Goal: Task Accomplishment & Management: Use online tool/utility

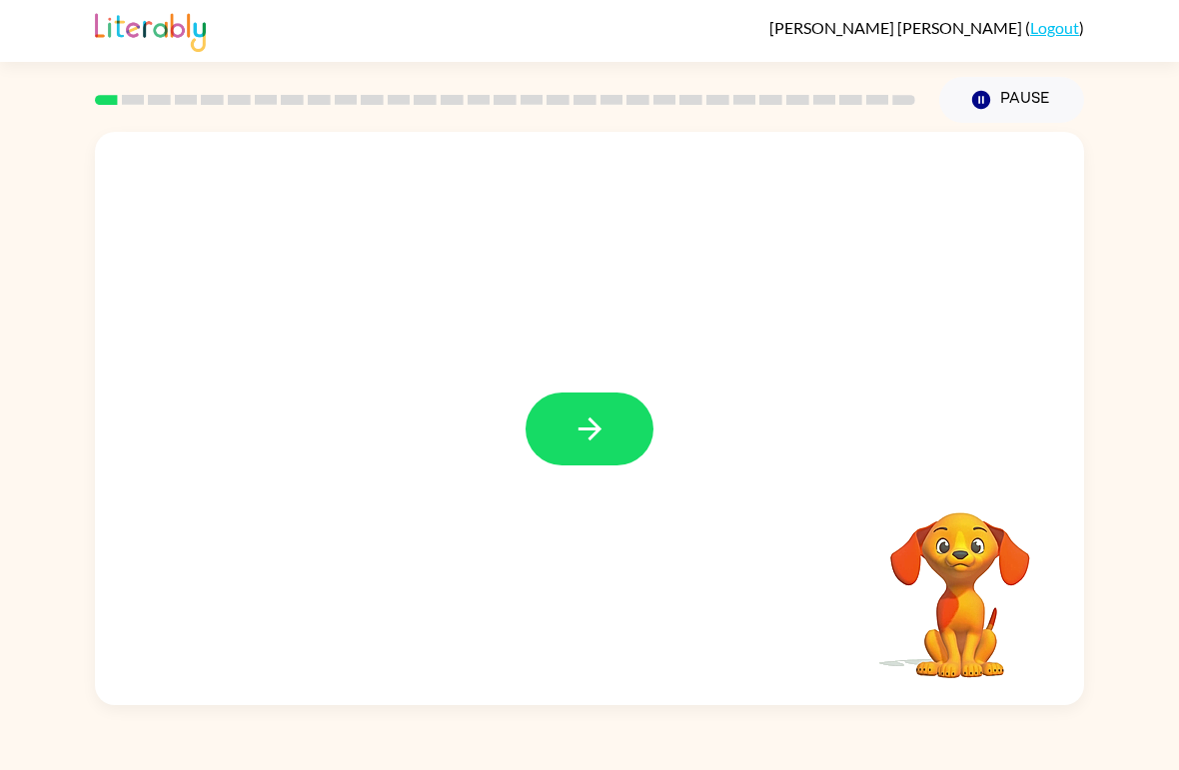
click at [628, 414] on button "button" at bounding box center [589, 429] width 128 height 73
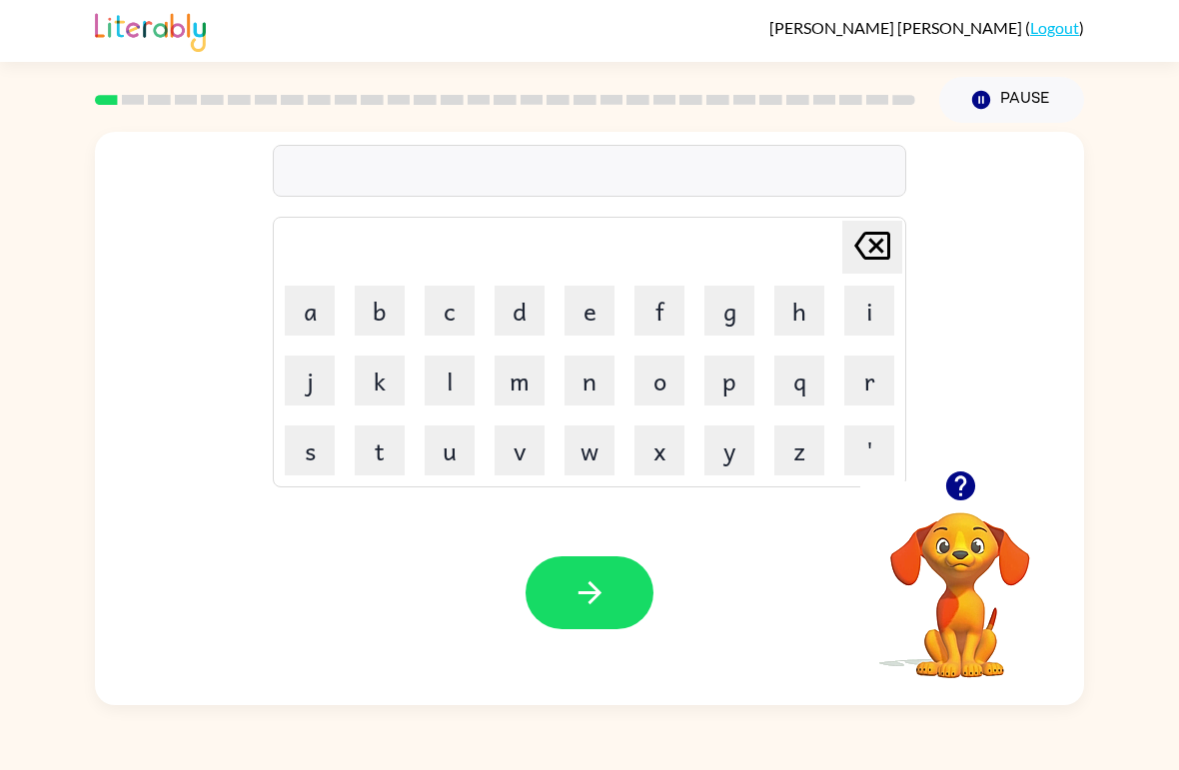
click at [380, 314] on button "b" at bounding box center [380, 311] width 50 height 50
click at [676, 382] on button "o" at bounding box center [659, 381] width 50 height 50
click at [871, 380] on button "r" at bounding box center [869, 381] width 50 height 50
click at [522, 319] on button "d" at bounding box center [519, 311] width 50 height 50
click at [581, 312] on button "e" at bounding box center [589, 311] width 50 height 50
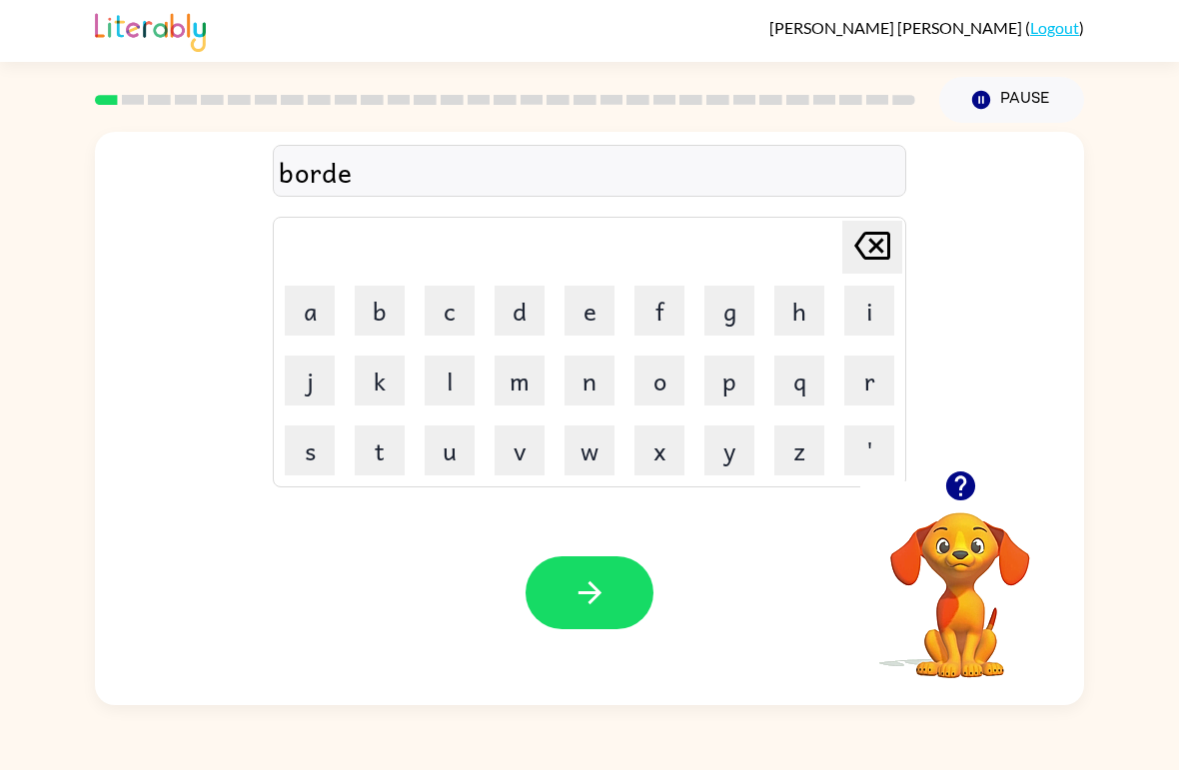
click at [888, 366] on button "r" at bounding box center [869, 381] width 50 height 50
click at [622, 585] on button "button" at bounding box center [589, 592] width 128 height 73
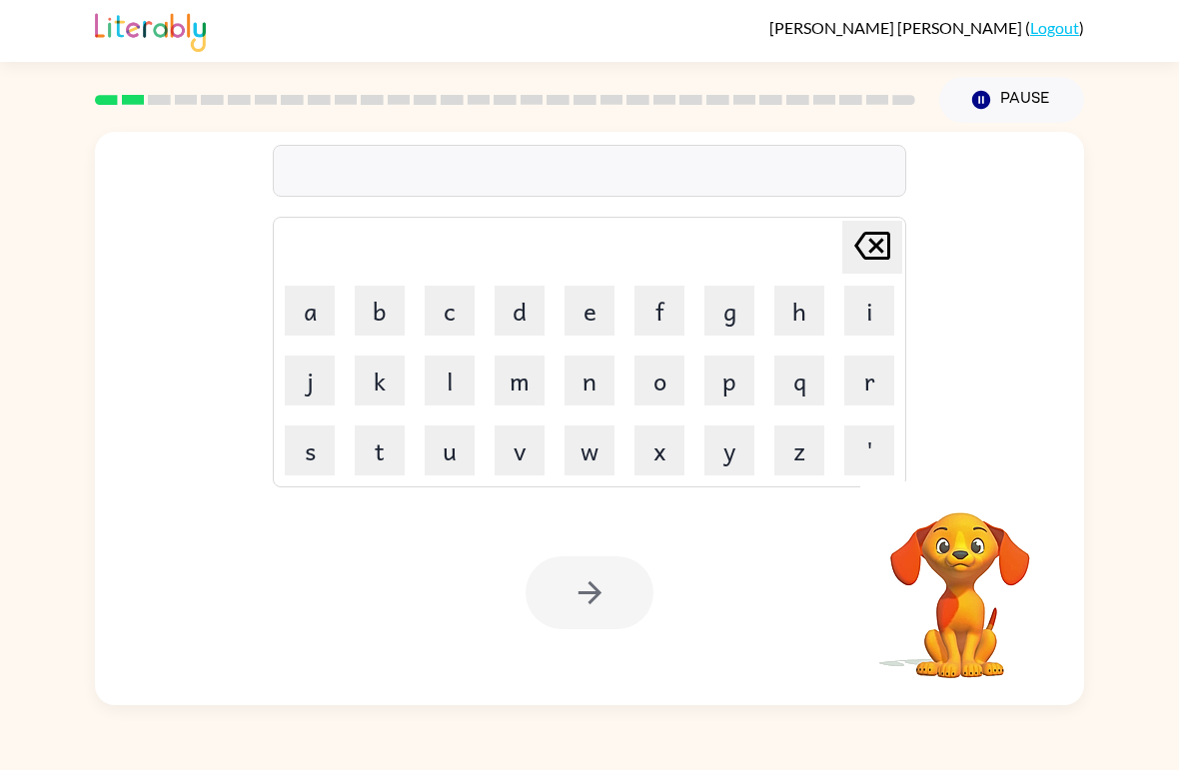
click at [373, 148] on div at bounding box center [589, 171] width 633 height 52
click at [794, 391] on button "q" at bounding box center [799, 381] width 50 height 50
click at [874, 244] on icon at bounding box center [872, 246] width 36 height 28
click at [868, 375] on button "r" at bounding box center [869, 381] width 50 height 50
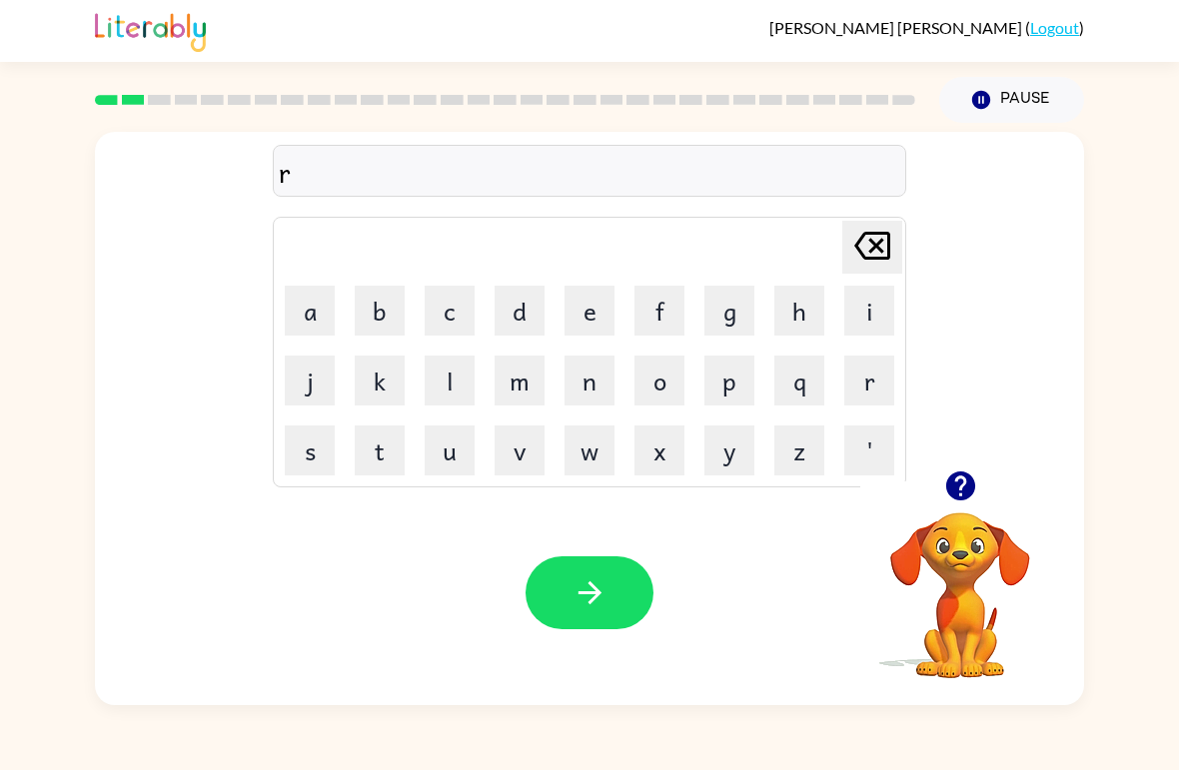
click at [668, 397] on button "o" at bounding box center [659, 381] width 50 height 50
click at [441, 447] on button "u" at bounding box center [449, 450] width 50 height 50
click at [588, 389] on button "n" at bounding box center [589, 381] width 50 height 50
click at [521, 317] on button "d" at bounding box center [519, 311] width 50 height 50
click at [566, 558] on button "button" at bounding box center [589, 592] width 128 height 73
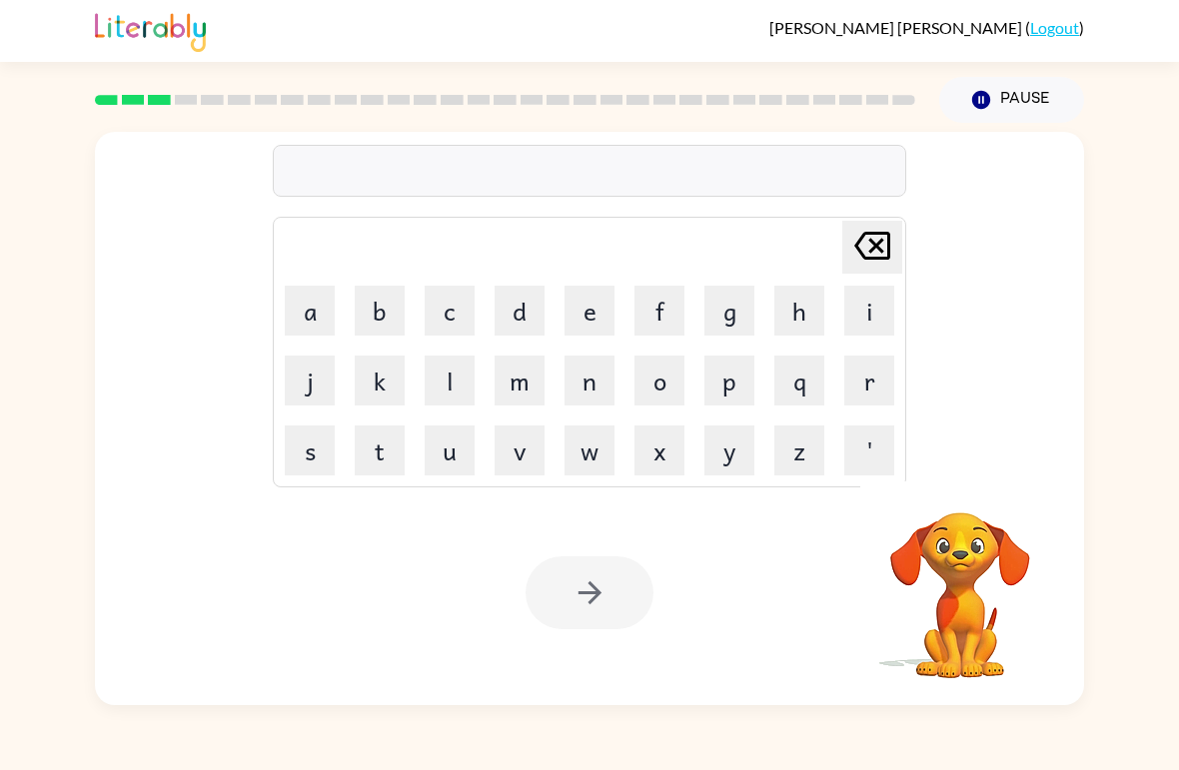
click at [527, 392] on button "m" at bounding box center [519, 381] width 50 height 50
click at [307, 332] on button "a" at bounding box center [310, 311] width 50 height 50
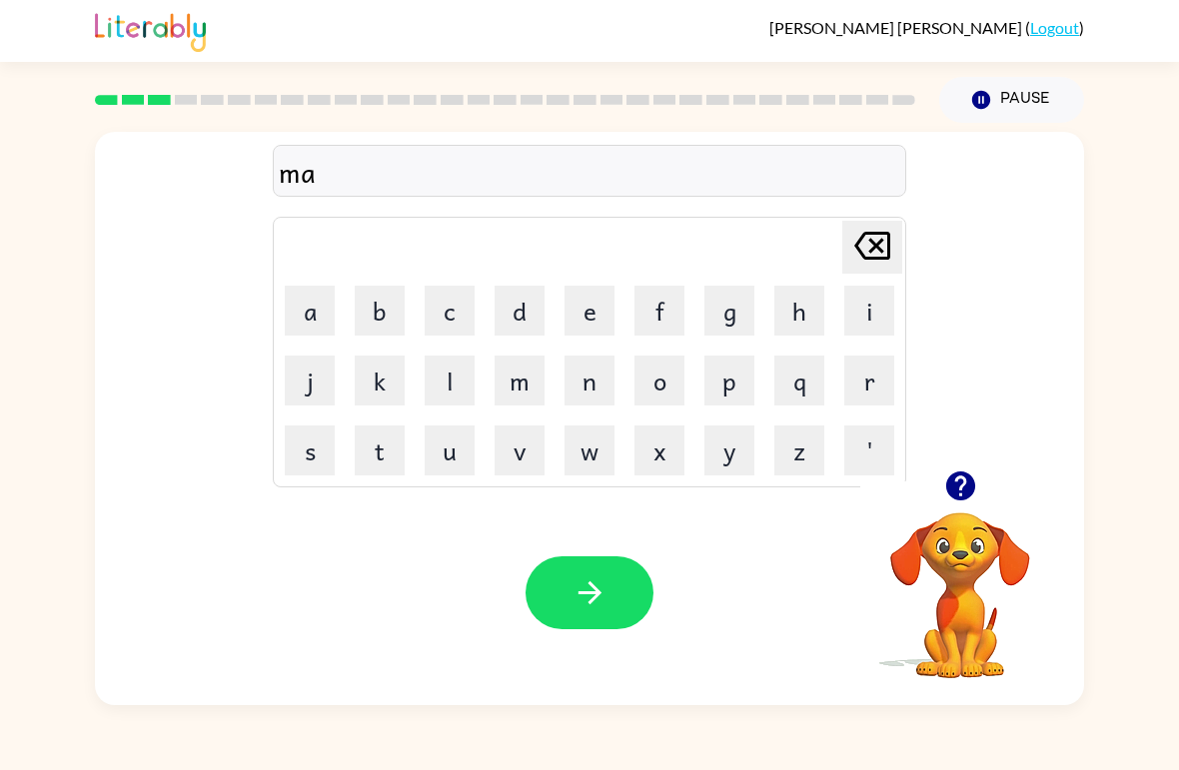
click at [309, 459] on button "s" at bounding box center [310, 450] width 50 height 50
click at [873, 224] on icon "[PERSON_NAME] last character input" at bounding box center [872, 246] width 48 height 48
click at [872, 224] on icon "[PERSON_NAME] last character input" at bounding box center [872, 246] width 48 height 48
click at [869, 240] on icon "[PERSON_NAME] last character input" at bounding box center [872, 246] width 48 height 48
click at [1126, 417] on div "[PERSON_NAME] last character input a b c d e f g h i j k l m n o p q r s t u v …" at bounding box center [589, 414] width 1179 height 582
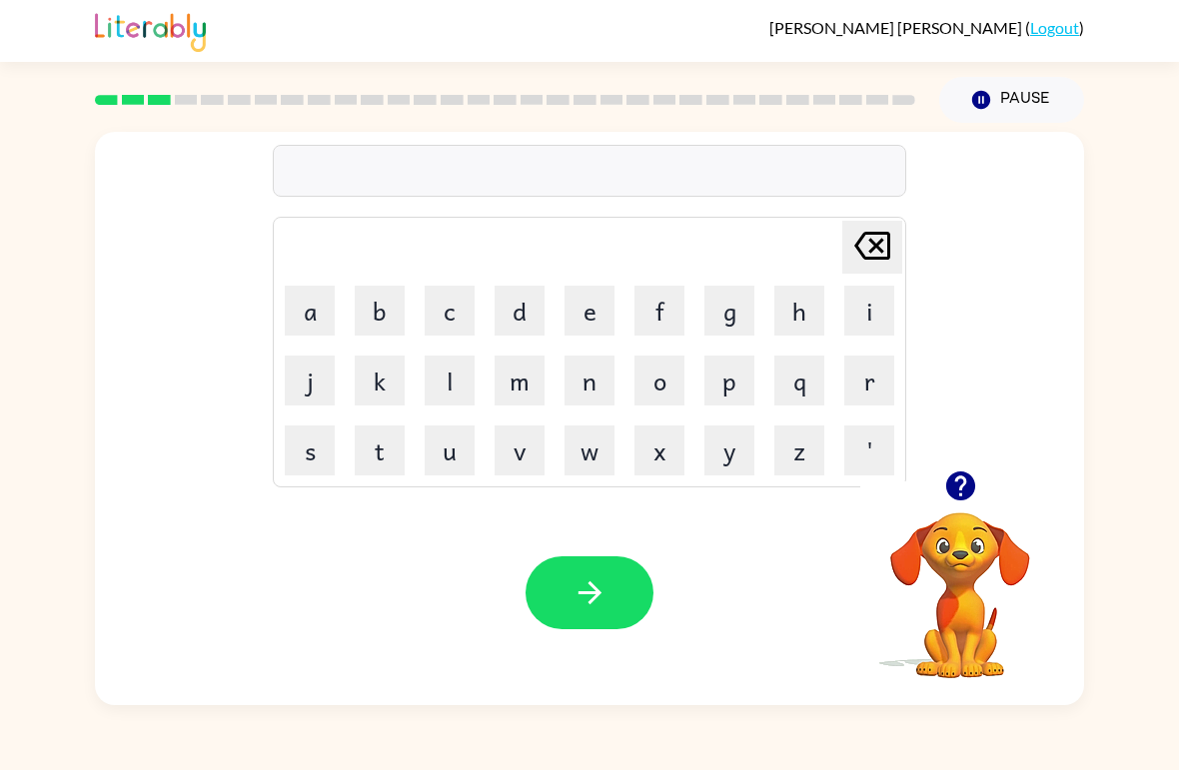
click at [522, 388] on button "m" at bounding box center [519, 381] width 50 height 50
click at [316, 315] on button "a" at bounding box center [310, 311] width 50 height 50
click at [457, 318] on button "c" at bounding box center [449, 311] width 50 height 50
click at [624, 179] on div "mac" at bounding box center [589, 172] width 621 height 42
click at [370, 190] on div "mac" at bounding box center [589, 172] width 621 height 42
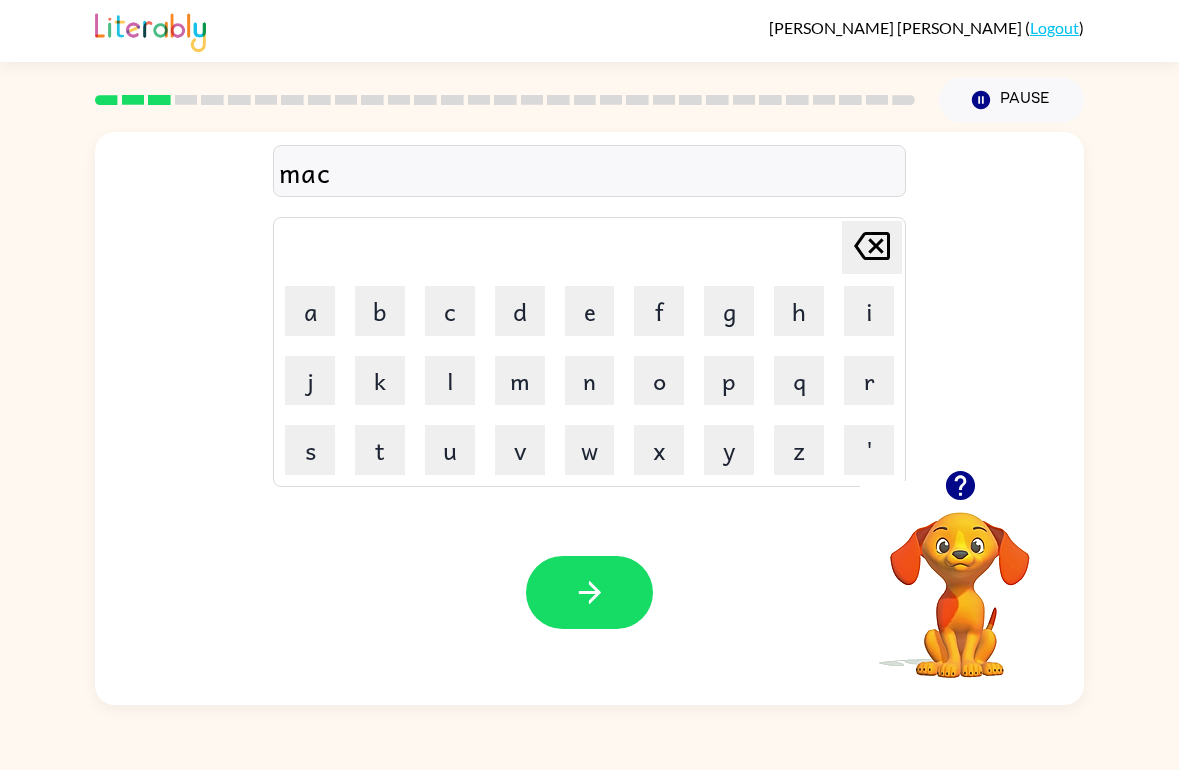
click at [366, 185] on div "mac" at bounding box center [589, 172] width 621 height 42
click at [346, 193] on div "mac" at bounding box center [589, 172] width 621 height 42
click at [375, 204] on div "mac [PERSON_NAME] last character input a b c d e f g h i j k l m n o p q r s t …" at bounding box center [589, 301] width 633 height 373
click at [495, 377] on button "m" at bounding box center [519, 381] width 50 height 50
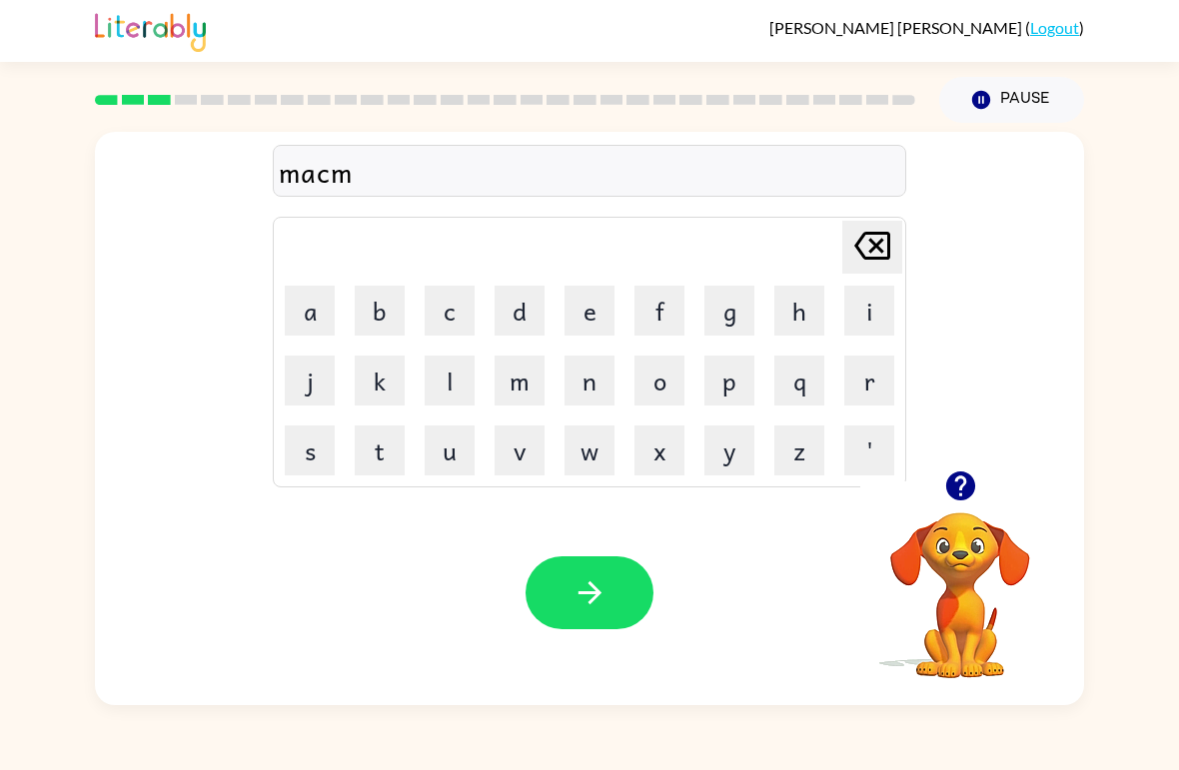
click at [885, 250] on icon "[PERSON_NAME] last character input" at bounding box center [872, 246] width 48 height 48
click at [796, 315] on button "h" at bounding box center [799, 311] width 50 height 50
click at [865, 311] on button "i" at bounding box center [869, 311] width 50 height 50
click at [589, 372] on button "n" at bounding box center [589, 381] width 50 height 50
click at [582, 306] on button "e" at bounding box center [589, 311] width 50 height 50
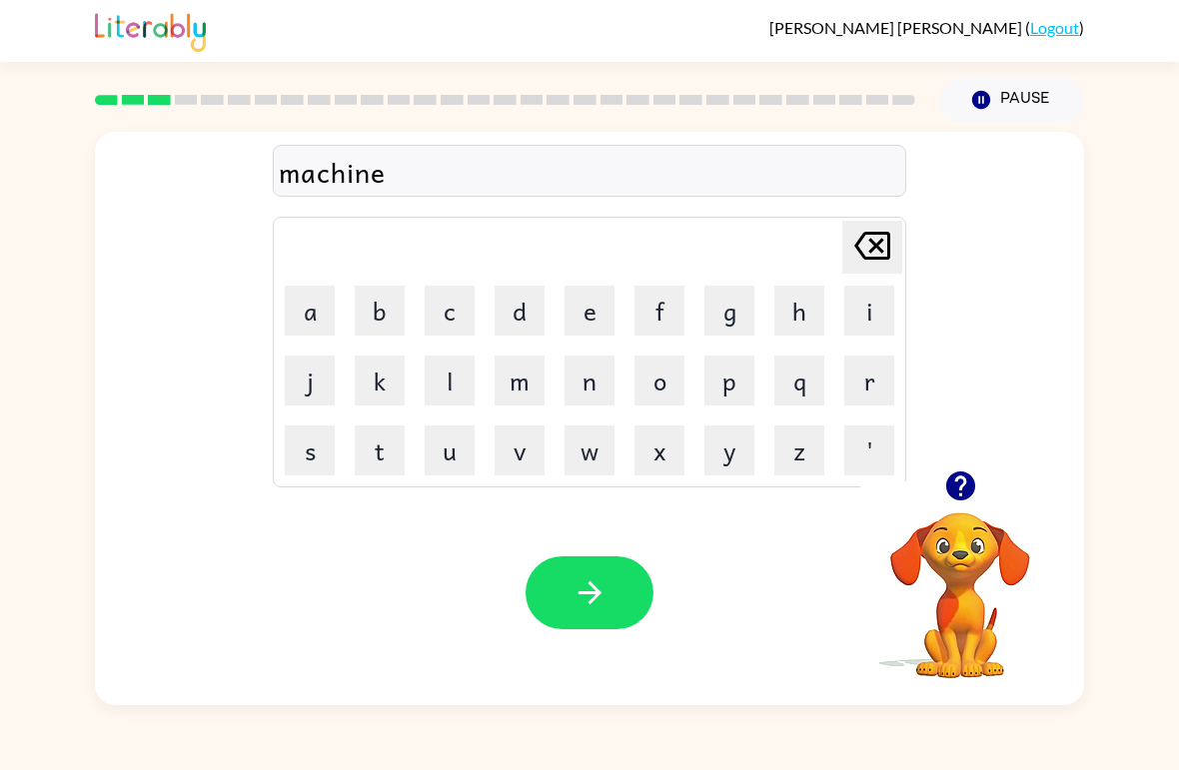
click at [608, 580] on button "button" at bounding box center [589, 592] width 128 height 73
click at [378, 453] on button "t" at bounding box center [380, 450] width 50 height 50
click at [870, 382] on button "r" at bounding box center [869, 381] width 50 height 50
click at [314, 314] on button "a" at bounding box center [310, 311] width 50 height 50
click at [863, 314] on button "i" at bounding box center [869, 311] width 50 height 50
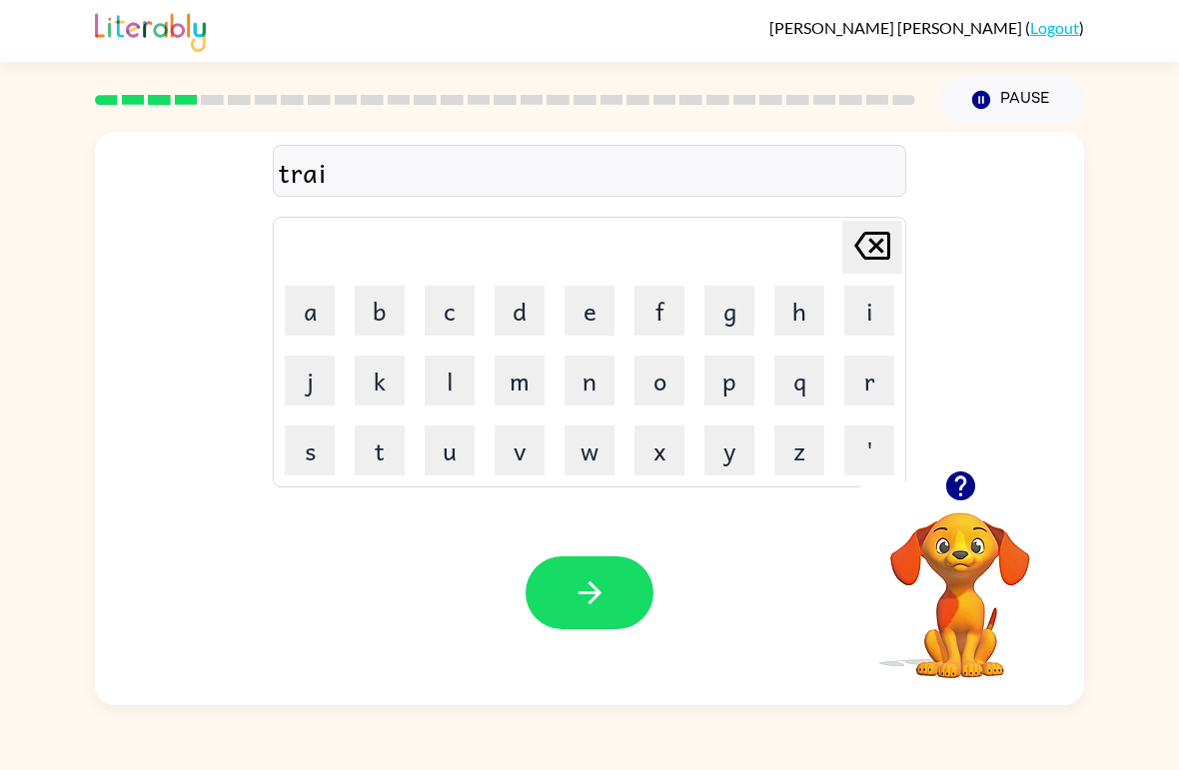
click at [584, 390] on button "n" at bounding box center [589, 381] width 50 height 50
click at [584, 601] on icon "button" at bounding box center [589, 592] width 35 height 35
click at [522, 321] on button "d" at bounding box center [519, 311] width 50 height 50
click at [589, 327] on button "e" at bounding box center [589, 311] width 50 height 50
click at [668, 315] on button "f" at bounding box center [659, 311] width 50 height 50
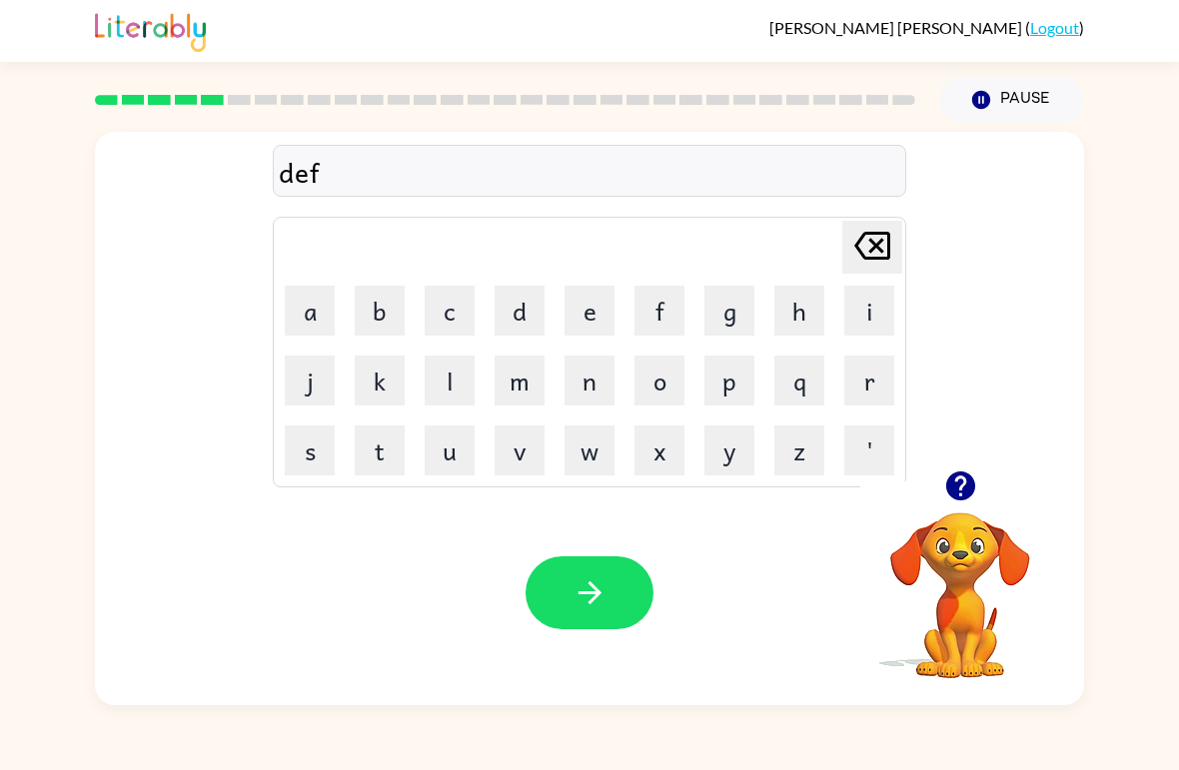
click at [589, 316] on button "e" at bounding box center [589, 311] width 50 height 50
click at [598, 395] on button "n" at bounding box center [589, 381] width 50 height 50
click at [291, 461] on button "s" at bounding box center [310, 450] width 50 height 50
click at [869, 315] on button "i" at bounding box center [869, 311] width 50 height 50
click at [517, 456] on button "v" at bounding box center [519, 450] width 50 height 50
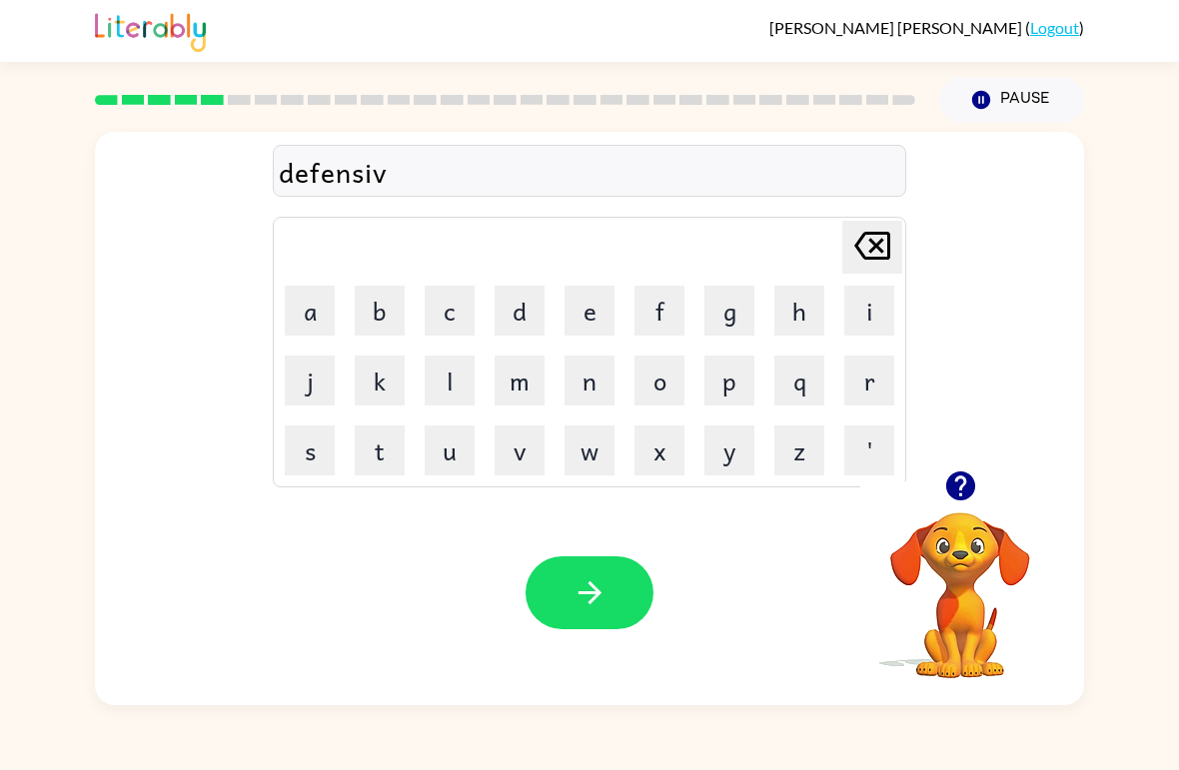
click at [593, 315] on button "e" at bounding box center [589, 311] width 50 height 50
click at [597, 565] on button "button" at bounding box center [589, 592] width 128 height 73
click at [529, 457] on button "v" at bounding box center [519, 450] width 50 height 50
click at [316, 321] on button "a" at bounding box center [310, 311] width 50 height 50
click at [469, 319] on button "c" at bounding box center [449, 311] width 50 height 50
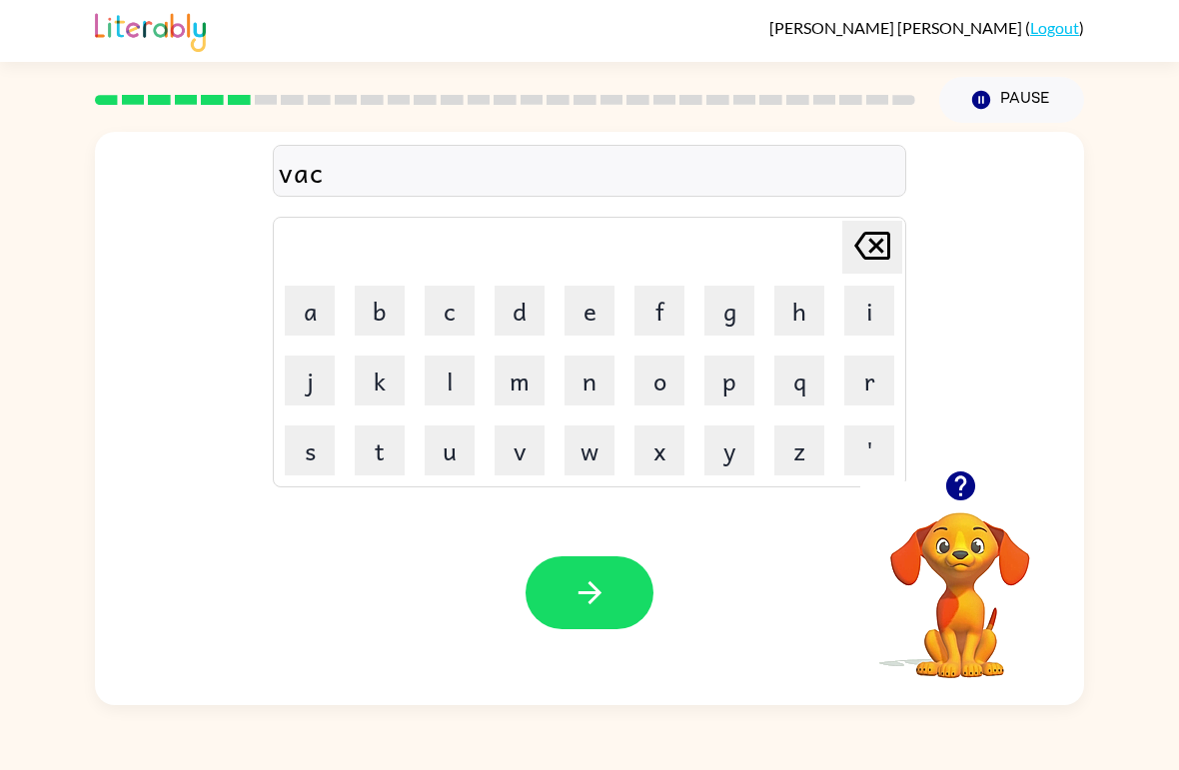
click at [305, 309] on button "a" at bounding box center [310, 311] width 50 height 50
click at [370, 457] on button "t" at bounding box center [380, 450] width 50 height 50
click at [860, 305] on button "i" at bounding box center [869, 311] width 50 height 50
click at [667, 382] on button "o" at bounding box center [659, 381] width 50 height 50
click at [597, 380] on button "n" at bounding box center [589, 381] width 50 height 50
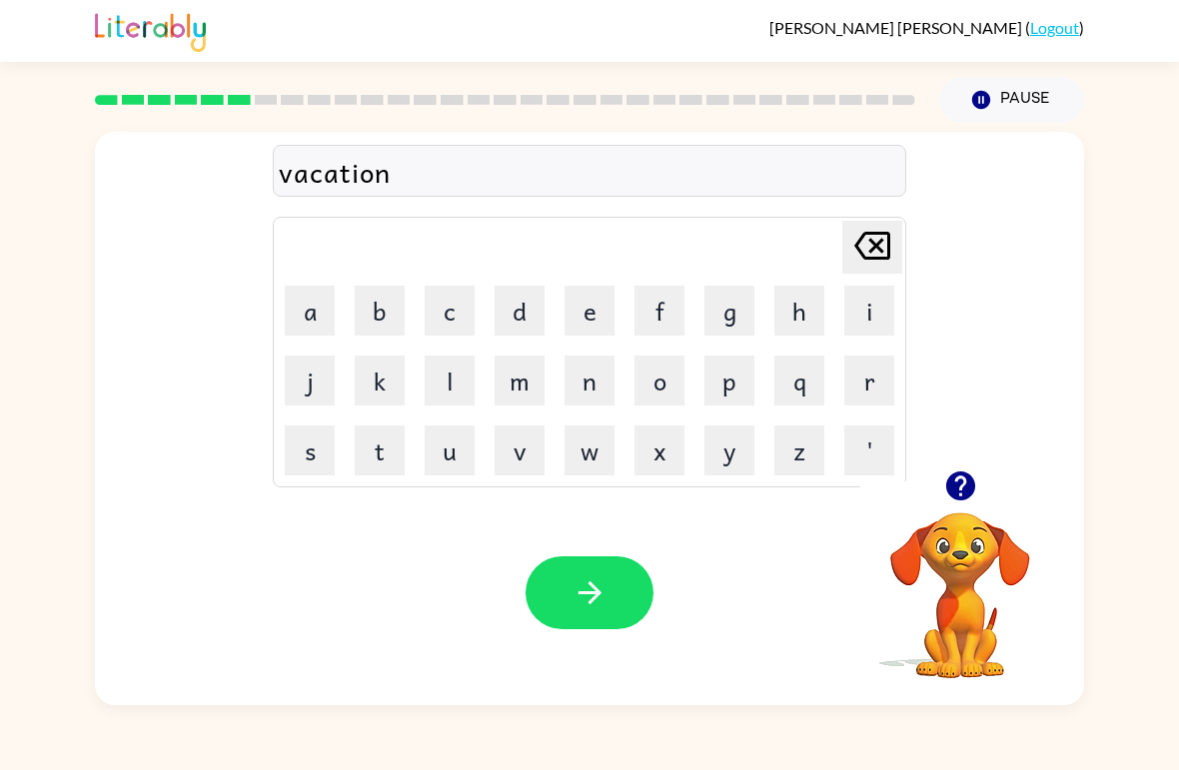
click at [588, 581] on icon "button" at bounding box center [589, 592] width 35 height 35
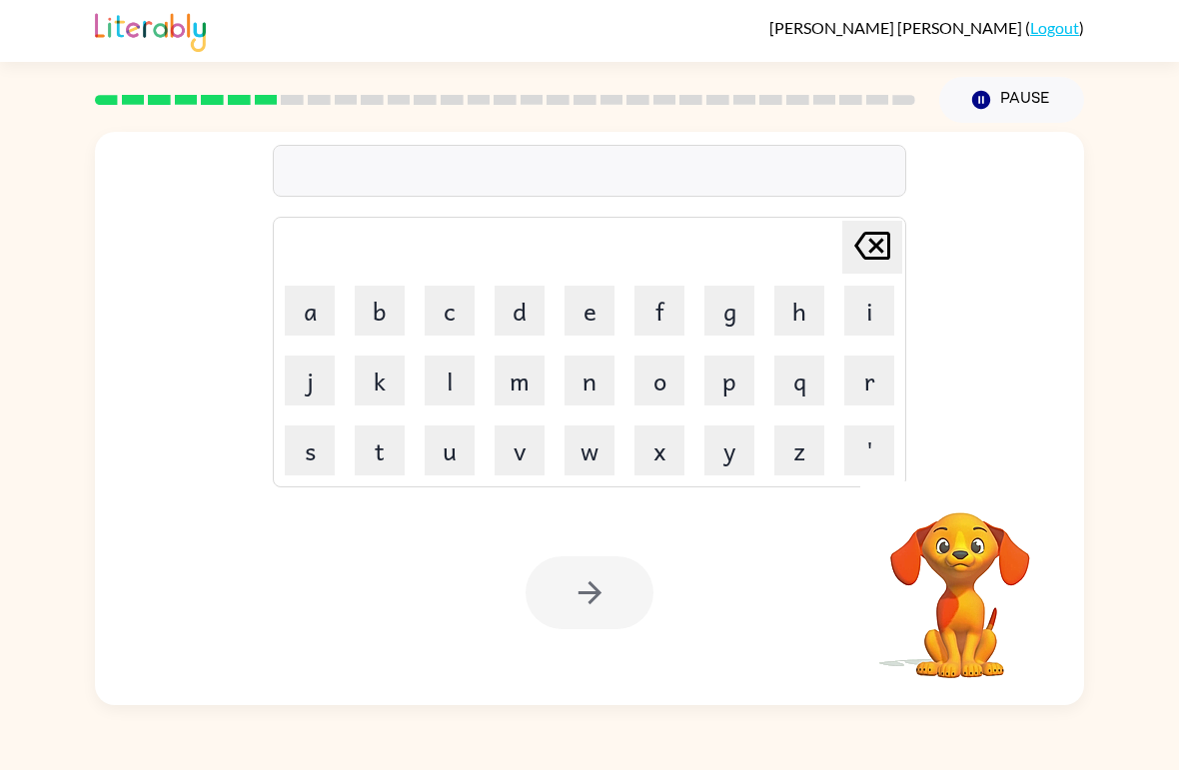
click at [744, 379] on button "p" at bounding box center [729, 381] width 50 height 50
click at [447, 451] on button "u" at bounding box center [449, 450] width 50 height 50
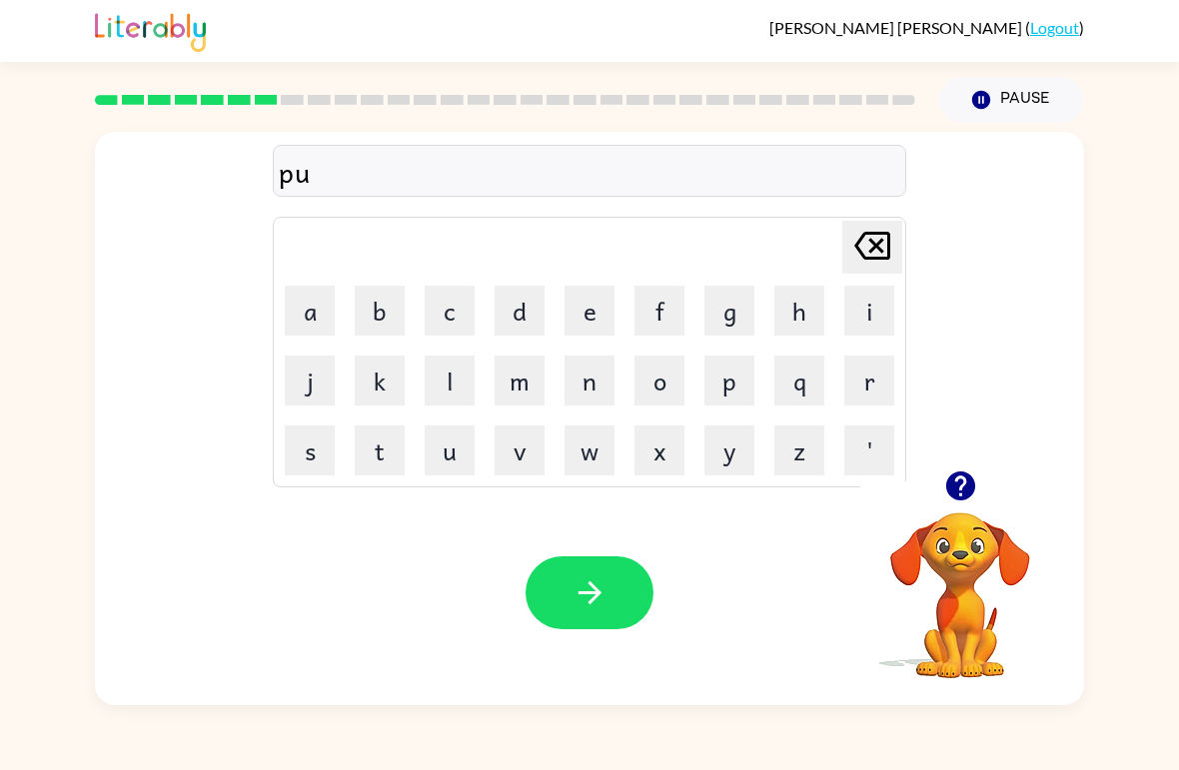
click at [531, 319] on button "d" at bounding box center [519, 311] width 50 height 50
click at [530, 318] on button "d" at bounding box center [519, 311] width 50 height 50
click at [446, 378] on button "l" at bounding box center [449, 381] width 50 height 50
click at [577, 324] on button "e" at bounding box center [589, 311] width 50 height 50
click at [626, 565] on button "button" at bounding box center [589, 592] width 128 height 73
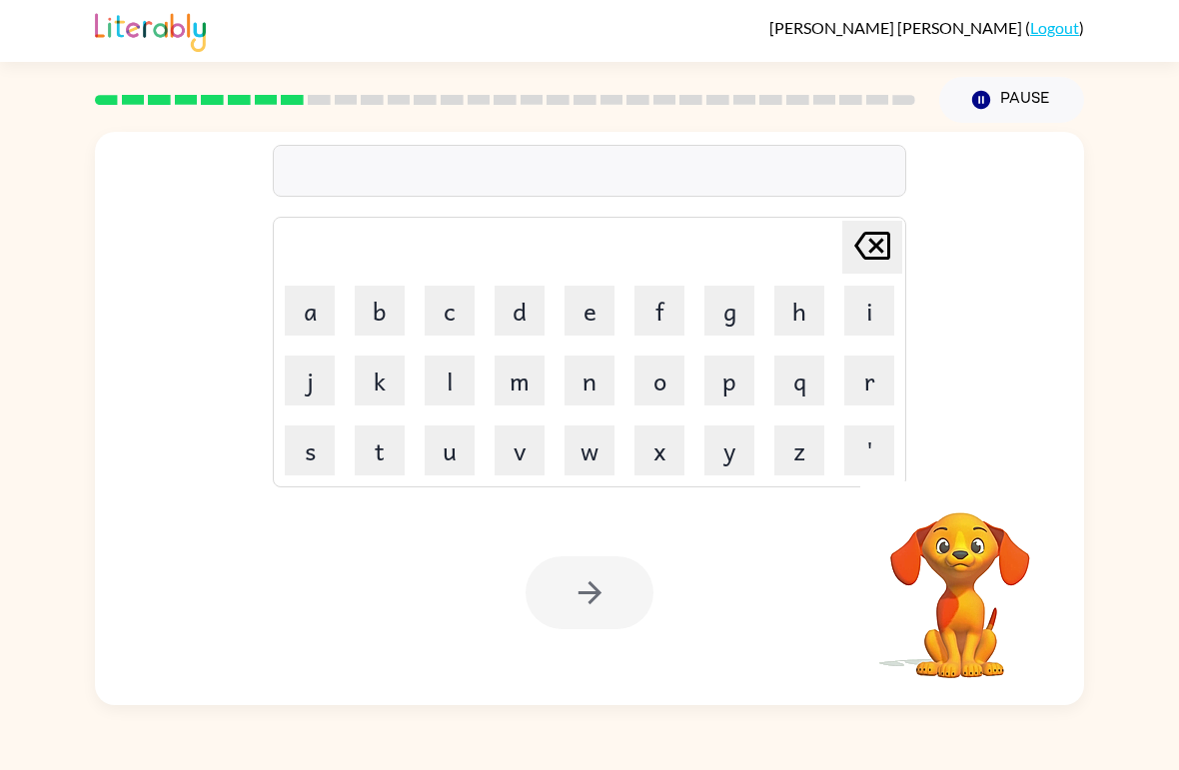
click at [541, 384] on button "m" at bounding box center [519, 381] width 50 height 50
click at [871, 320] on button "i" at bounding box center [869, 311] width 50 height 50
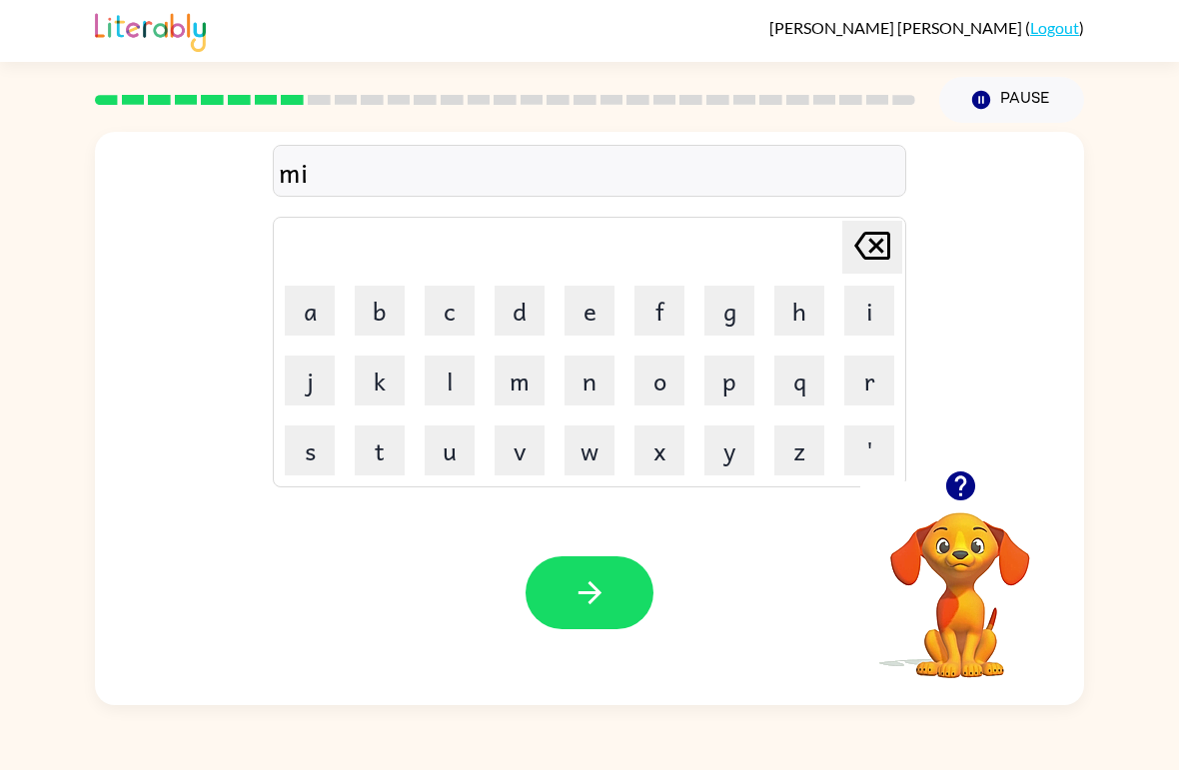
click at [872, 378] on button "r" at bounding box center [869, 381] width 50 height 50
click at [314, 307] on button "a" at bounding box center [310, 311] width 50 height 50
click at [451, 314] on button "c" at bounding box center [449, 311] width 50 height 50
click at [445, 389] on button "l" at bounding box center [449, 381] width 50 height 50
click at [605, 300] on button "e" at bounding box center [589, 311] width 50 height 50
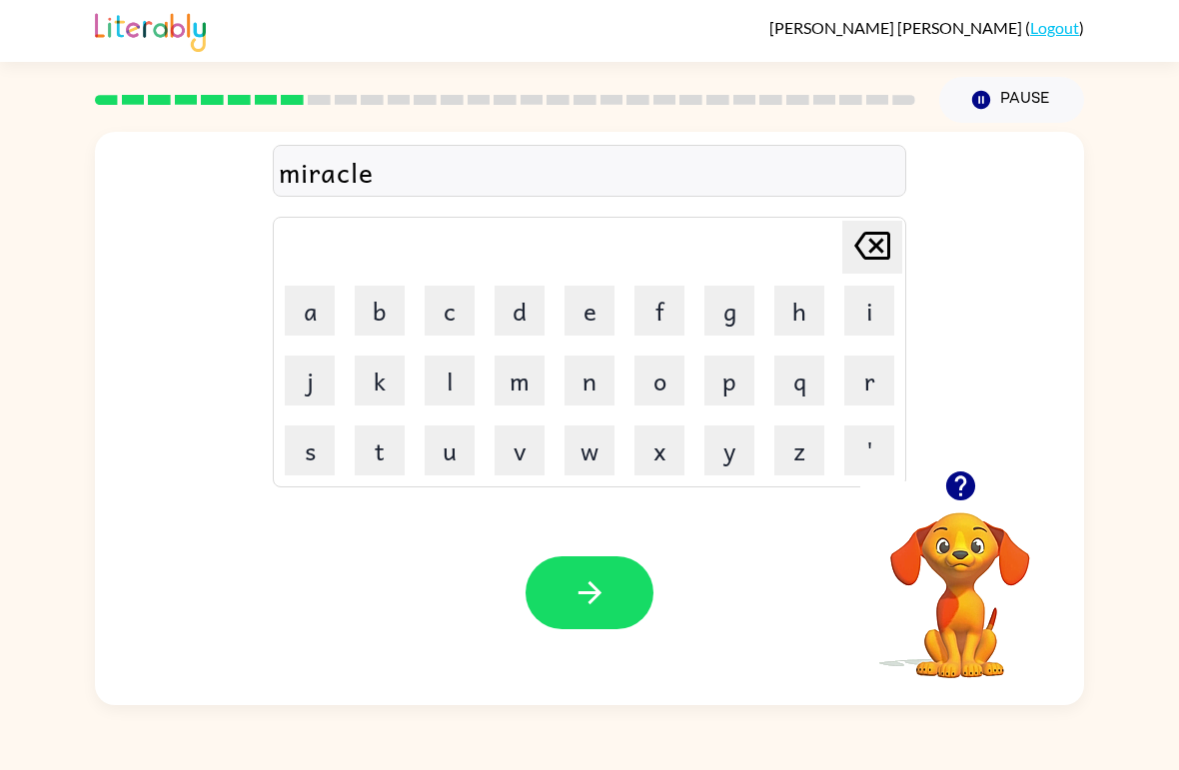
click at [624, 594] on button "button" at bounding box center [589, 592] width 128 height 73
click at [944, 499] on icon "button" at bounding box center [960, 485] width 35 height 35
click at [979, 528] on video "Your browser must support playing .mp4 files to use Literably. Please try using…" at bounding box center [960, 581] width 200 height 200
click at [936, 480] on button "button" at bounding box center [960, 485] width 51 height 51
click at [951, 451] on div "[PERSON_NAME] last character input a b c d e f g h i j k l m n o p q r s t u v …" at bounding box center [589, 301] width 989 height 339
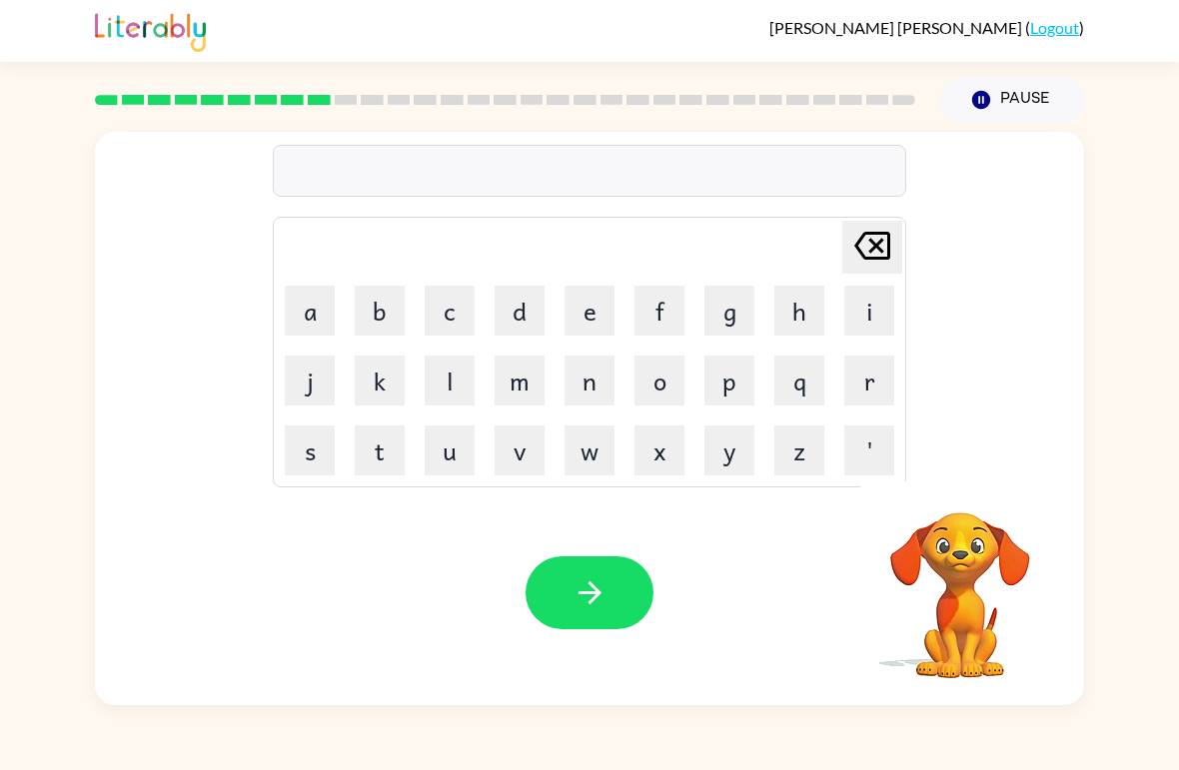
click at [515, 384] on button "m" at bounding box center [519, 381] width 50 height 50
click at [864, 318] on button "i" at bounding box center [869, 311] width 50 height 50
click at [523, 317] on button "d" at bounding box center [519, 311] width 50 height 50
click at [519, 373] on button "m" at bounding box center [519, 381] width 50 height 50
click at [662, 393] on button "o" at bounding box center [659, 381] width 50 height 50
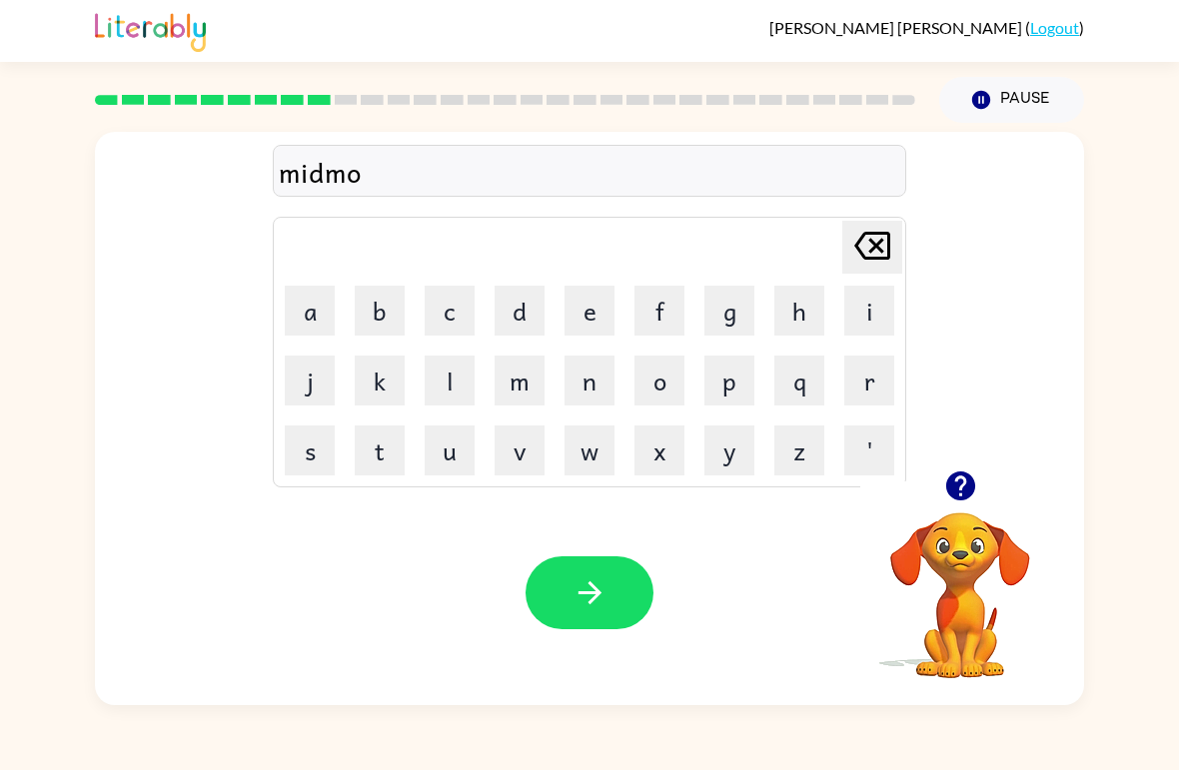
click at [864, 386] on button "r" at bounding box center [869, 381] width 50 height 50
click at [878, 305] on button "i" at bounding box center [869, 311] width 50 height 50
click at [593, 387] on button "n" at bounding box center [589, 381] width 50 height 50
click at [726, 310] on button "g" at bounding box center [729, 311] width 50 height 50
click at [614, 571] on button "button" at bounding box center [589, 592] width 128 height 73
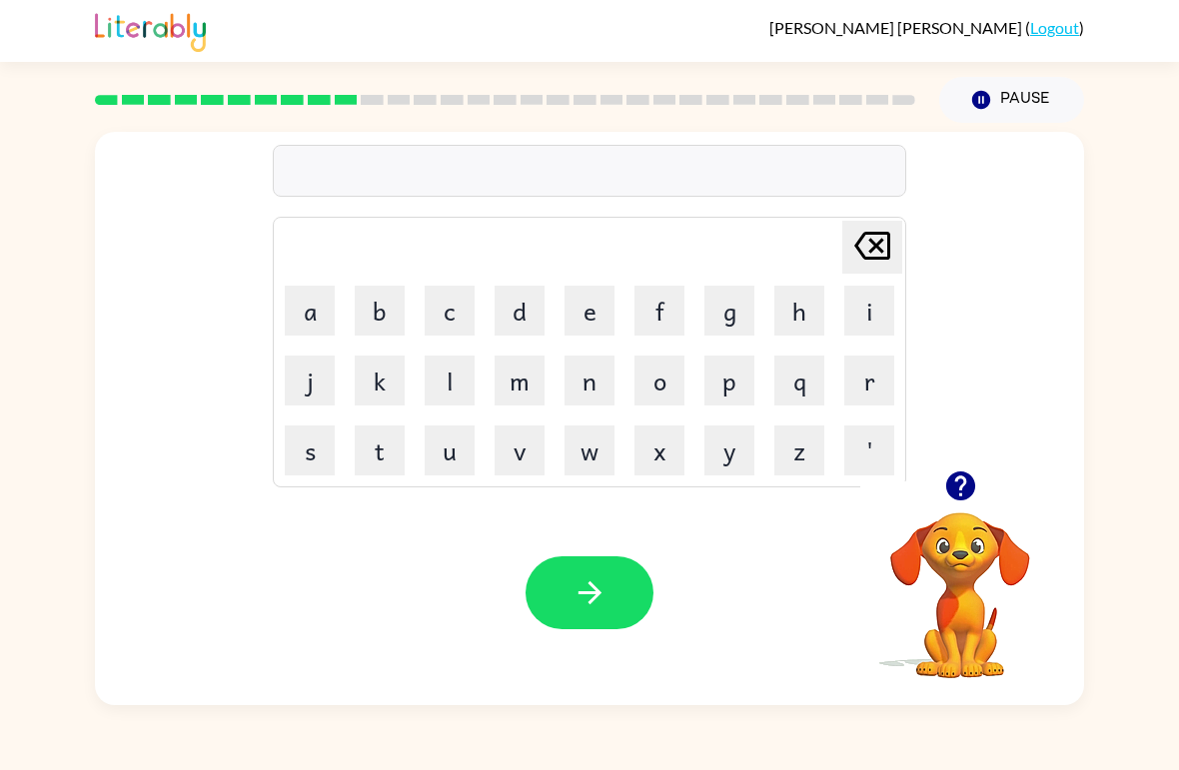
click at [1002, 514] on video "Your browser must support playing .mp4 files to use Literably. Please try using…" at bounding box center [960, 581] width 200 height 200
click at [956, 492] on icon "button" at bounding box center [959, 485] width 29 height 29
click at [525, 309] on button "d" at bounding box center [519, 311] width 50 height 50
click at [850, 324] on button "i" at bounding box center [869, 311] width 50 height 50
click at [303, 461] on button "s" at bounding box center [310, 450] width 50 height 50
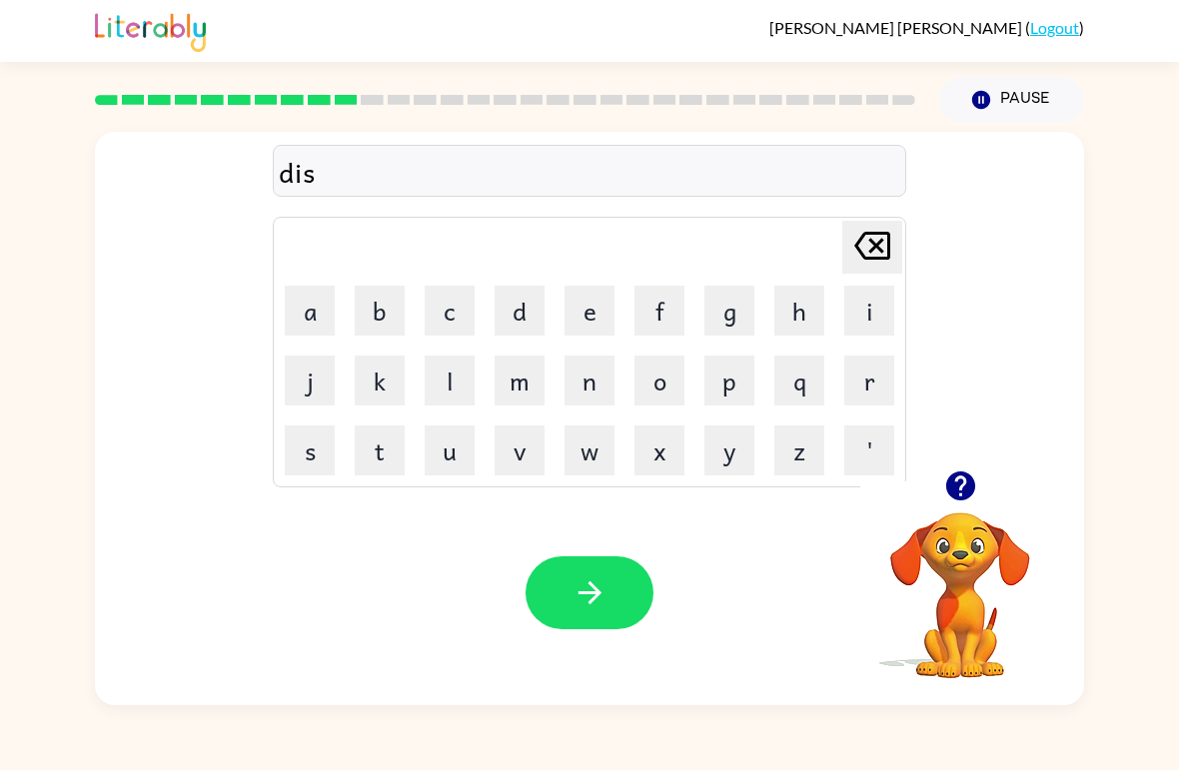
click at [383, 469] on button "t" at bounding box center [380, 450] width 50 height 50
click at [853, 383] on button "r" at bounding box center [869, 381] width 50 height 50
click at [457, 461] on button "u" at bounding box center [449, 450] width 50 height 50
click at [309, 444] on button "s" at bounding box center [310, 450] width 50 height 50
click at [373, 458] on button "t" at bounding box center [380, 450] width 50 height 50
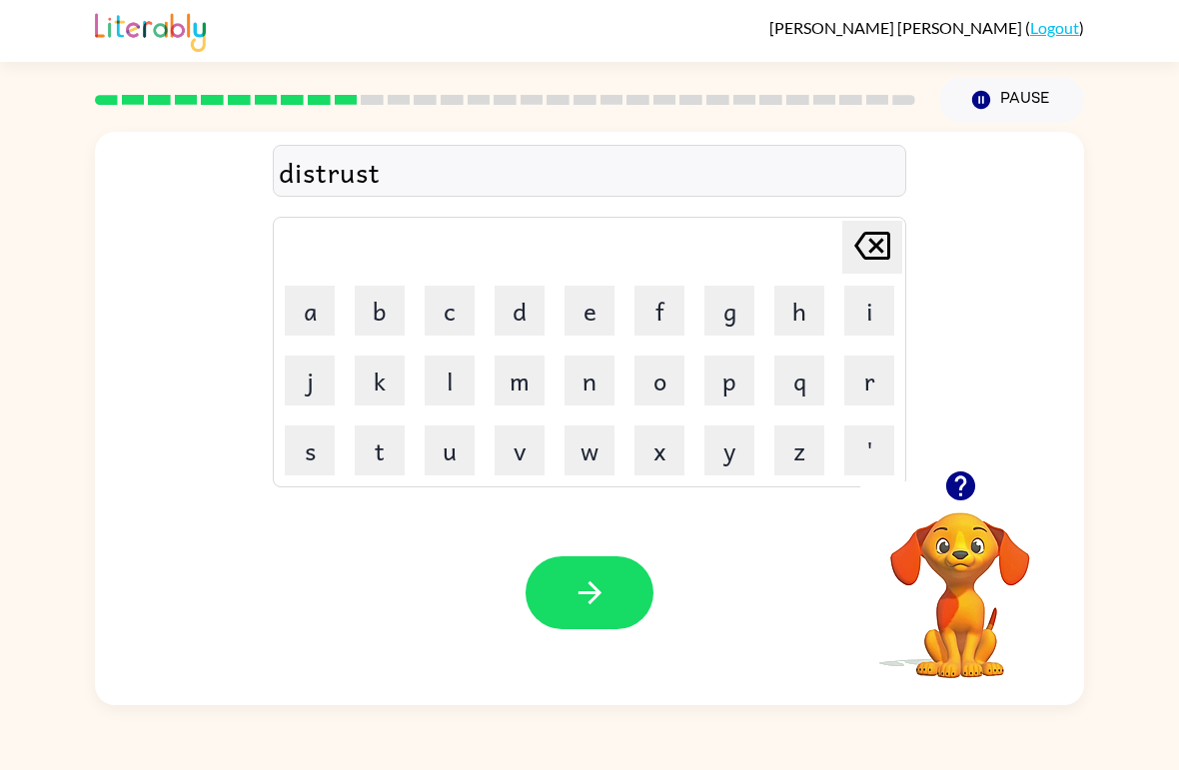
click at [553, 640] on div "Your browser must support playing .mp4 files to use Literably. Please try using…" at bounding box center [589, 592] width 989 height 225
click at [597, 596] on icon "button" at bounding box center [588, 592] width 23 height 23
click at [874, 377] on button "r" at bounding box center [869, 381] width 50 height 50
click at [675, 390] on button "o" at bounding box center [659, 381] width 50 height 50
click at [525, 315] on button "d" at bounding box center [519, 311] width 50 height 50
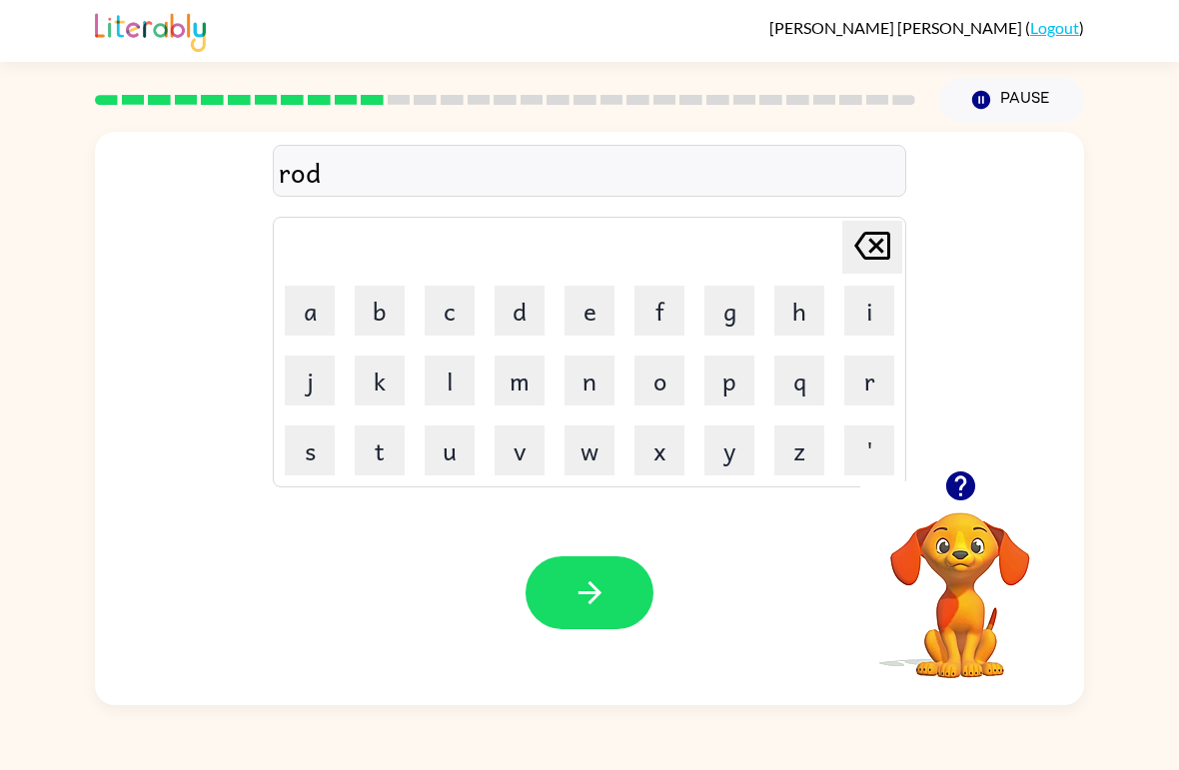
click at [595, 310] on button "e" at bounding box center [589, 311] width 50 height 50
click at [602, 579] on icon "button" at bounding box center [589, 592] width 35 height 35
click at [925, 498] on div at bounding box center [960, 485] width 200 height 51
click at [949, 466] on button "button" at bounding box center [960, 485] width 51 height 51
click at [458, 455] on button "u" at bounding box center [449, 450] width 50 height 50
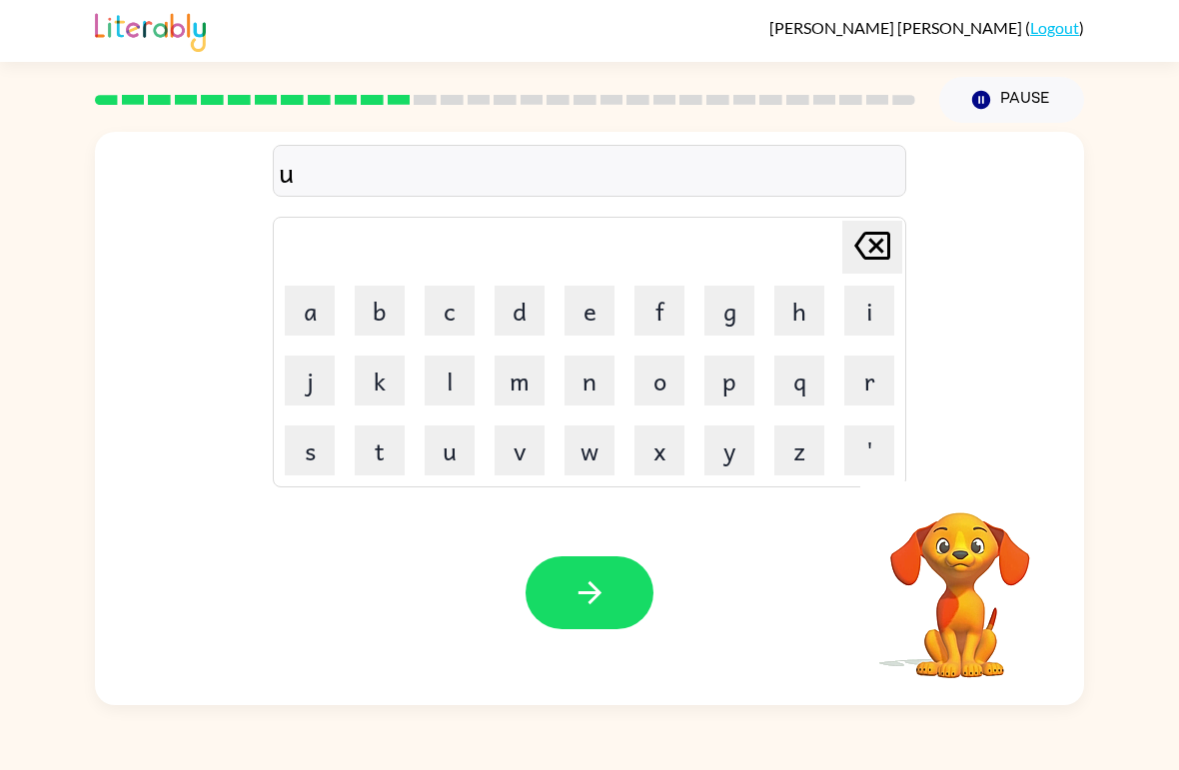
click at [730, 396] on button "p" at bounding box center [729, 381] width 50 height 50
click at [795, 382] on button "q" at bounding box center [799, 381] width 50 height 50
click at [872, 246] on icon "[PERSON_NAME] last character input" at bounding box center [872, 246] width 48 height 48
click at [736, 312] on button "g" at bounding box center [729, 311] width 50 height 50
click at [869, 377] on button "r" at bounding box center [869, 381] width 50 height 50
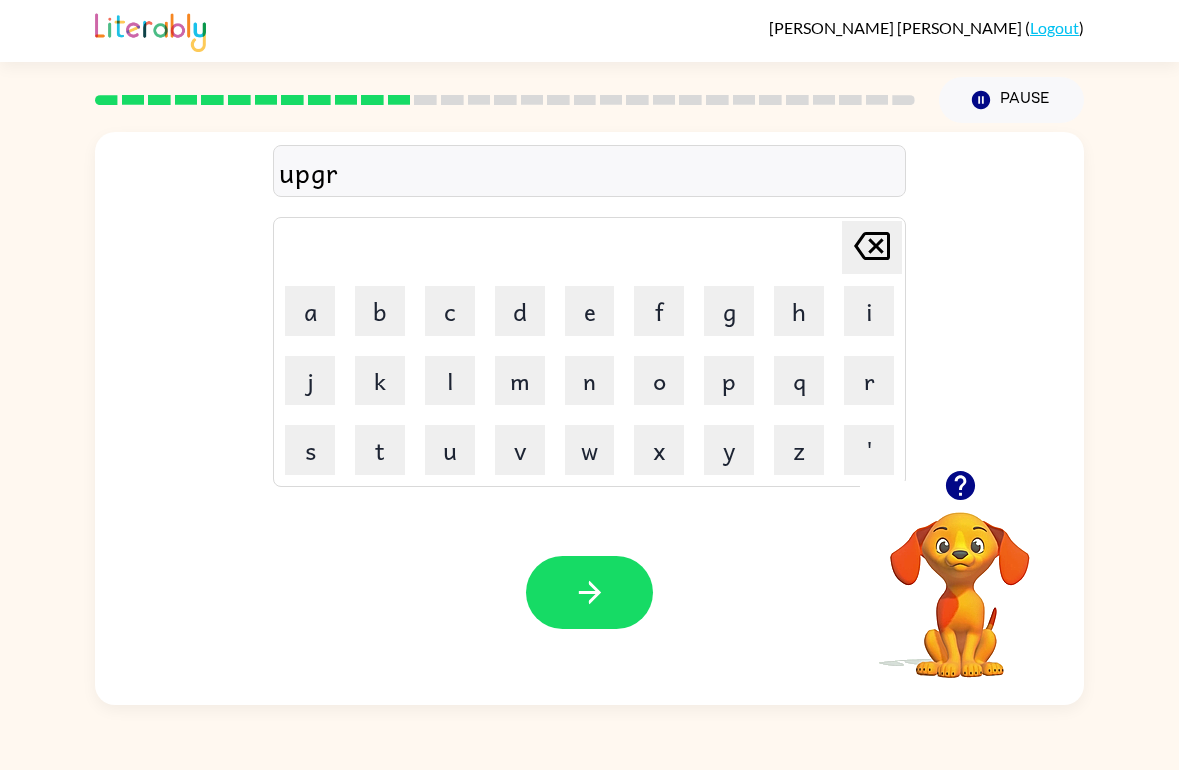
click at [304, 325] on button "a" at bounding box center [310, 311] width 50 height 50
click at [527, 322] on button "d" at bounding box center [519, 311] width 50 height 50
click at [584, 319] on button "e" at bounding box center [589, 311] width 50 height 50
click at [601, 595] on icon "button" at bounding box center [589, 592] width 35 height 35
click at [538, 388] on button "m" at bounding box center [519, 381] width 50 height 50
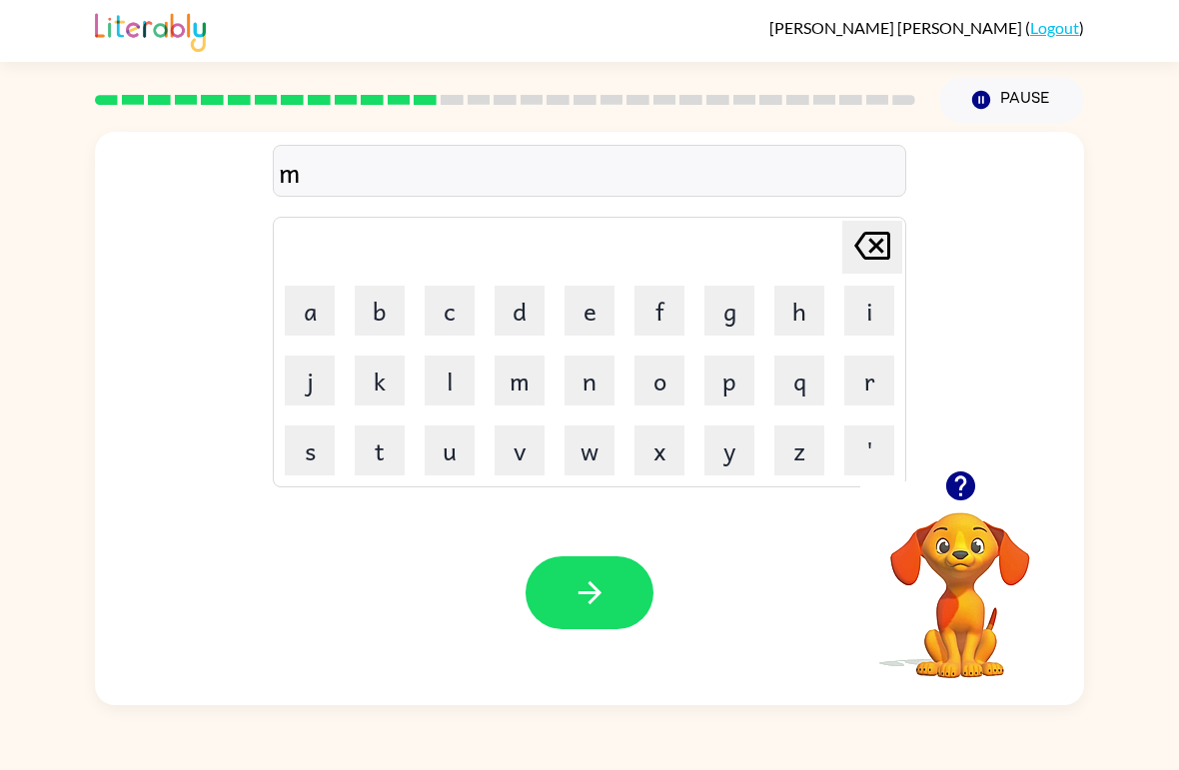
click at [320, 321] on button "a" at bounding box center [310, 311] width 50 height 50
click at [514, 316] on button "d" at bounding box center [519, 311] width 50 height 50
click at [590, 394] on button "n" at bounding box center [589, 381] width 50 height 50
click at [586, 327] on button "e" at bounding box center [589, 311] width 50 height 50
click at [300, 452] on button "s" at bounding box center [310, 450] width 50 height 50
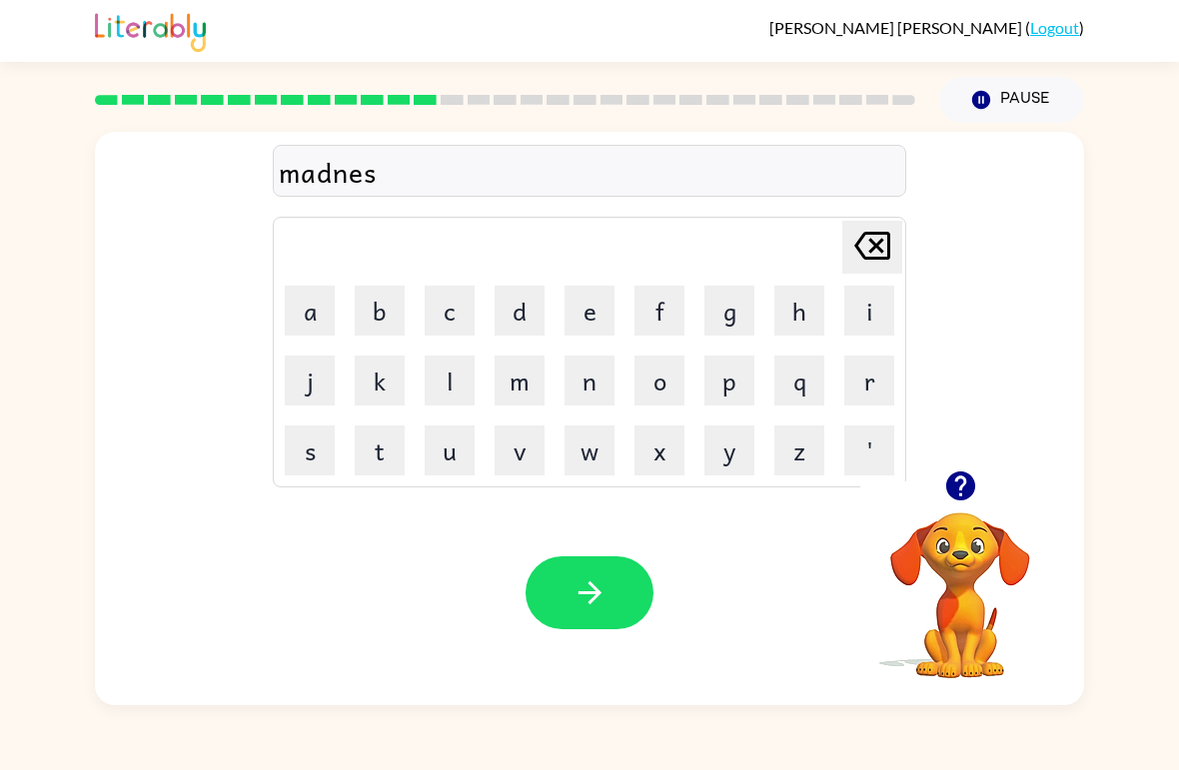
click at [299, 451] on button "s" at bounding box center [310, 450] width 50 height 50
click at [613, 590] on button "button" at bounding box center [589, 592] width 128 height 73
click at [381, 316] on button "b" at bounding box center [380, 311] width 50 height 50
click at [675, 384] on button "o" at bounding box center [659, 381] width 50 height 50
click at [586, 389] on button "n" at bounding box center [589, 381] width 50 height 50
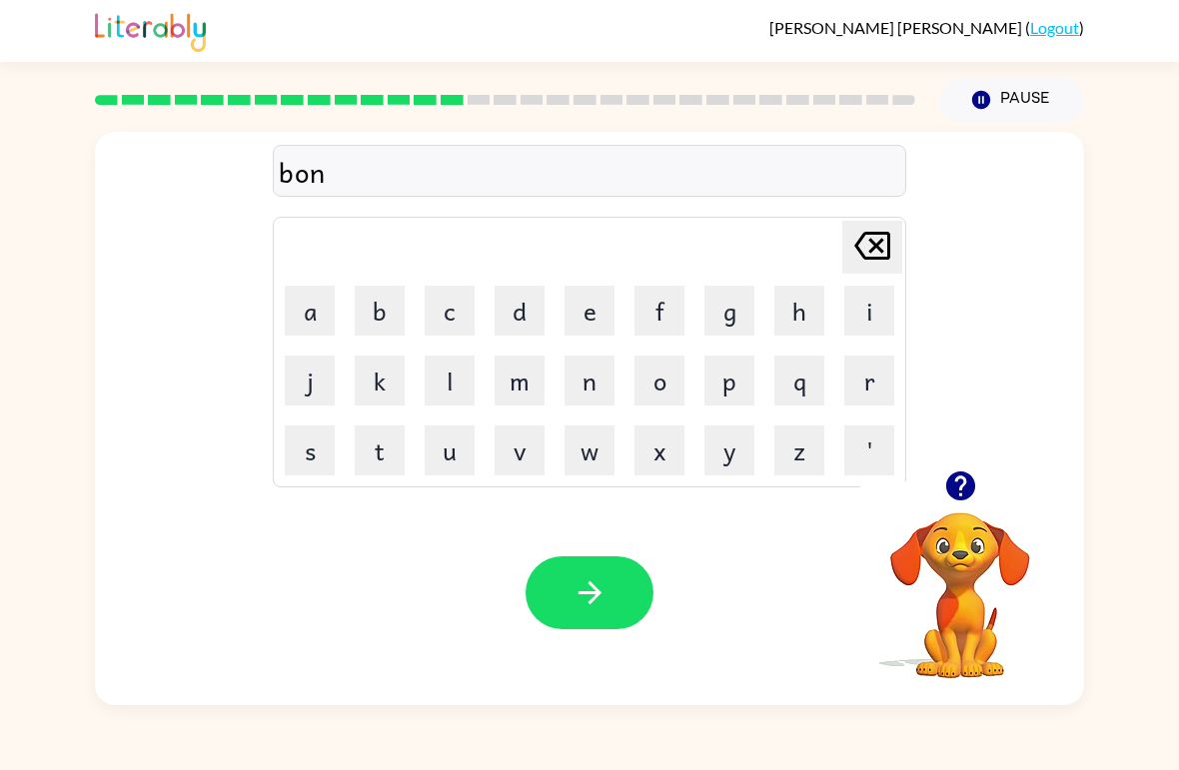
click at [472, 462] on button "u" at bounding box center [449, 450] width 50 height 50
click at [317, 464] on button "s" at bounding box center [310, 450] width 50 height 50
click at [552, 622] on button "button" at bounding box center [589, 592] width 128 height 73
click at [955, 510] on button "button" at bounding box center [960, 485] width 51 height 51
click at [227, 407] on div "[PERSON_NAME] last character input a b c d e f g h i j k l m n o p q r s t u v …" at bounding box center [589, 301] width 989 height 339
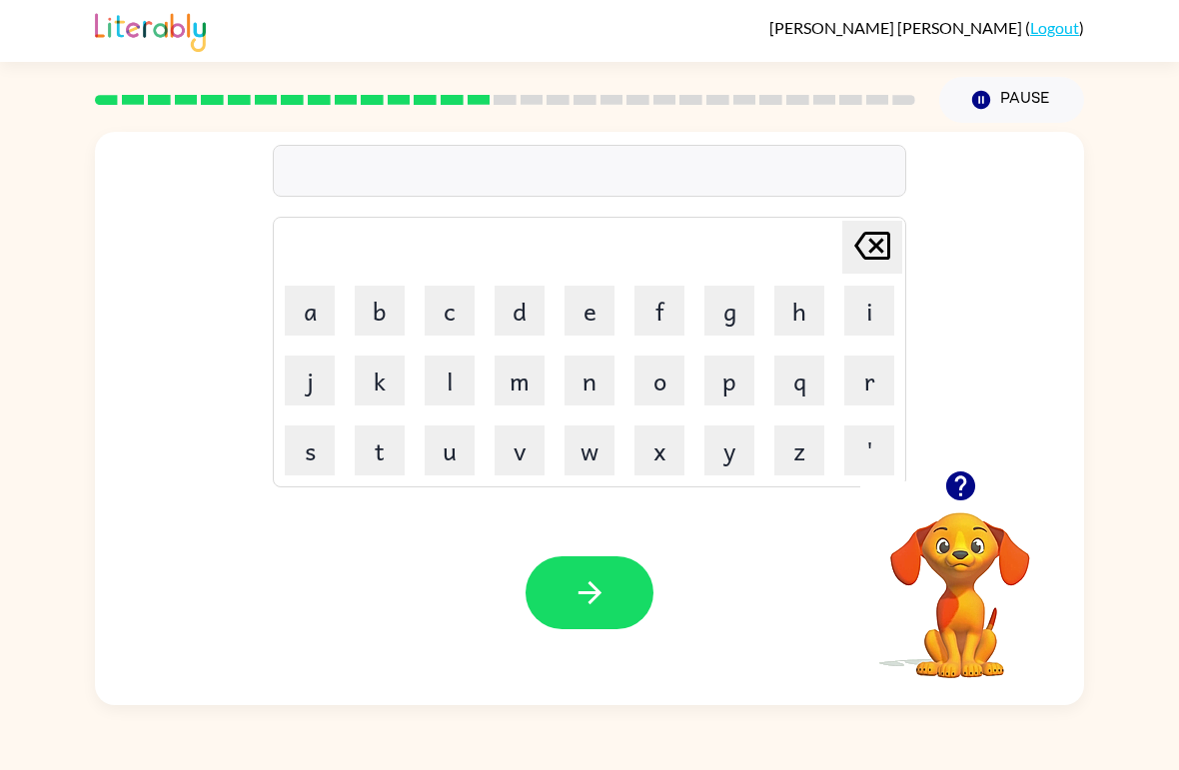
click at [310, 463] on button "s" at bounding box center [310, 450] width 50 height 50
click at [594, 451] on button "w" at bounding box center [589, 450] width 50 height 50
click at [319, 313] on button "a" at bounding box center [310, 311] width 50 height 50
click at [893, 370] on button "r" at bounding box center [869, 381] width 50 height 50
click at [533, 388] on button "m" at bounding box center [519, 381] width 50 height 50
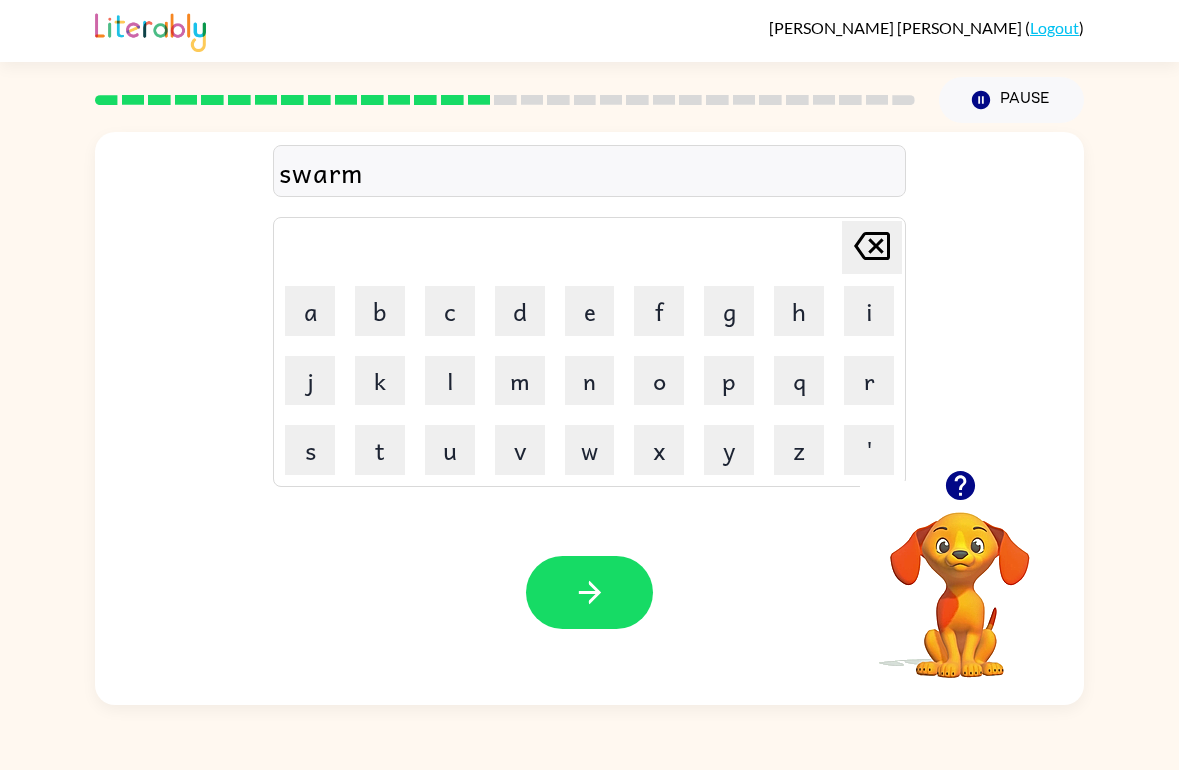
click at [574, 586] on icon "button" at bounding box center [589, 592] width 35 height 35
click at [930, 475] on div at bounding box center [960, 485] width 200 height 51
click at [977, 495] on icon "button" at bounding box center [960, 485] width 35 height 35
click at [299, 310] on button "a" at bounding box center [310, 311] width 50 height 50
click at [523, 378] on button "m" at bounding box center [519, 381] width 50 height 50
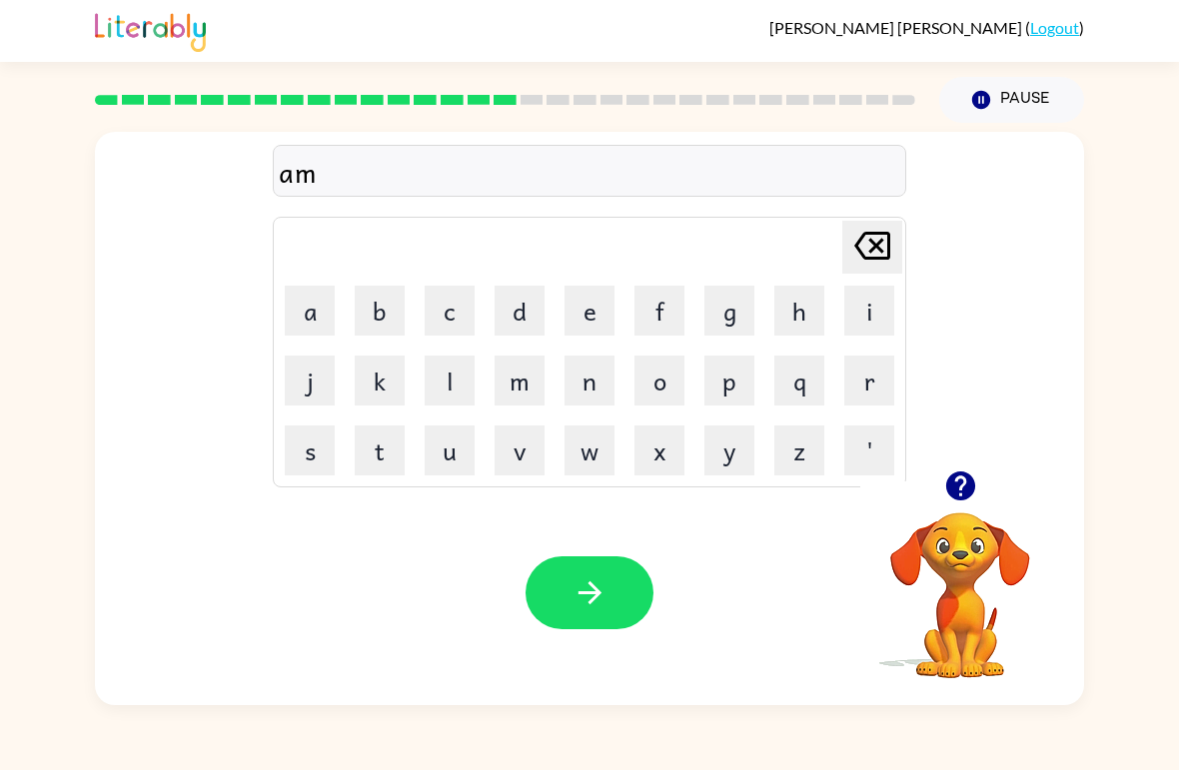
click at [23, 673] on div "am Delete Delete last character input a b c d e f g h i j k l m n o p q r s t u…" at bounding box center [589, 414] width 1179 height 582
click at [899, 255] on button "[PERSON_NAME] last character input" at bounding box center [872, 247] width 60 height 53
click at [898, 254] on button "[PERSON_NAME] last character input" at bounding box center [872, 247] width 60 height 53
click at [883, 246] on icon "[PERSON_NAME] last character input" at bounding box center [872, 246] width 48 height 48
click at [876, 389] on button "r" at bounding box center [869, 381] width 50 height 50
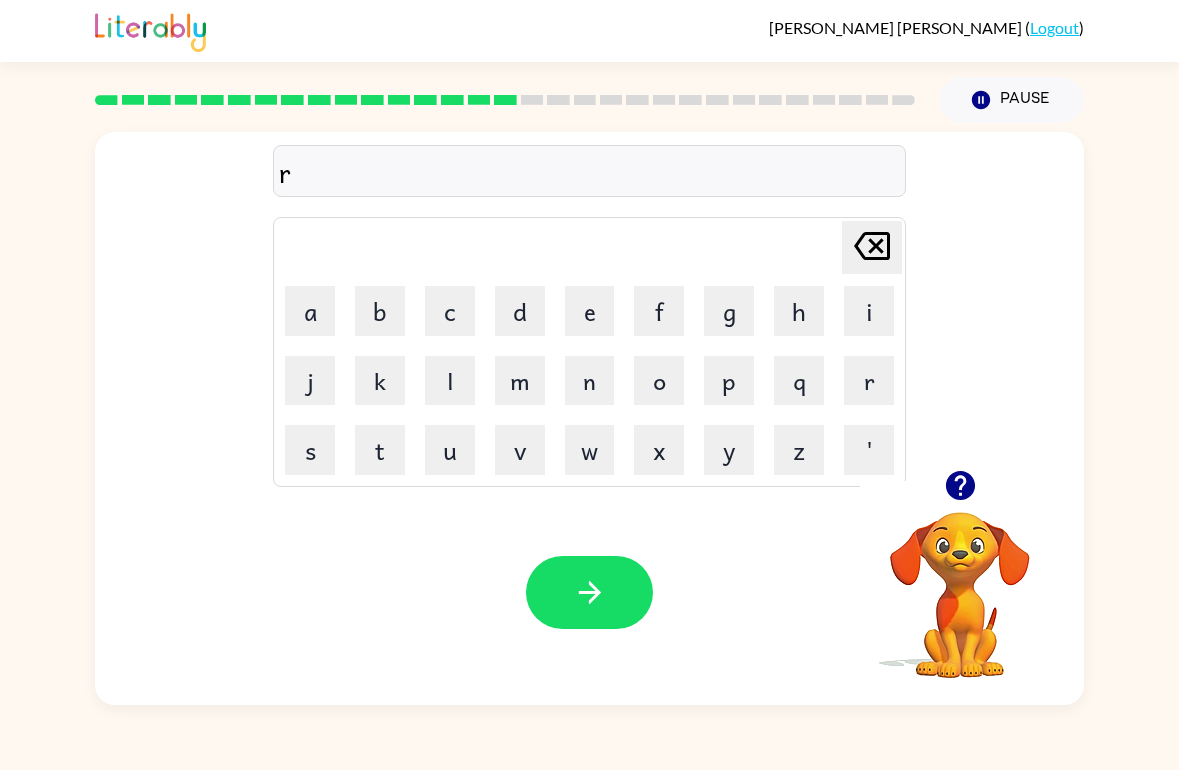
click at [309, 310] on button "a" at bounding box center [310, 311] width 50 height 50
click at [528, 378] on button "m" at bounding box center [519, 381] width 50 height 50
click at [582, 584] on icon "button" at bounding box center [589, 592] width 35 height 35
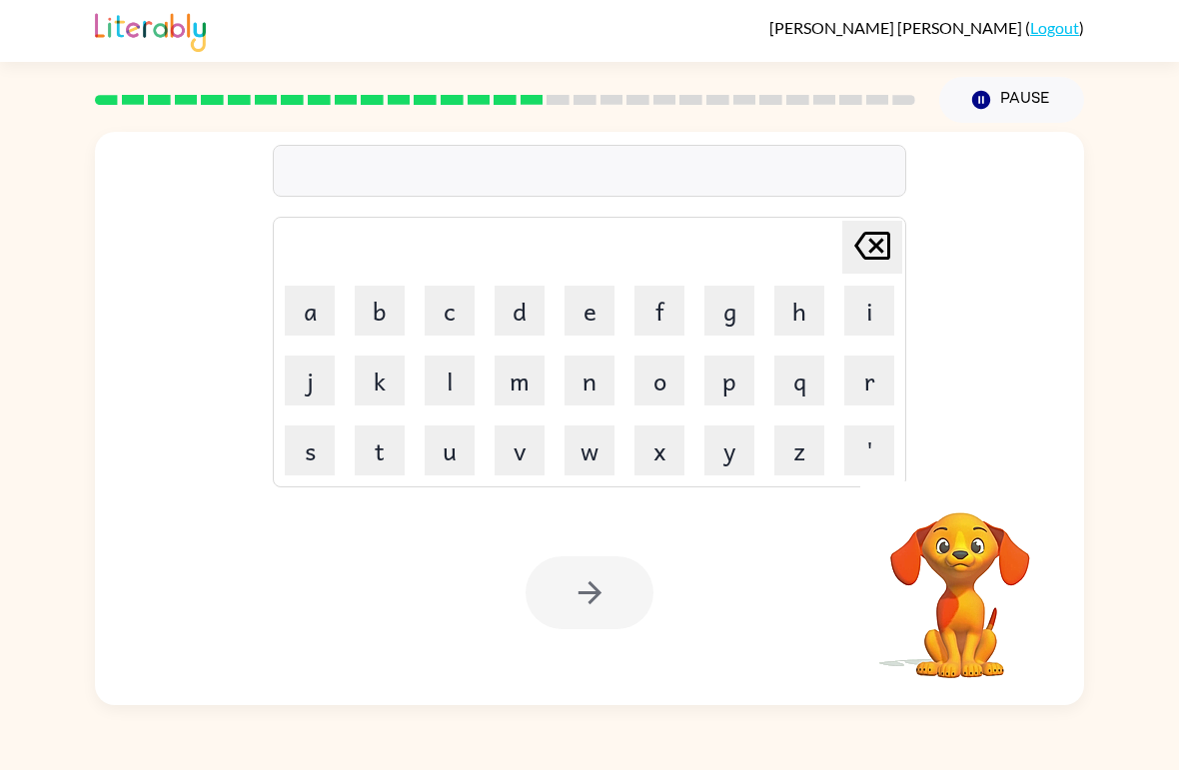
click at [374, 321] on button "b" at bounding box center [380, 311] width 50 height 50
click at [881, 385] on button "r" at bounding box center [869, 381] width 50 height 50
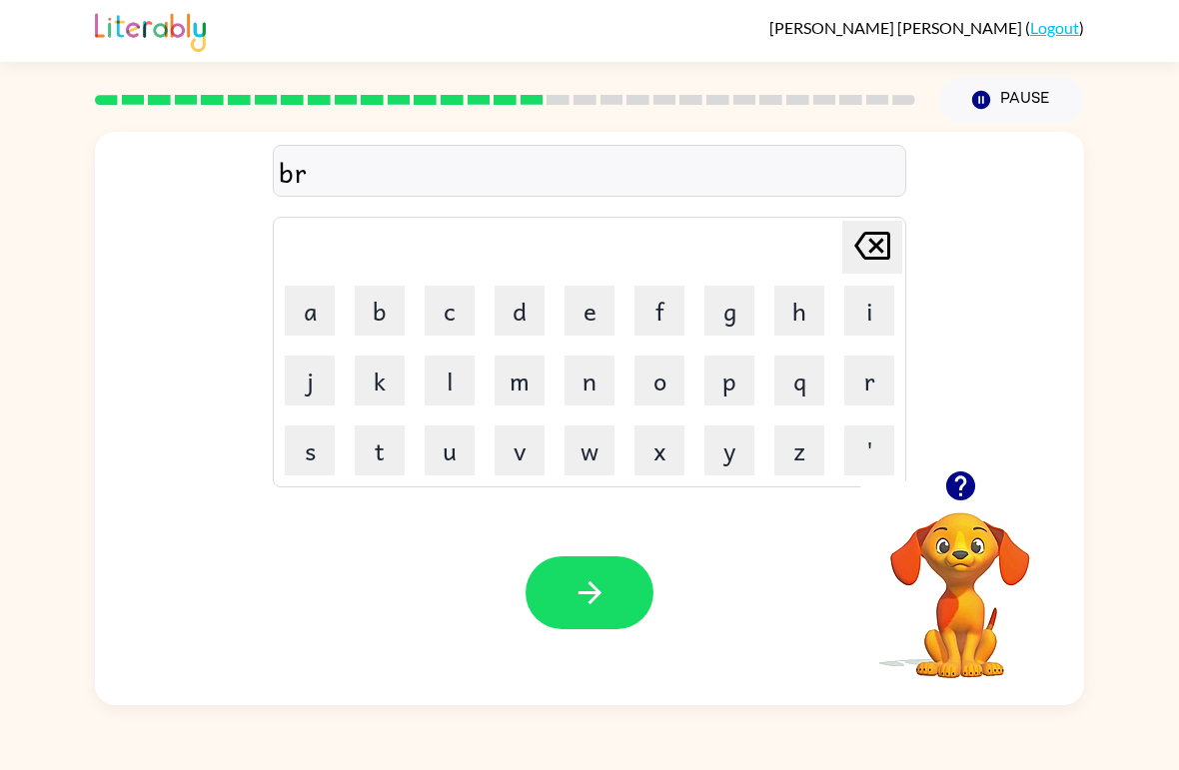
click at [852, 327] on button "i" at bounding box center [869, 311] width 50 height 50
click at [518, 391] on button "m" at bounding box center [519, 381] width 50 height 50
click at [517, 391] on button "m" at bounding box center [519, 381] width 50 height 50
click at [881, 308] on button "i" at bounding box center [869, 311] width 50 height 50
click at [595, 386] on button "n" at bounding box center [589, 381] width 50 height 50
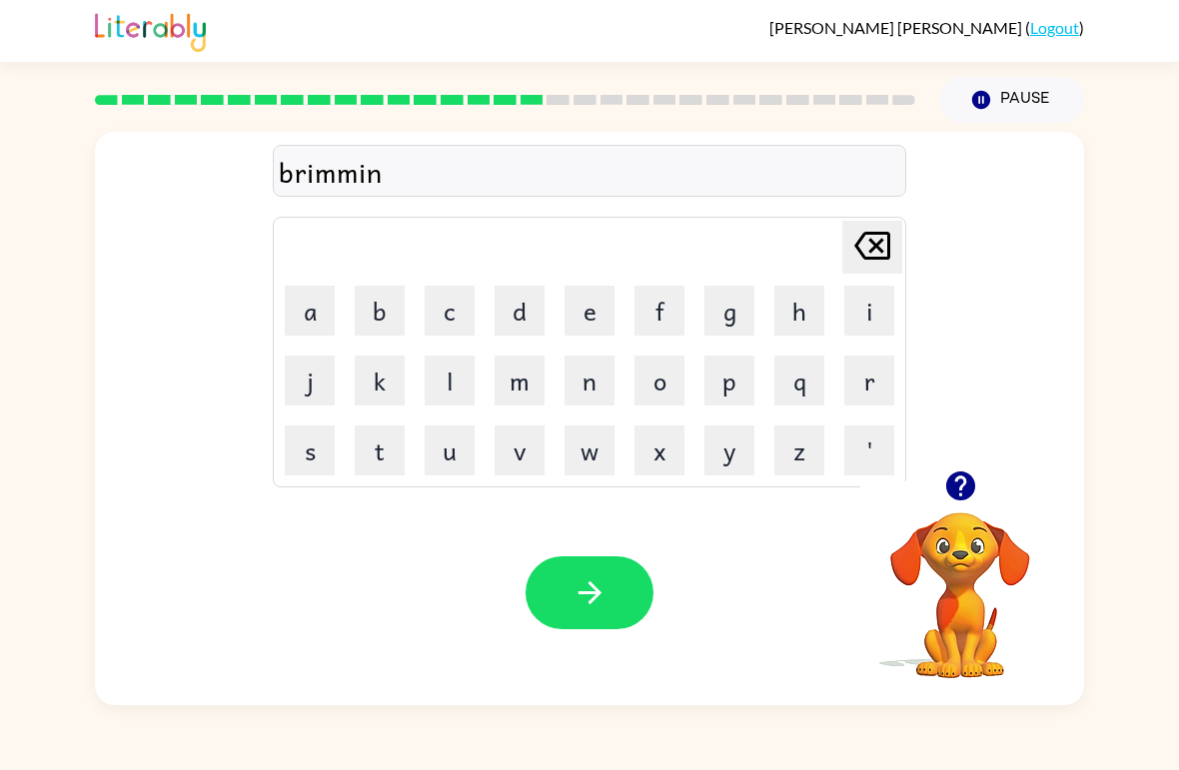
click at [732, 303] on button "g" at bounding box center [729, 311] width 50 height 50
click at [602, 619] on button "button" at bounding box center [589, 592] width 128 height 73
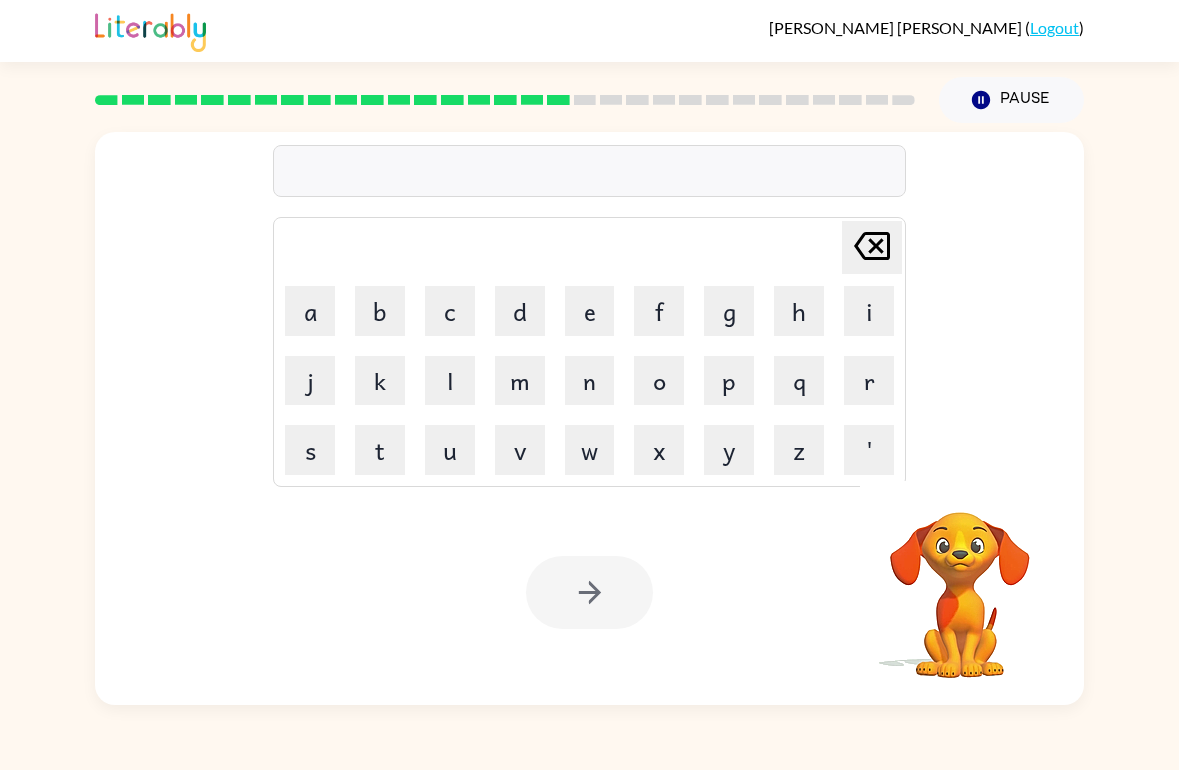
click at [893, 386] on button "r" at bounding box center [869, 381] width 50 height 50
click at [863, 322] on button "i" at bounding box center [869, 311] width 50 height 50
click at [318, 458] on button "s" at bounding box center [310, 450] width 50 height 50
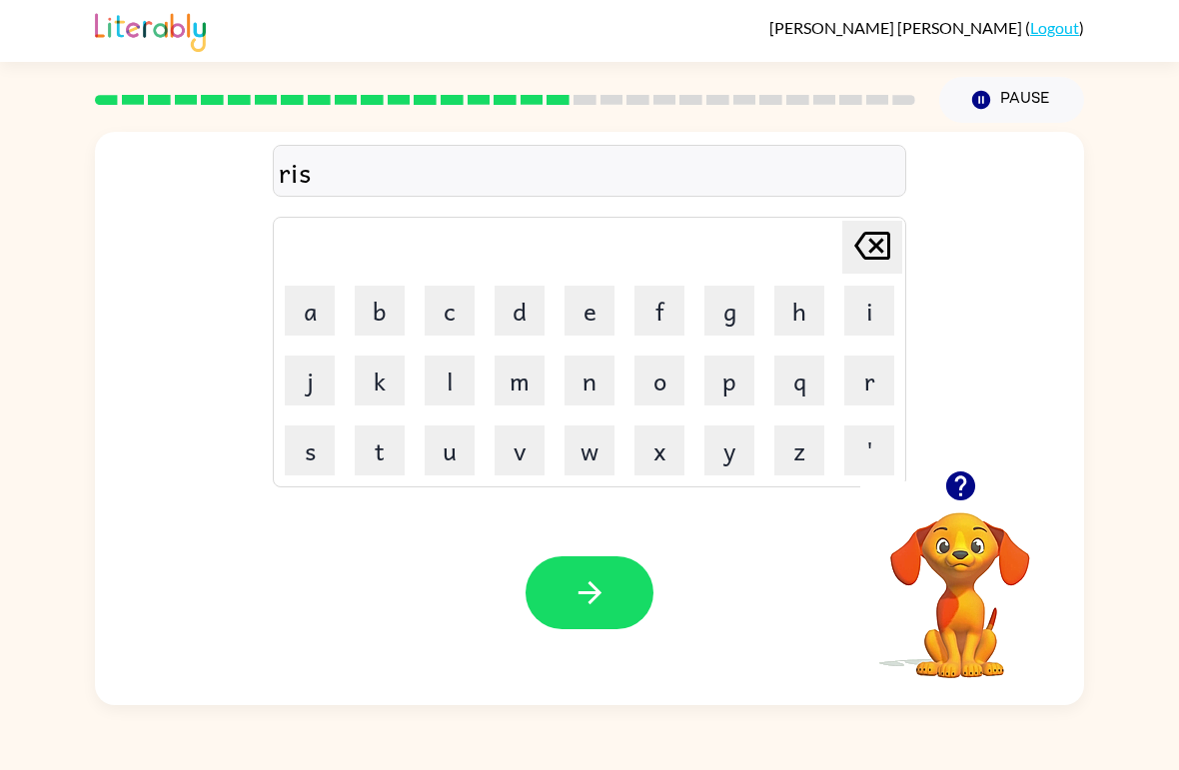
click at [451, 316] on button "c" at bounding box center [449, 311] width 50 height 50
click at [874, 315] on button "i" at bounding box center [869, 311] width 50 height 50
click at [590, 315] on button "e" at bounding box center [589, 311] width 50 height 50
click at [314, 447] on button "s" at bounding box center [310, 450] width 50 height 50
click at [381, 449] on button "t" at bounding box center [380, 450] width 50 height 50
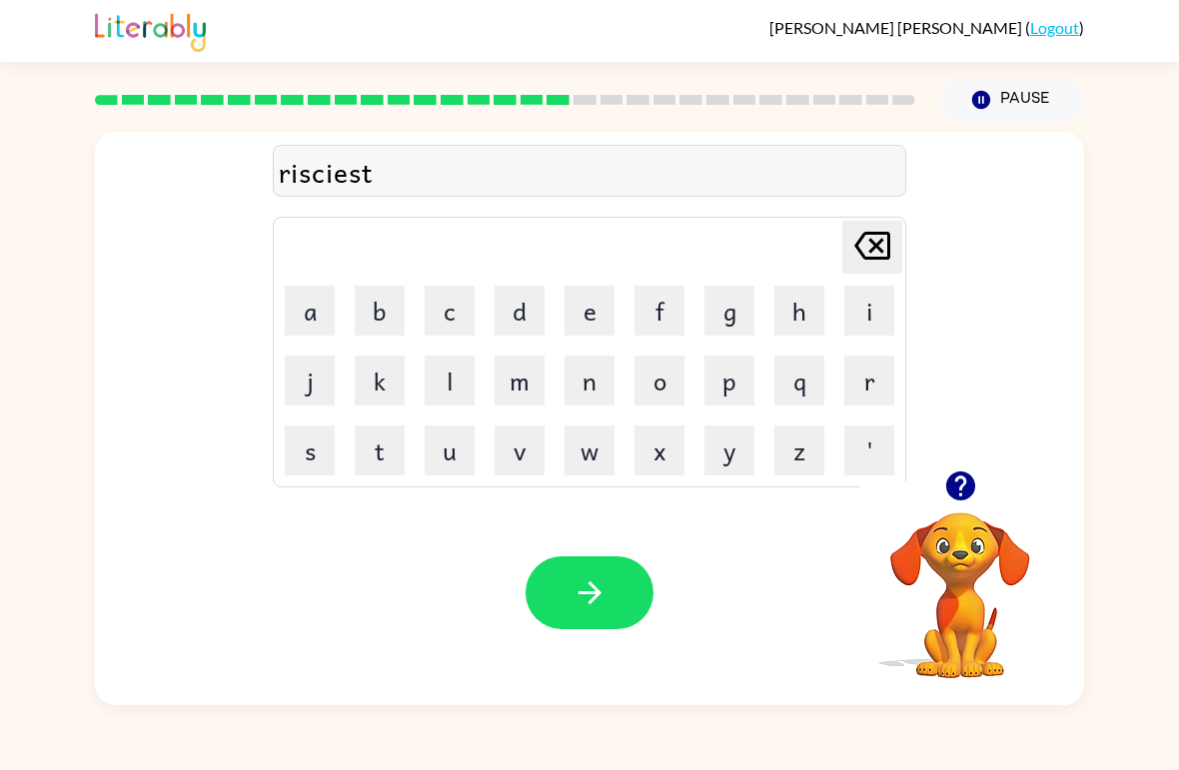
click at [614, 585] on button "button" at bounding box center [589, 592] width 128 height 73
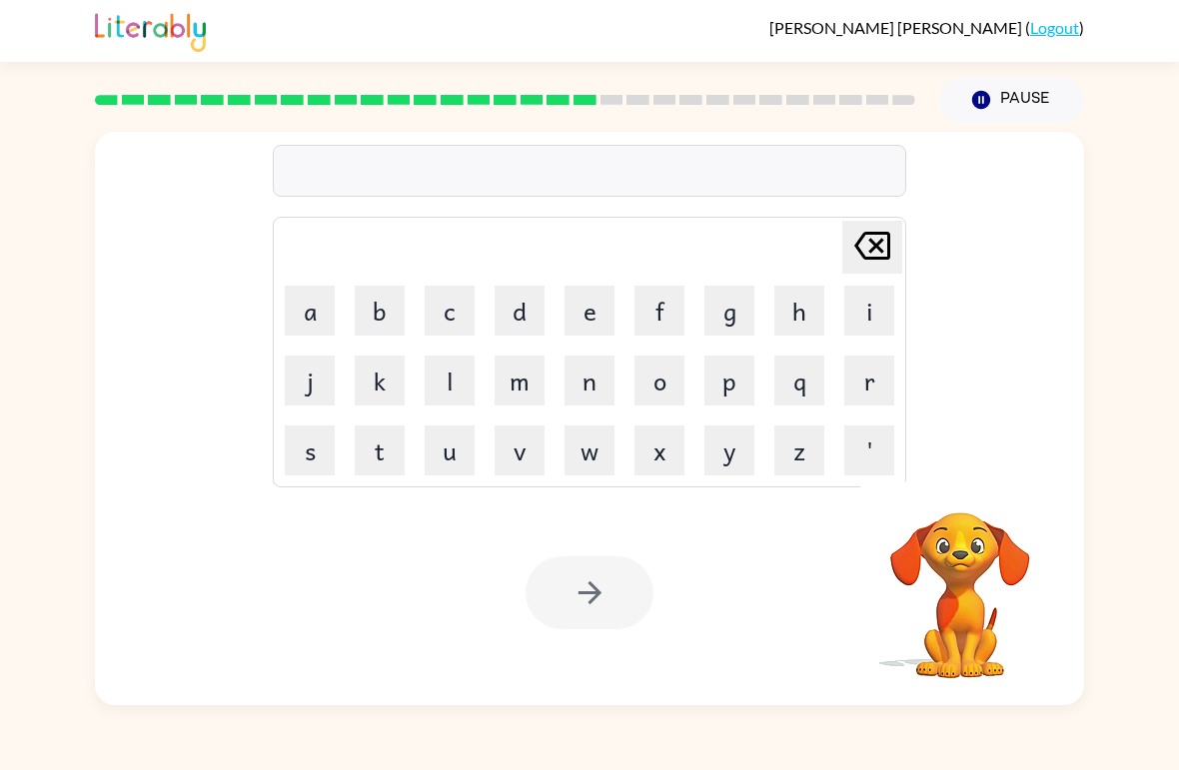
click at [307, 300] on button "a" at bounding box center [310, 311] width 50 height 50
click at [867, 361] on button "r" at bounding box center [869, 381] width 50 height 50
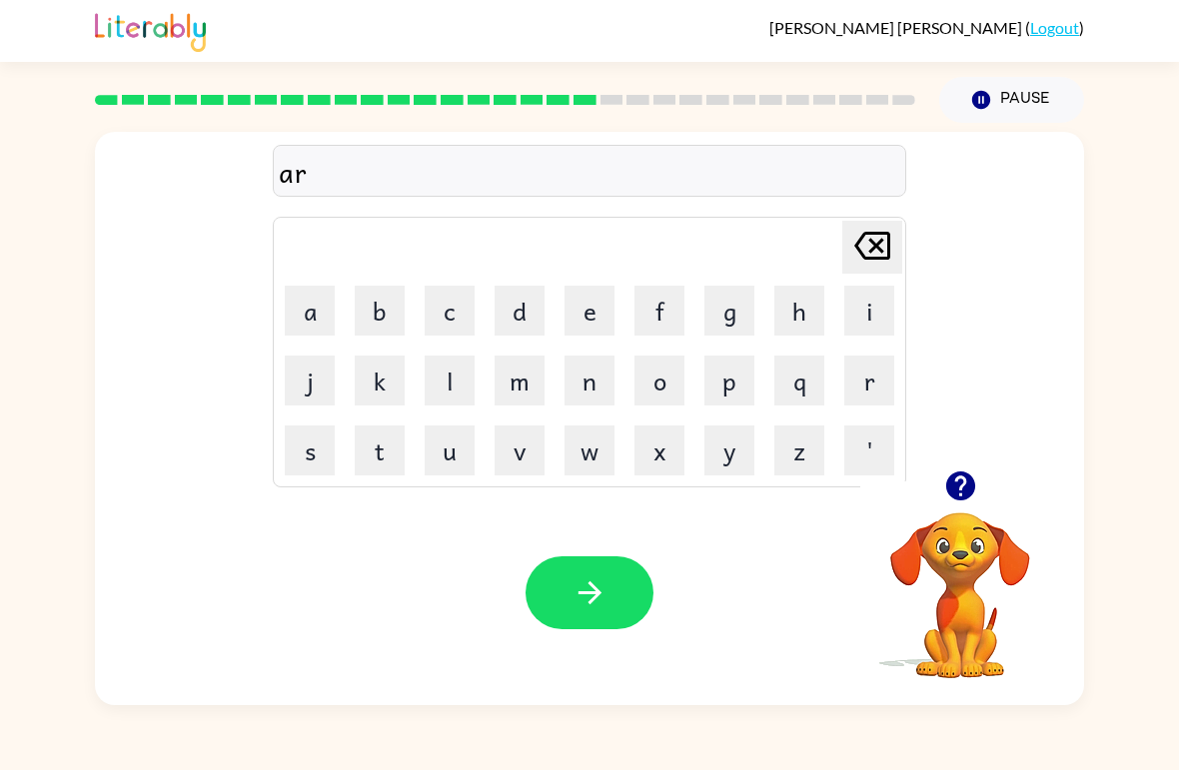
click at [457, 307] on button "c" at bounding box center [449, 311] width 50 height 50
click at [775, 300] on button "h" at bounding box center [799, 311] width 50 height 50
click at [584, 469] on button "w" at bounding box center [589, 450] width 50 height 50
click at [309, 320] on button "a" at bounding box center [310, 311] width 50 height 50
click at [737, 459] on button "y" at bounding box center [729, 450] width 50 height 50
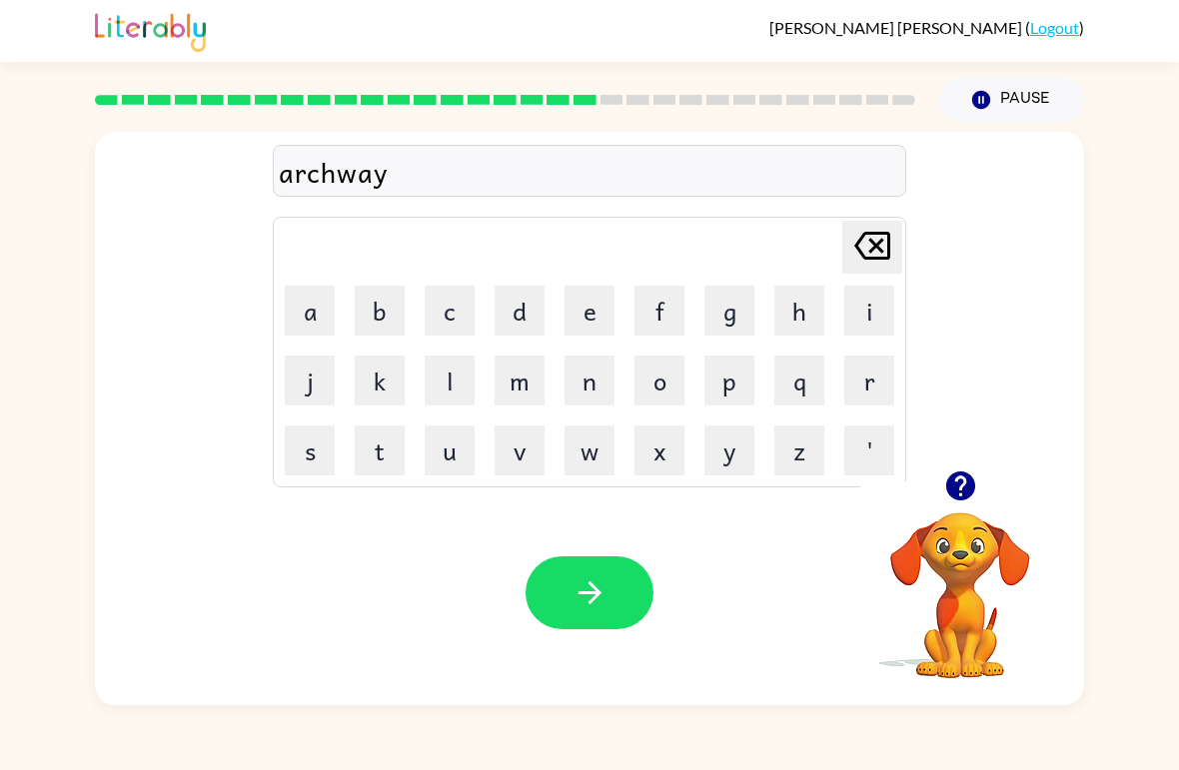
click at [567, 592] on button "button" at bounding box center [589, 592] width 128 height 73
click at [647, 297] on button "f" at bounding box center [659, 311] width 50 height 50
click at [661, 376] on button "o" at bounding box center [659, 381] width 50 height 50
click at [449, 389] on button "l" at bounding box center [449, 381] width 50 height 50
click at [653, 396] on button "o" at bounding box center [659, 381] width 50 height 50
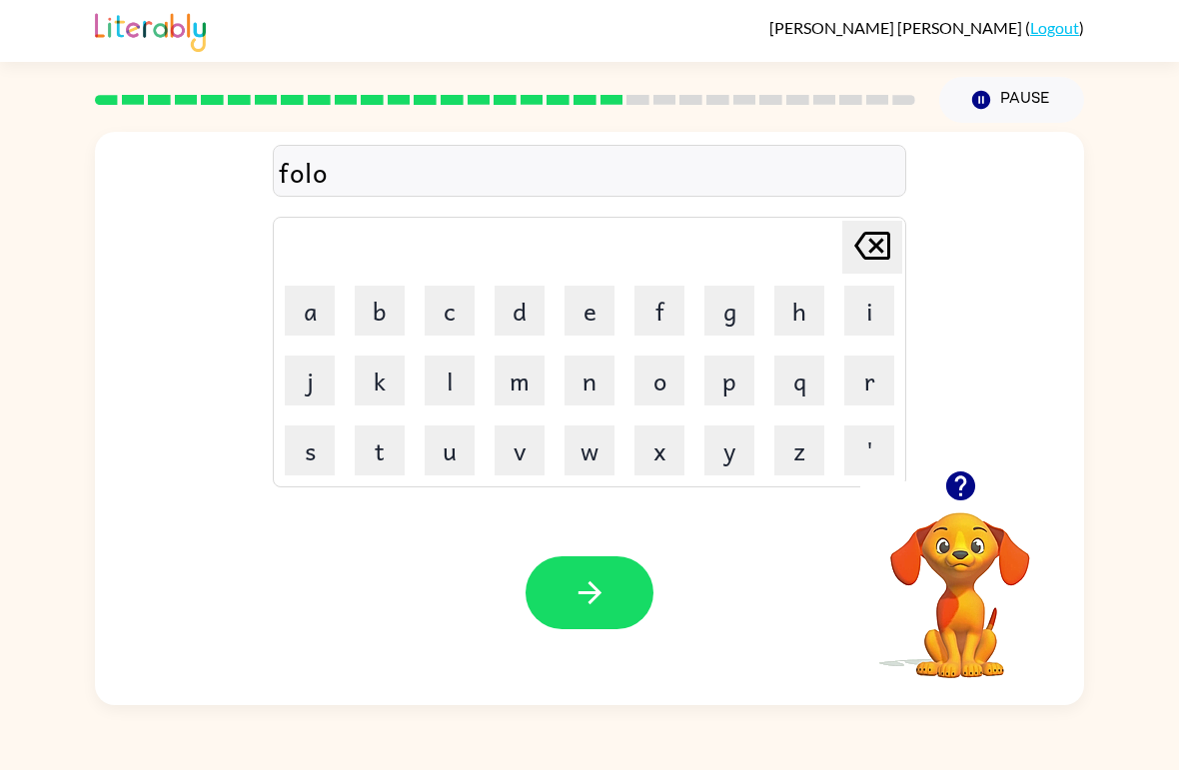
click at [595, 458] on button "w" at bounding box center [589, 450] width 50 height 50
click at [527, 315] on button "d" at bounding box center [519, 311] width 50 height 50
click at [875, 253] on icon "[PERSON_NAME] last character input" at bounding box center [872, 246] width 48 height 48
click at [583, 318] on button "e" at bounding box center [589, 311] width 50 height 50
click at [529, 315] on button "d" at bounding box center [519, 311] width 50 height 50
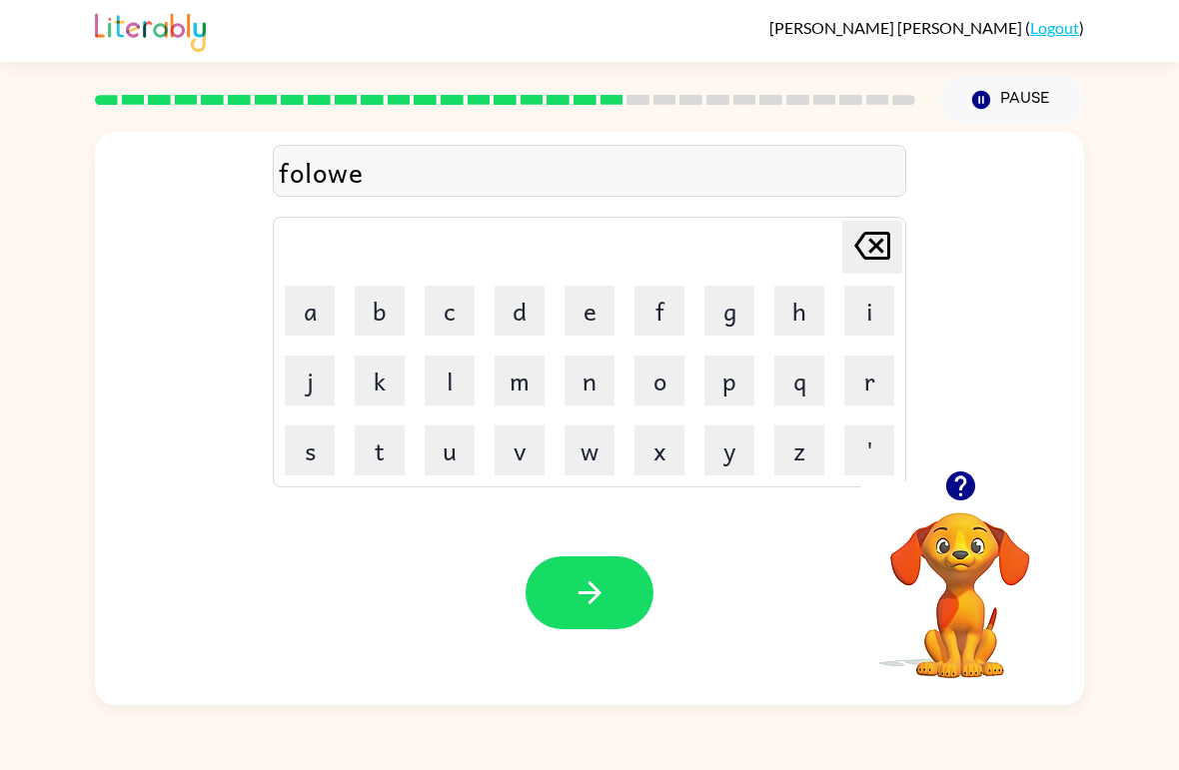
click at [594, 576] on icon "button" at bounding box center [589, 592] width 35 height 35
click at [437, 315] on button "c" at bounding box center [449, 311] width 50 height 50
click at [585, 305] on button "e" at bounding box center [589, 311] width 50 height 50
click at [594, 390] on button "n" at bounding box center [589, 381] width 50 height 50
click at [377, 462] on button "t" at bounding box center [380, 450] width 50 height 50
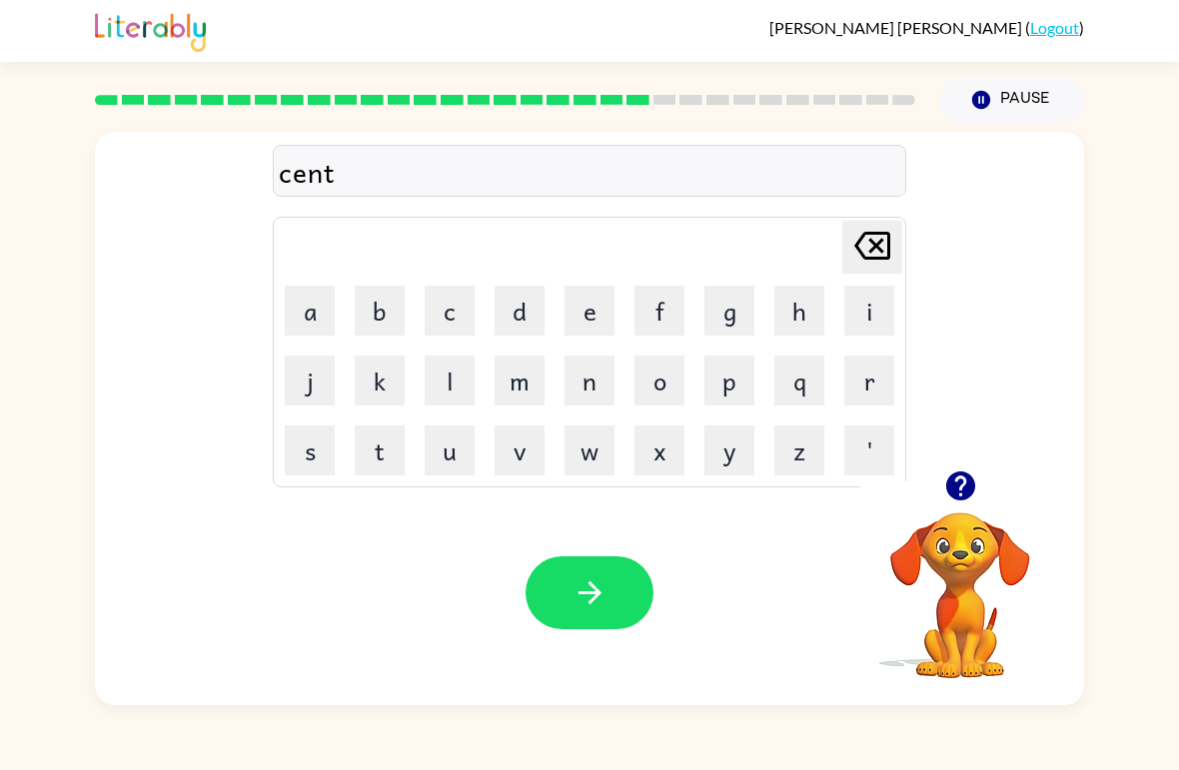
click at [586, 315] on button "e" at bounding box center [589, 311] width 50 height 50
click at [752, 367] on button "p" at bounding box center [729, 381] width 50 height 50
click at [869, 310] on button "i" at bounding box center [869, 311] width 50 height 50
click at [516, 310] on button "d" at bounding box center [519, 311] width 50 height 50
click at [610, 599] on button "button" at bounding box center [589, 592] width 128 height 73
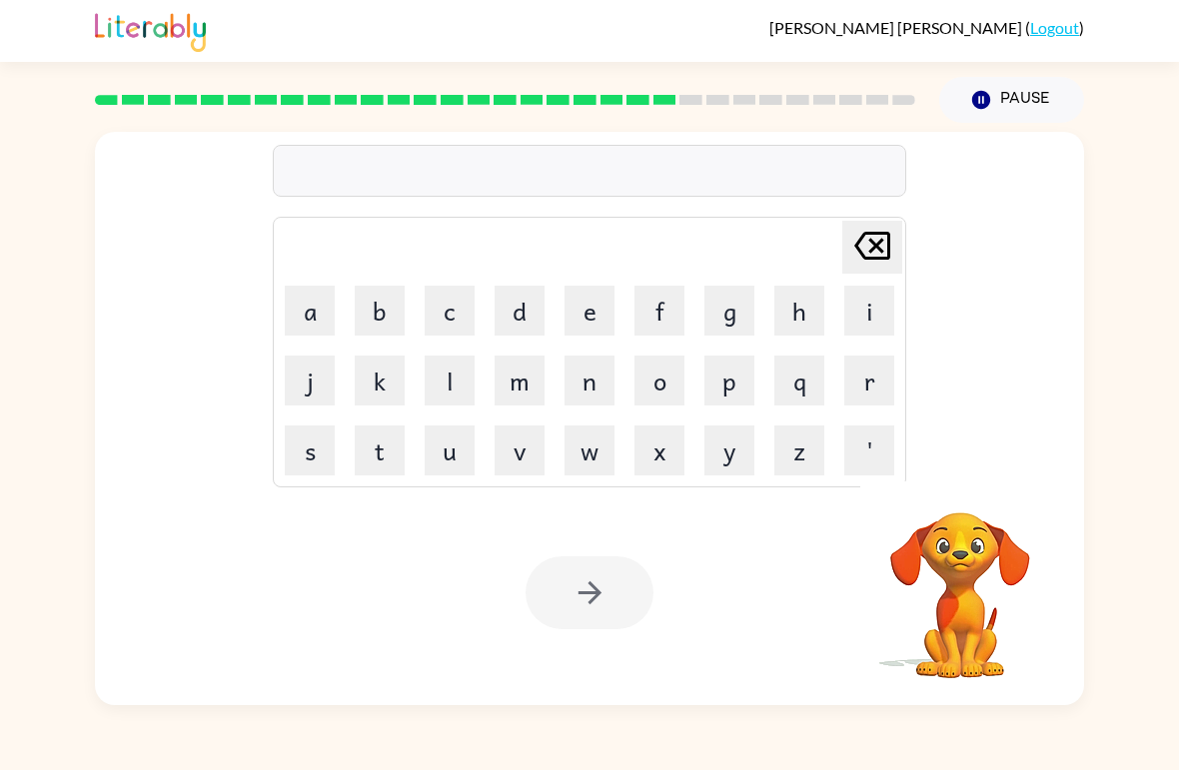
click at [310, 456] on button "s" at bounding box center [310, 450] width 50 height 50
click at [454, 460] on button "u" at bounding box center [449, 450] width 50 height 50
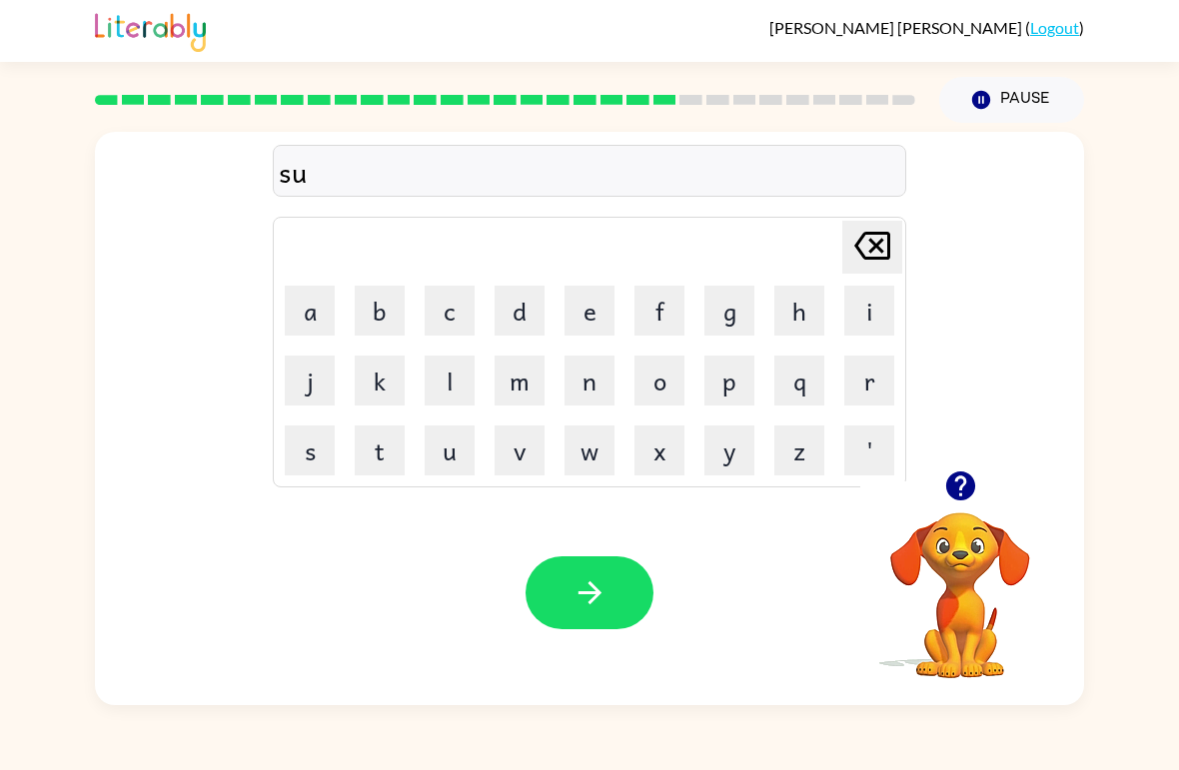
click at [322, 454] on button "s" at bounding box center [310, 450] width 50 height 50
click at [384, 460] on button "t" at bounding box center [380, 450] width 50 height 50
click at [315, 317] on button "a" at bounding box center [310, 311] width 50 height 50
click at [865, 321] on button "i" at bounding box center [869, 311] width 50 height 50
click at [584, 387] on button "n" at bounding box center [589, 381] width 50 height 50
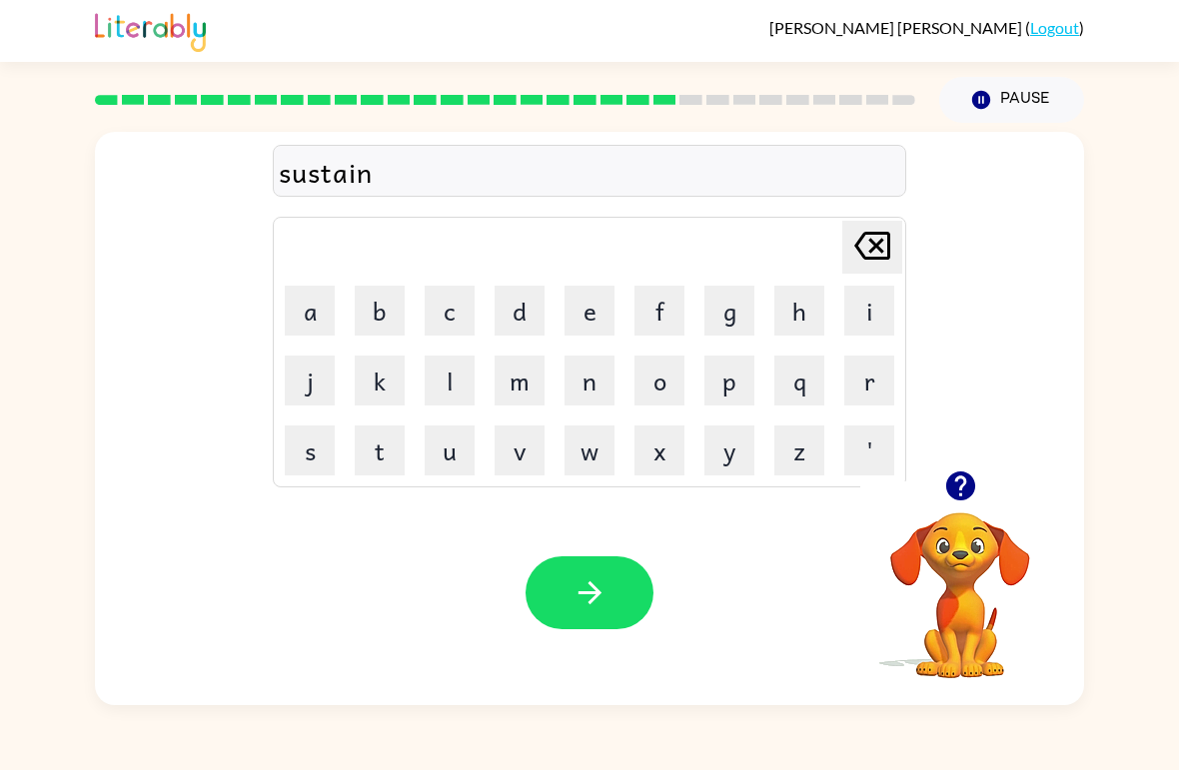
click at [580, 610] on icon "button" at bounding box center [589, 592] width 35 height 35
click at [666, 313] on button "f" at bounding box center [659, 311] width 50 height 50
click at [668, 384] on button "o" at bounding box center [659, 381] width 50 height 50
click at [882, 381] on button "r" at bounding box center [869, 381] width 50 height 50
click at [595, 438] on button "w" at bounding box center [589, 450] width 50 height 50
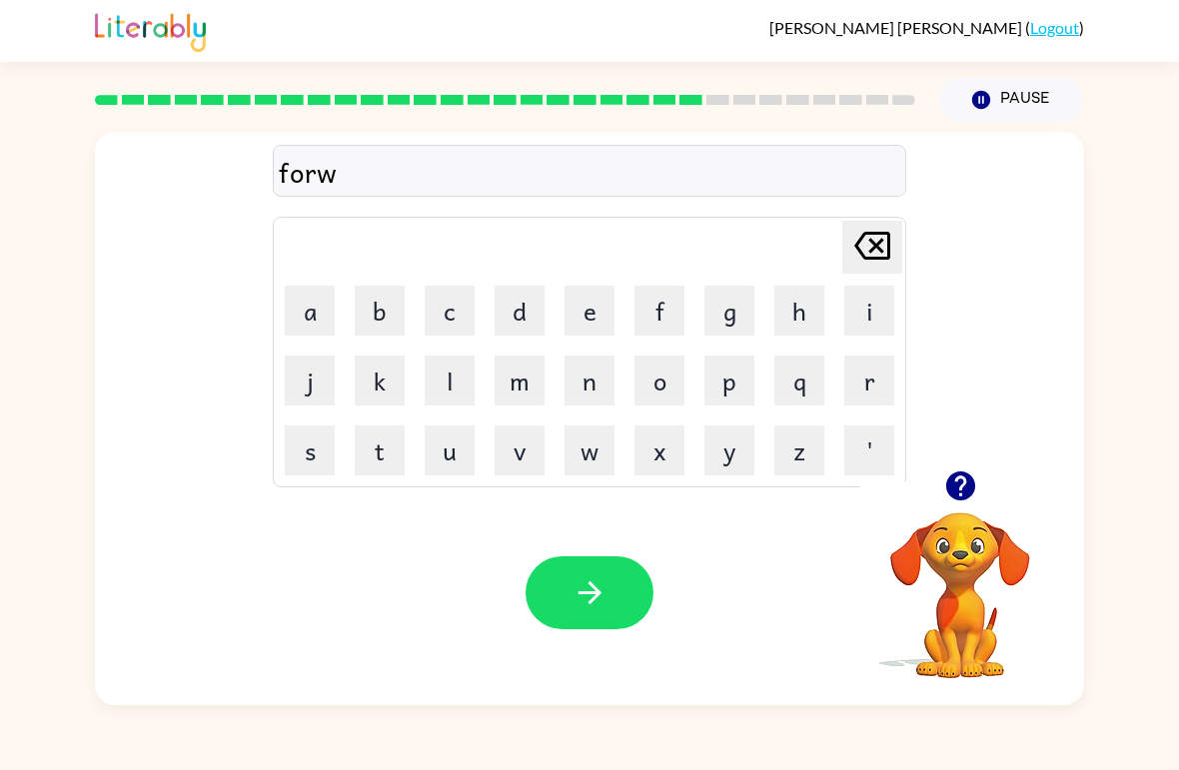
click at [328, 303] on button "a" at bounding box center [310, 311] width 50 height 50
click at [883, 386] on button "r" at bounding box center [869, 381] width 50 height 50
click at [524, 293] on button "d" at bounding box center [519, 311] width 50 height 50
click at [595, 615] on button "button" at bounding box center [589, 592] width 128 height 73
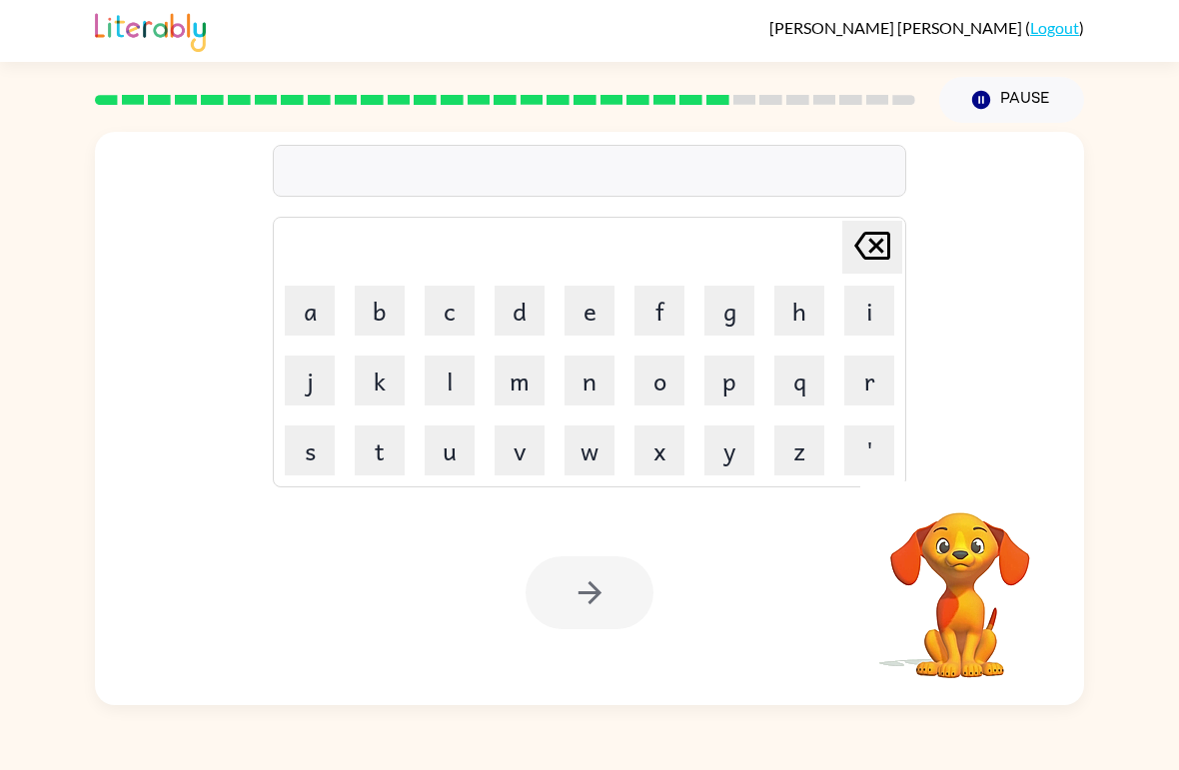
click at [865, 382] on button "r" at bounding box center [869, 381] width 50 height 50
click at [589, 303] on button "e" at bounding box center [589, 311] width 50 height 50
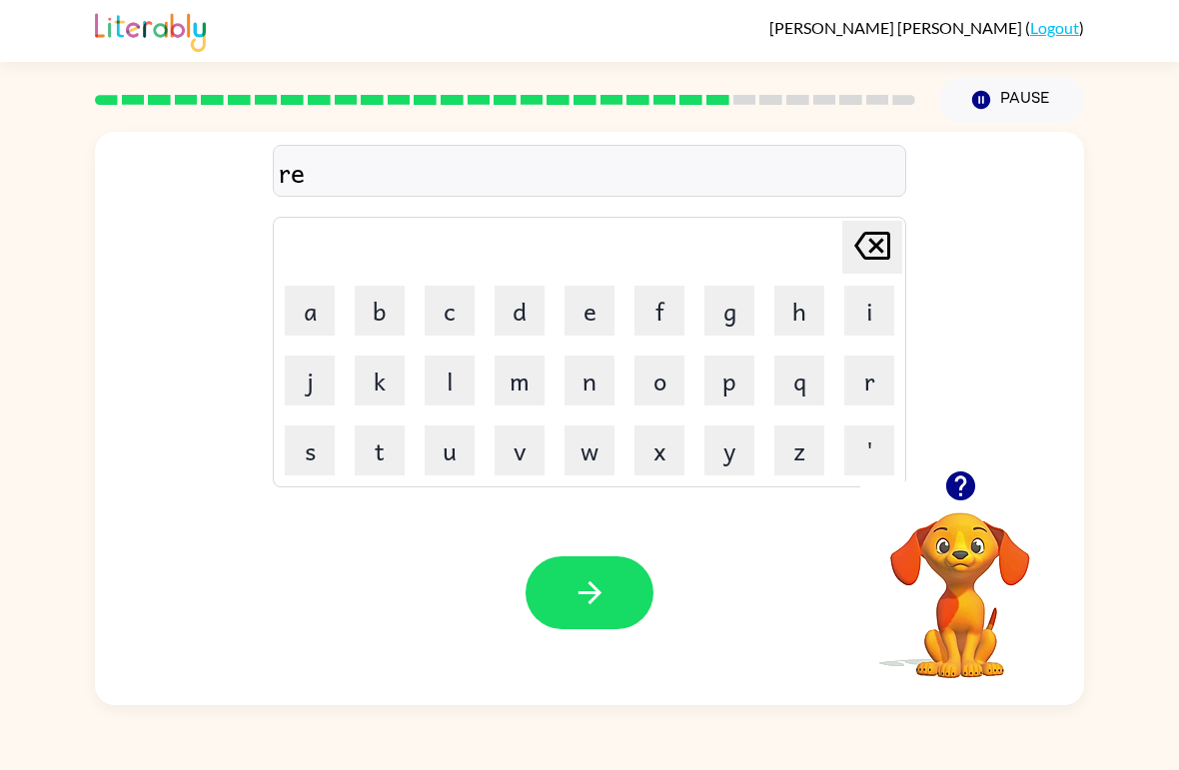
click at [463, 396] on button "l" at bounding box center [449, 381] width 50 height 50
click at [315, 290] on button "a" at bounding box center [310, 311] width 50 height 50
click at [380, 449] on button "t" at bounding box center [380, 450] width 50 height 50
click at [594, 321] on button "e" at bounding box center [589, 311] width 50 height 50
click at [517, 322] on button "d" at bounding box center [519, 311] width 50 height 50
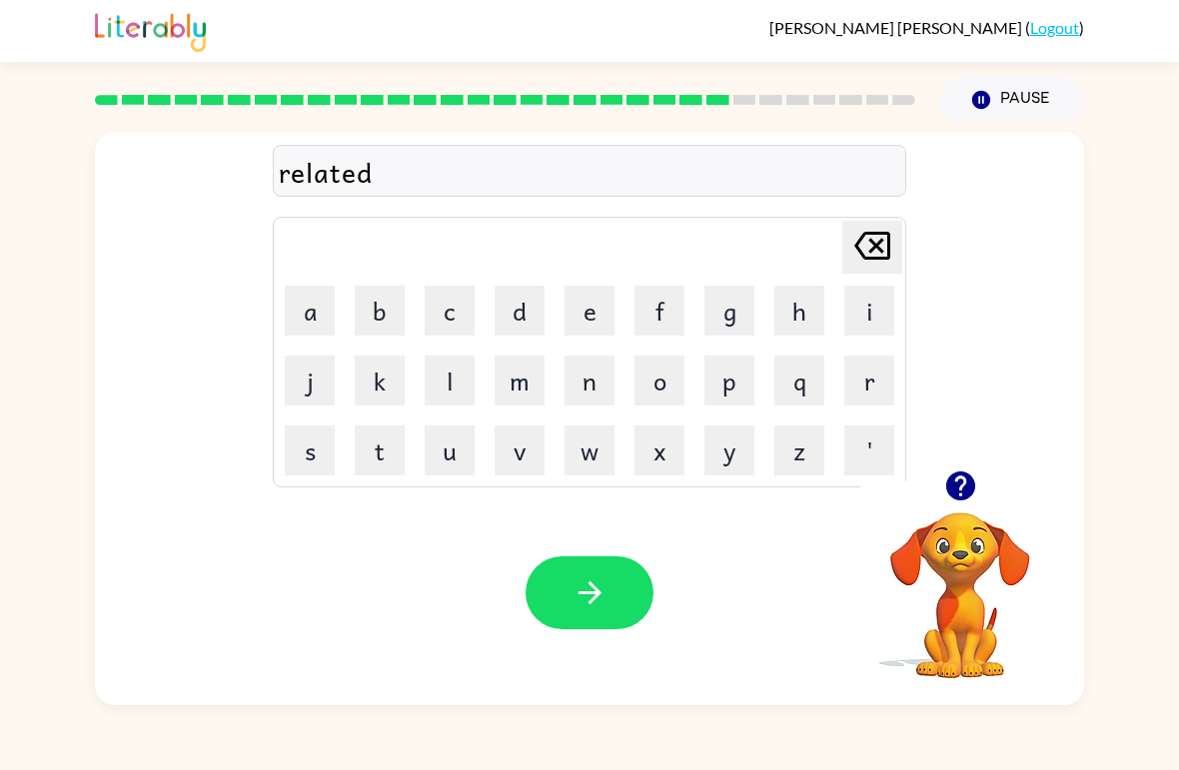
click at [572, 583] on icon "button" at bounding box center [589, 592] width 35 height 35
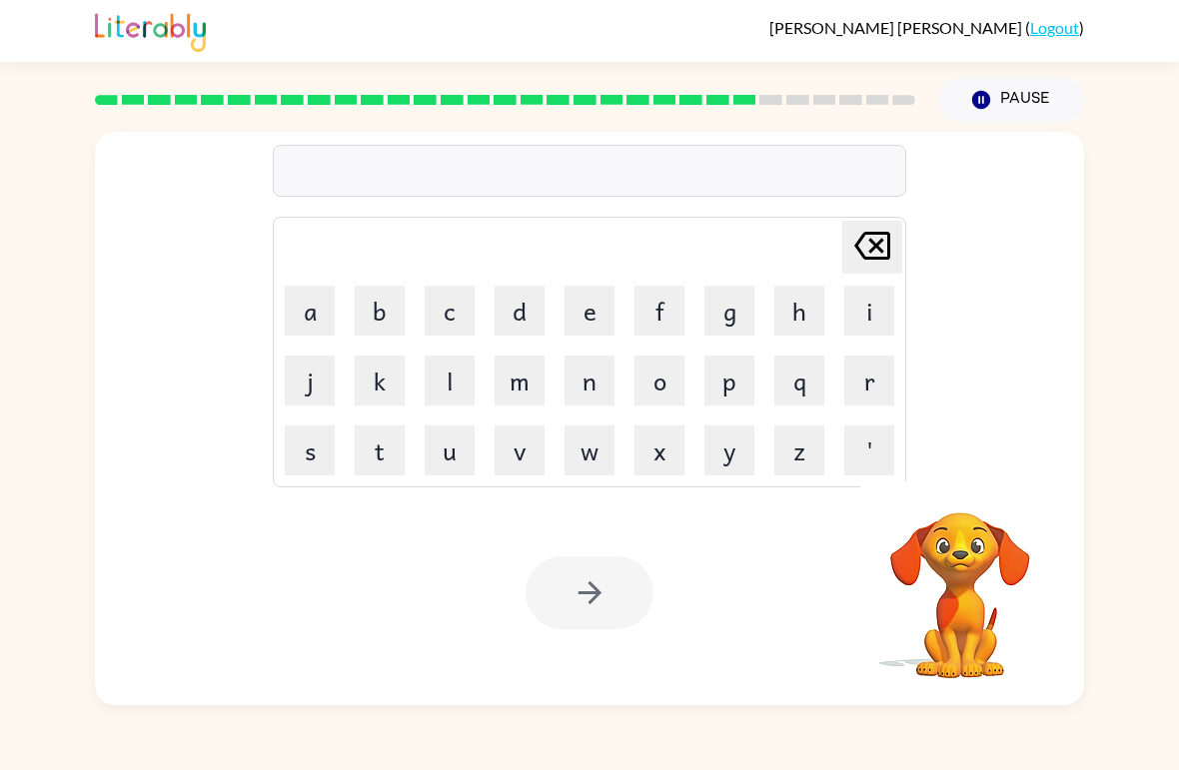
click at [741, 326] on button "g" at bounding box center [729, 311] width 50 height 50
click at [674, 383] on button "o" at bounding box center [659, 381] width 50 height 50
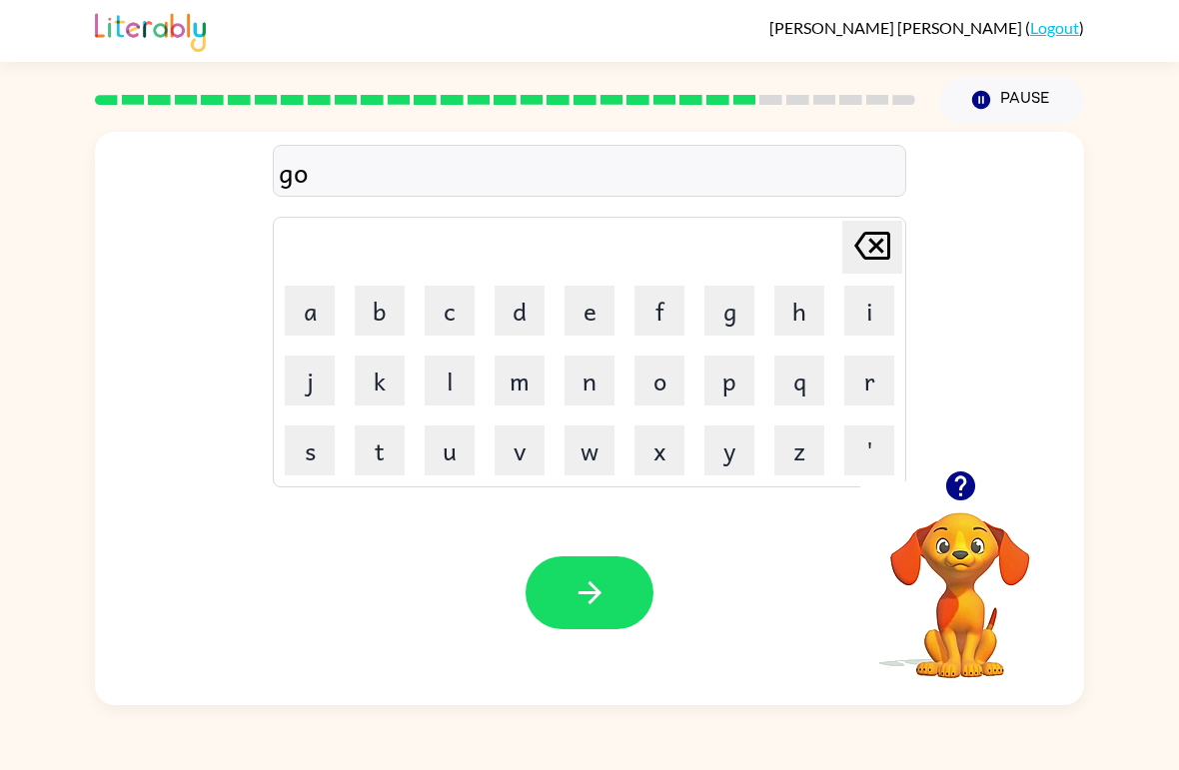
click at [379, 318] on button "b" at bounding box center [380, 311] width 50 height 50
click at [445, 384] on button "l" at bounding box center [449, 381] width 50 height 50
click at [605, 391] on button "n" at bounding box center [589, 381] width 50 height 50
click at [605, 573] on button "button" at bounding box center [589, 592] width 128 height 73
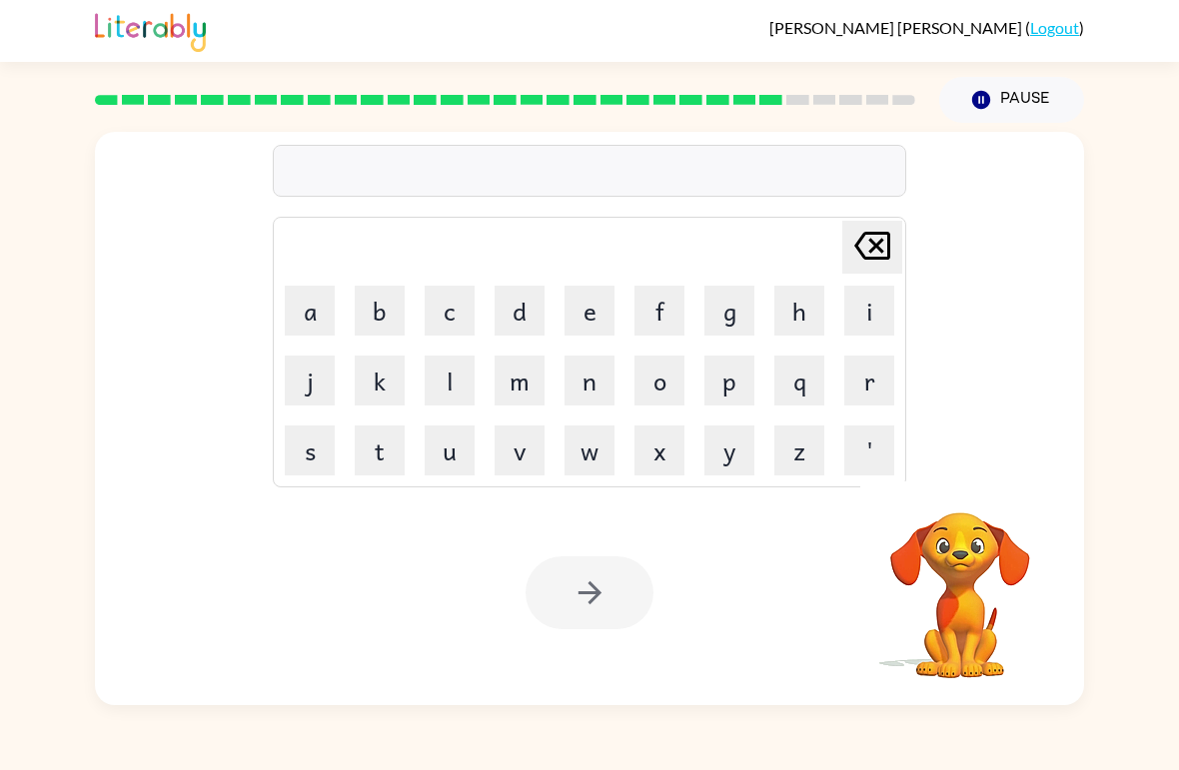
click at [452, 380] on button "l" at bounding box center [449, 381] width 50 height 50
click at [456, 455] on button "u" at bounding box center [449, 450] width 50 height 50
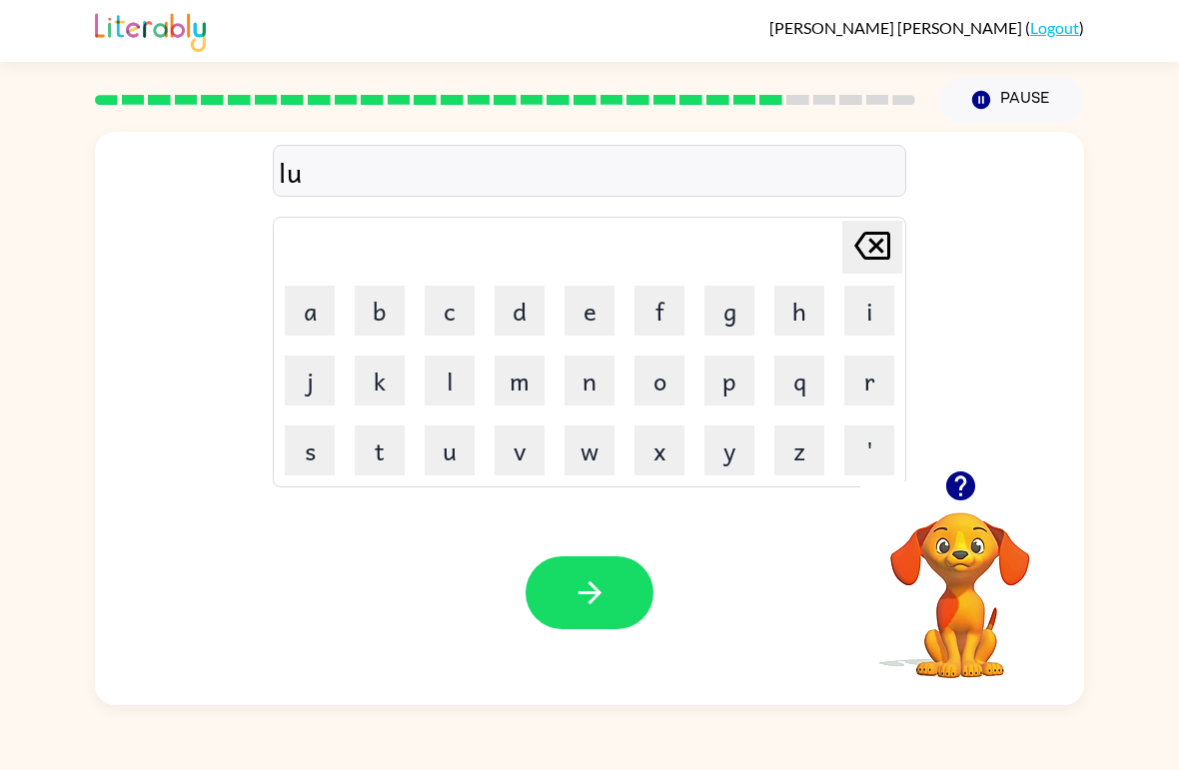
click at [533, 377] on button "m" at bounding box center [519, 381] width 50 height 50
click at [381, 317] on button "b" at bounding box center [380, 311] width 50 height 50
click at [603, 313] on button "e" at bounding box center [589, 311] width 50 height 50
click at [861, 386] on button "r" at bounding box center [869, 381] width 50 height 50
click at [869, 427] on button "'" at bounding box center [869, 450] width 50 height 50
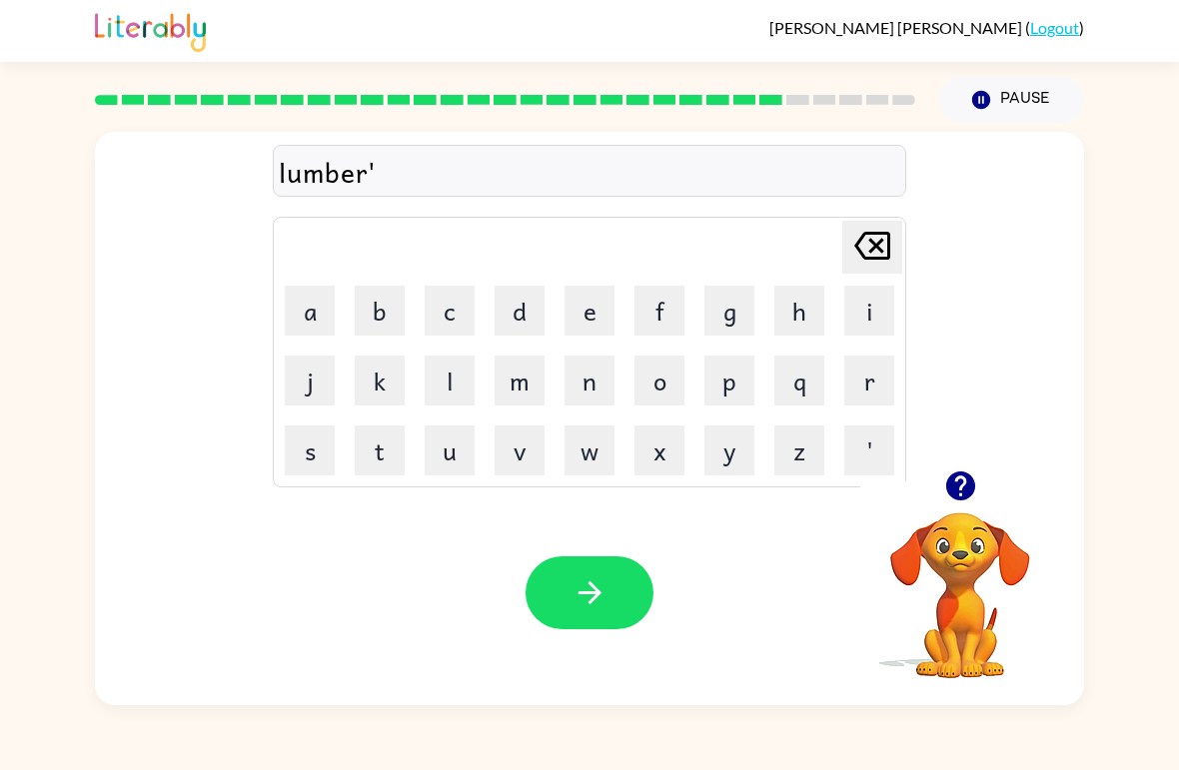
click at [311, 381] on button "j" at bounding box center [310, 381] width 50 height 50
click at [318, 305] on button "a" at bounding box center [310, 311] width 50 height 50
click at [462, 317] on button "c" at bounding box center [449, 311] width 50 height 50
click at [374, 387] on button "k" at bounding box center [380, 381] width 50 height 50
click at [600, 603] on icon "button" at bounding box center [589, 592] width 35 height 35
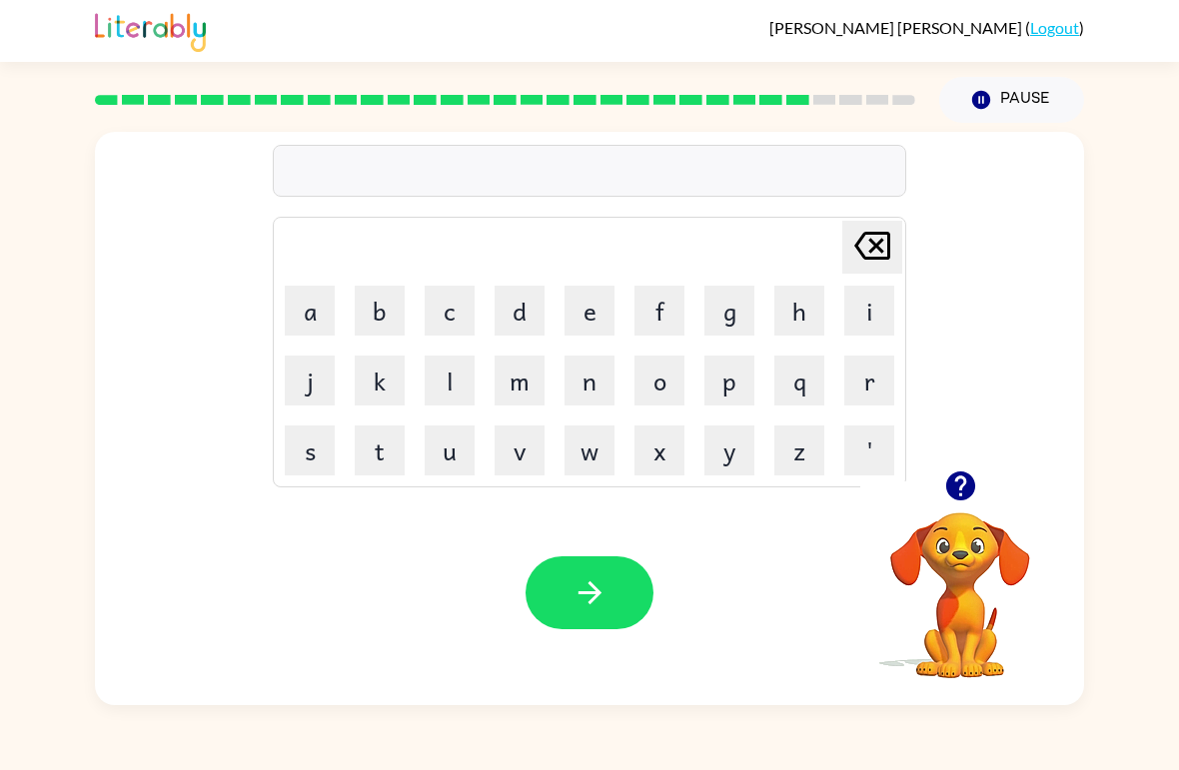
click at [1040, 596] on video "Your browser must support playing .mp4 files to use Literably. Please try using…" at bounding box center [960, 581] width 200 height 200
click at [1102, 595] on div "[PERSON_NAME] last character input a b c d e f g h i j k l m n o p q r s t u v …" at bounding box center [589, 414] width 1179 height 582
click at [977, 603] on video "Your browser must support playing .mp4 files to use Literably. Please try using…" at bounding box center [960, 581] width 200 height 200
click at [978, 564] on video "Your browser must support playing .mp4 files to use Literably. Please try using…" at bounding box center [960, 581] width 200 height 200
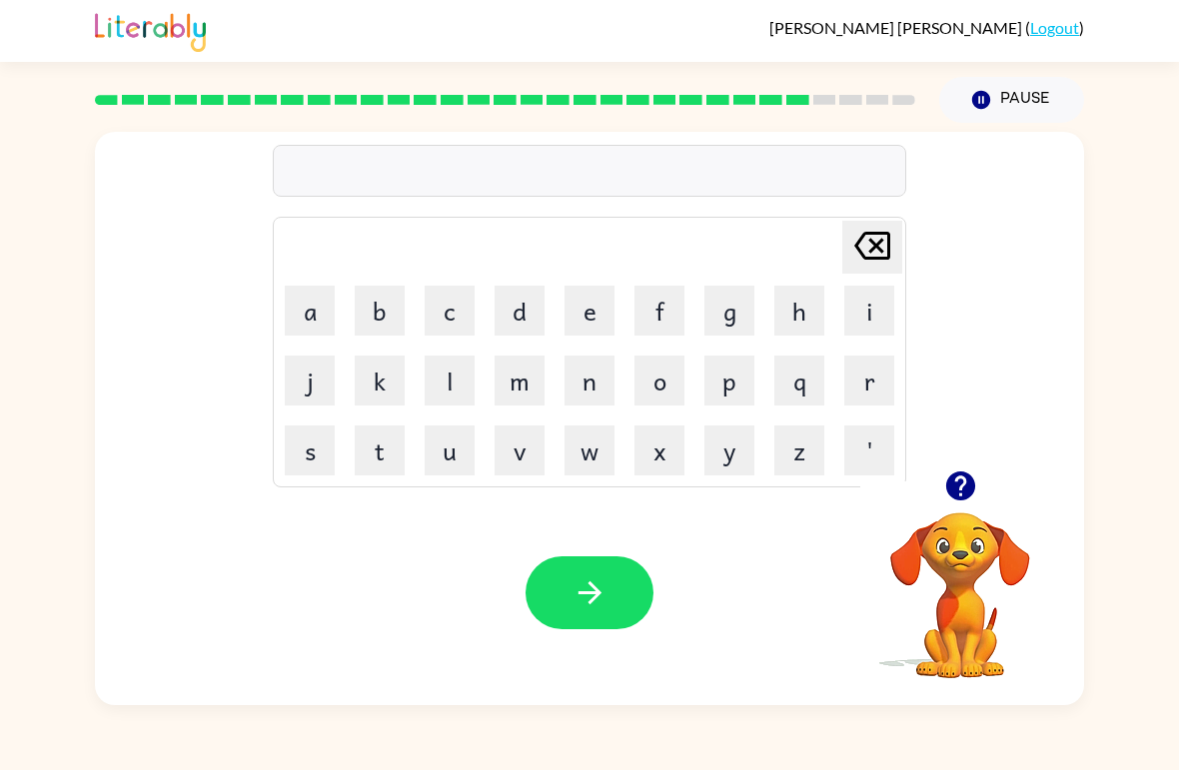
click at [952, 492] on icon "button" at bounding box center [959, 485] width 29 height 29
click at [948, 481] on icon "button" at bounding box center [959, 485] width 29 height 29
click at [728, 389] on button "p" at bounding box center [729, 381] width 50 height 50
click at [458, 450] on button "u" at bounding box center [449, 450] width 50 height 50
click at [858, 380] on button "r" at bounding box center [869, 381] width 50 height 50
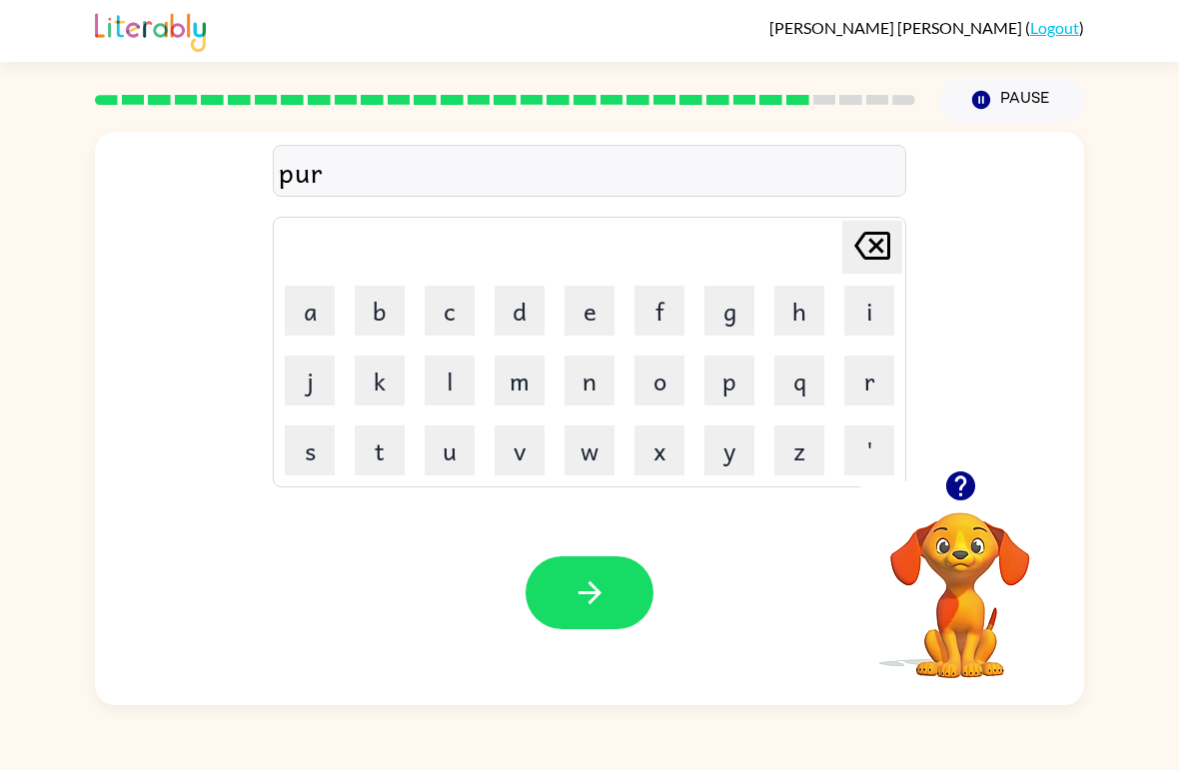
click at [589, 327] on button "e" at bounding box center [589, 311] width 50 height 50
click at [308, 461] on button "s" at bounding box center [310, 450] width 50 height 50
click at [597, 590] on icon "button" at bounding box center [588, 592] width 23 height 23
click at [397, 463] on button "t" at bounding box center [380, 450] width 50 height 50
click at [809, 307] on button "h" at bounding box center [799, 311] width 50 height 50
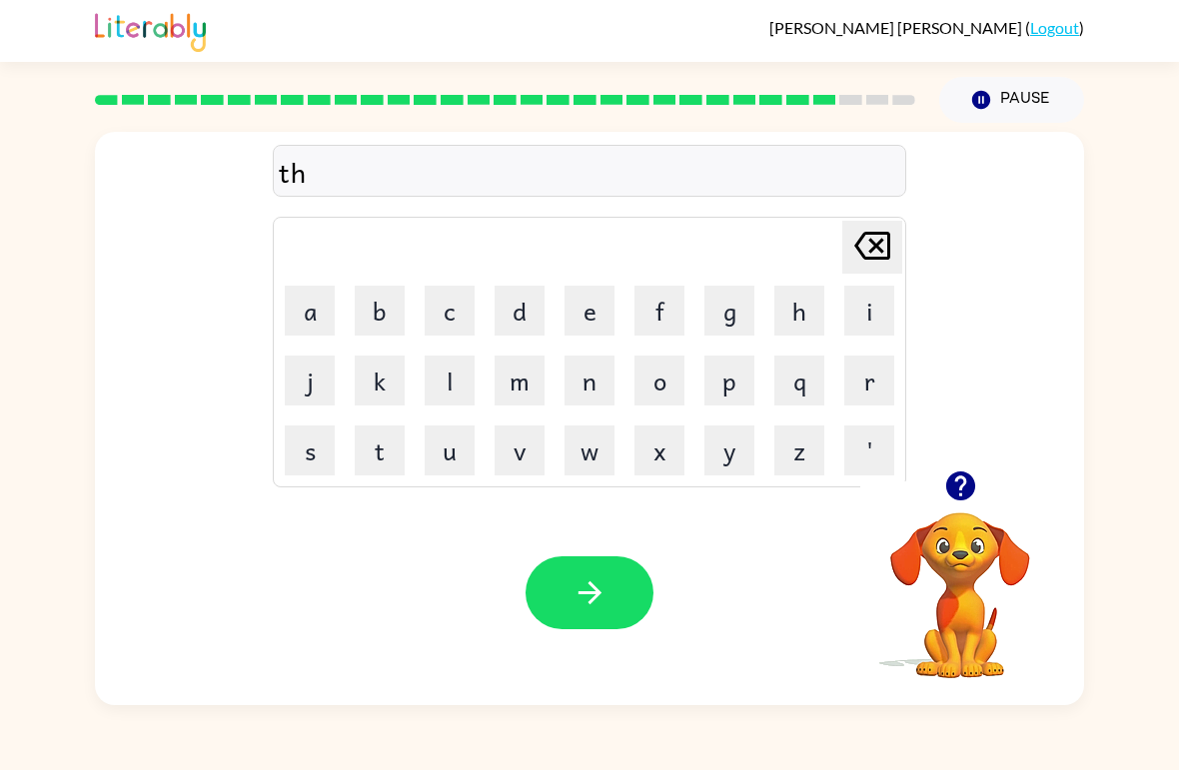
click at [871, 313] on button "i" at bounding box center [869, 311] width 50 height 50
click at [606, 394] on button "n" at bounding box center [589, 381] width 50 height 50
click at [585, 592] on icon "button" at bounding box center [589, 592] width 35 height 35
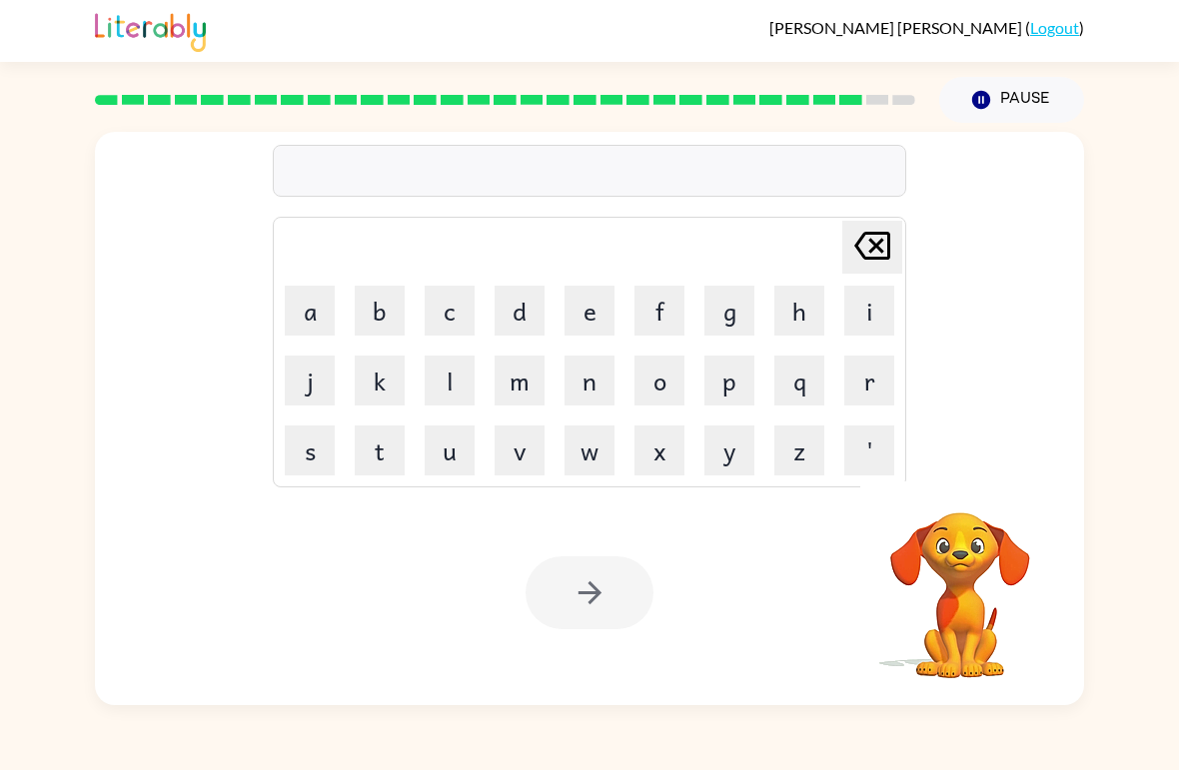
click at [329, 442] on button "s" at bounding box center [310, 450] width 50 height 50
click at [860, 314] on button "i" at bounding box center [869, 311] width 50 height 50
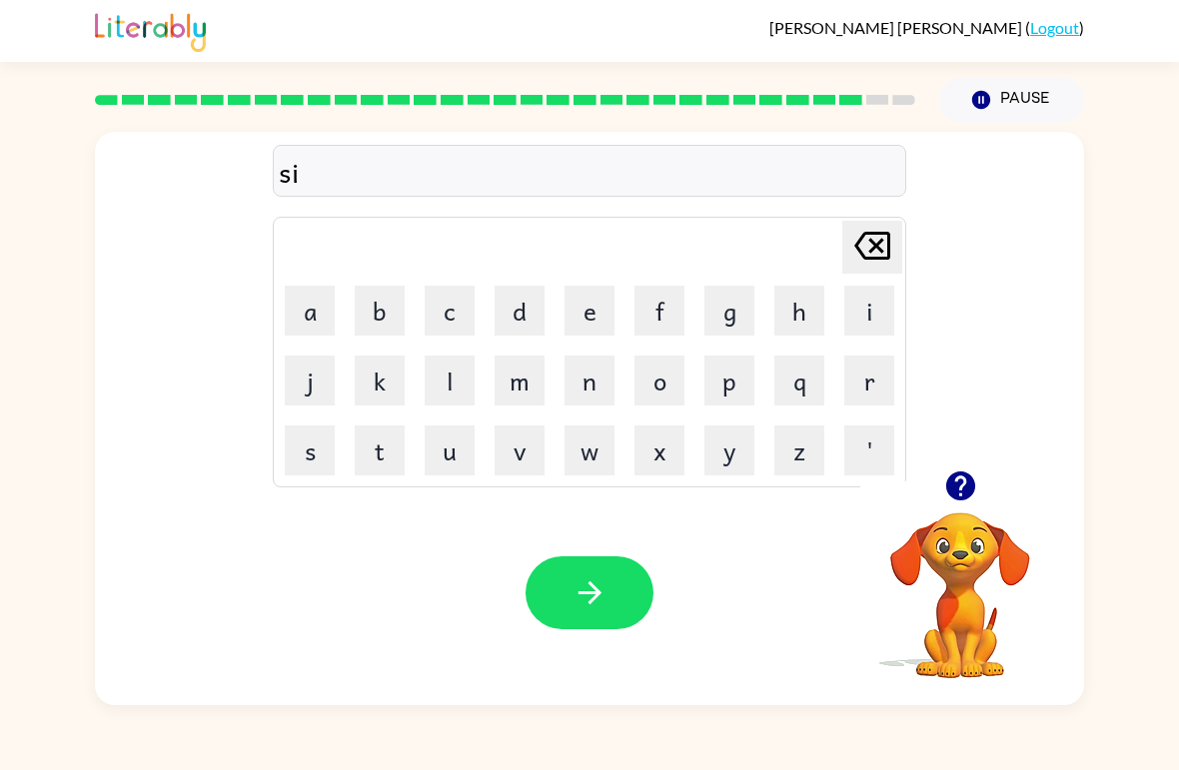
click at [449, 385] on button "l" at bounding box center [449, 381] width 50 height 50
click at [515, 449] on button "v" at bounding box center [519, 450] width 50 height 50
click at [596, 305] on button "e" at bounding box center [589, 311] width 50 height 50
click at [884, 376] on button "r" at bounding box center [869, 381] width 50 height 50
click at [587, 463] on button "w" at bounding box center [589, 450] width 50 height 50
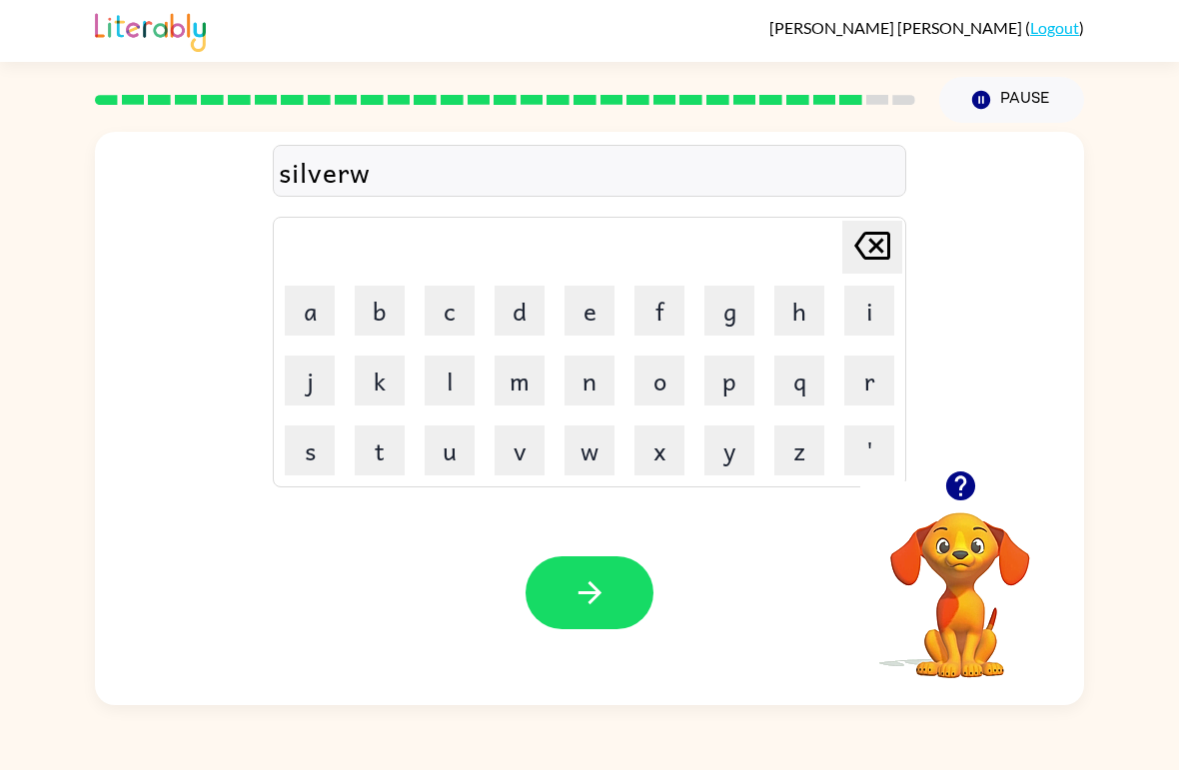
click at [598, 323] on button "e" at bounding box center [589, 311] width 50 height 50
click at [325, 321] on button "a" at bounding box center [310, 311] width 50 height 50
click at [860, 382] on button "r" at bounding box center [869, 381] width 50 height 50
click at [623, 573] on button "button" at bounding box center [589, 592] width 128 height 73
click at [463, 455] on button "u" at bounding box center [449, 450] width 50 height 50
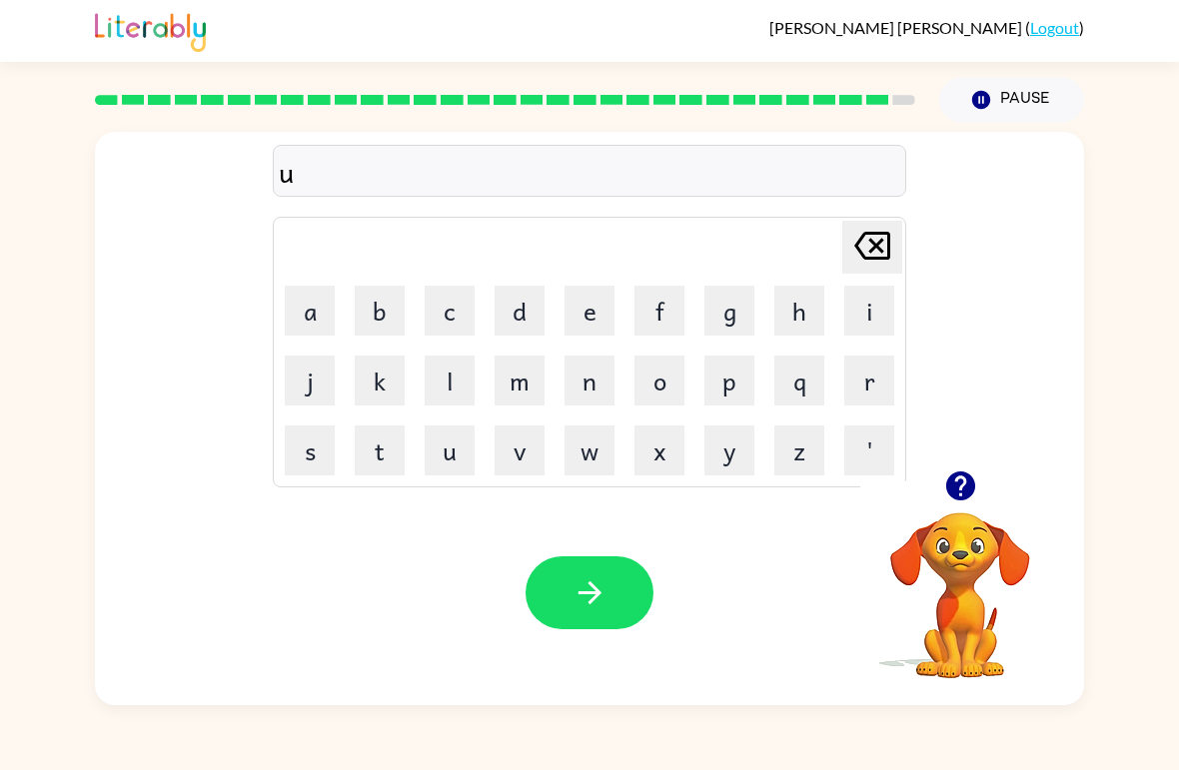
click at [463, 454] on button "u" at bounding box center [449, 450] width 50 height 50
click at [859, 253] on icon at bounding box center [872, 246] width 36 height 28
click at [599, 370] on button "n" at bounding box center [589, 381] width 50 height 50
click at [300, 316] on button "a" at bounding box center [310, 311] width 50 height 50
click at [656, 323] on button "f" at bounding box center [659, 311] width 50 height 50
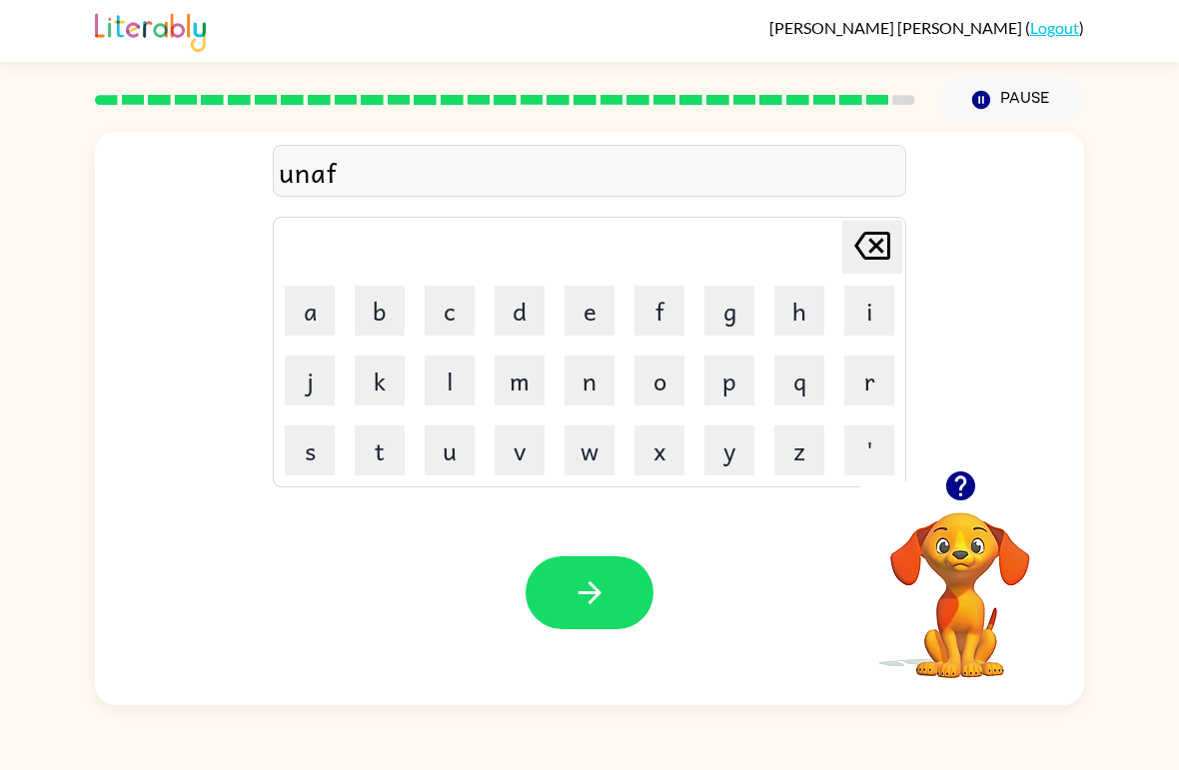
click at [869, 387] on button "r" at bounding box center [869, 381] width 50 height 50
click at [322, 330] on button "a" at bounding box center [310, 311] width 50 height 50
click at [860, 323] on button "i" at bounding box center [869, 311] width 50 height 50
click at [520, 315] on button "d" at bounding box center [519, 311] width 50 height 50
click at [602, 604] on icon "button" at bounding box center [589, 592] width 35 height 35
